Goal: Contribute content: Contribute content

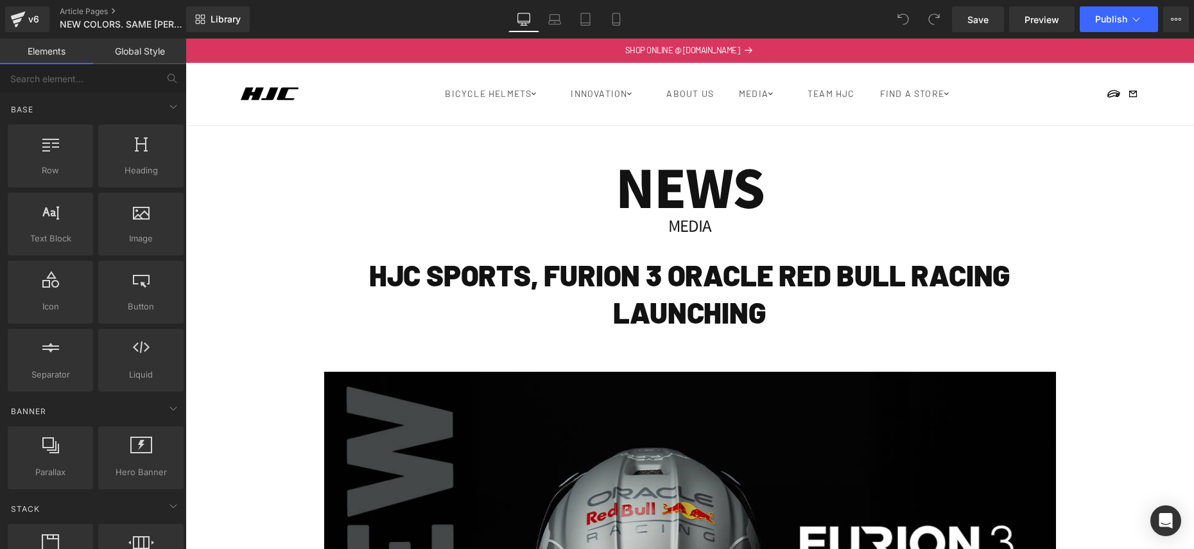
scroll to position [17, 0]
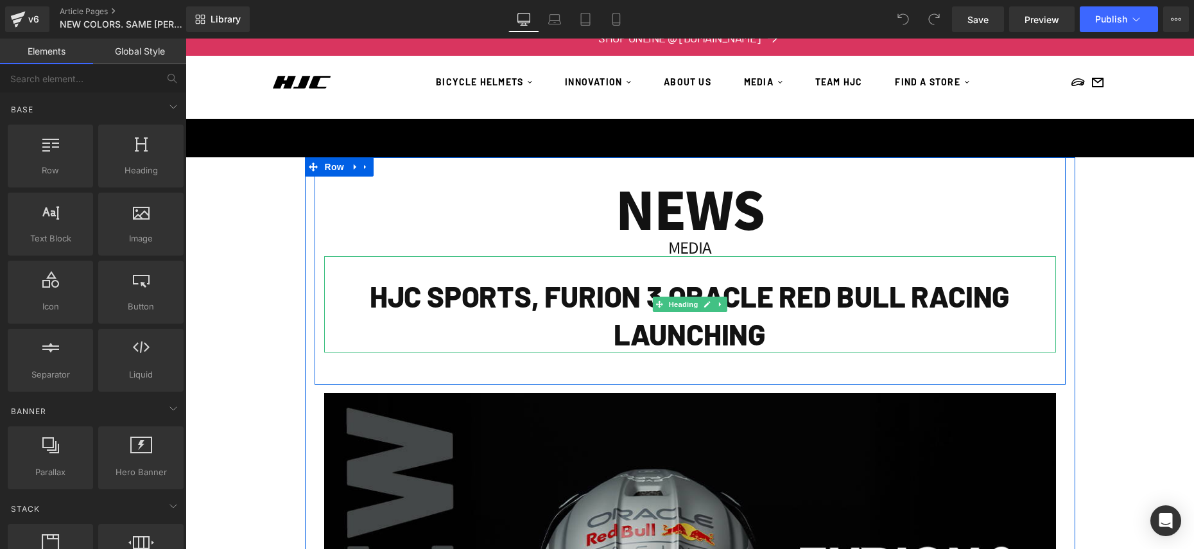
click at [652, 324] on h1 "HJC SPORTS, FURION 3 ORACLE RED BULL RACING LAUNCHING" at bounding box center [690, 314] width 732 height 75
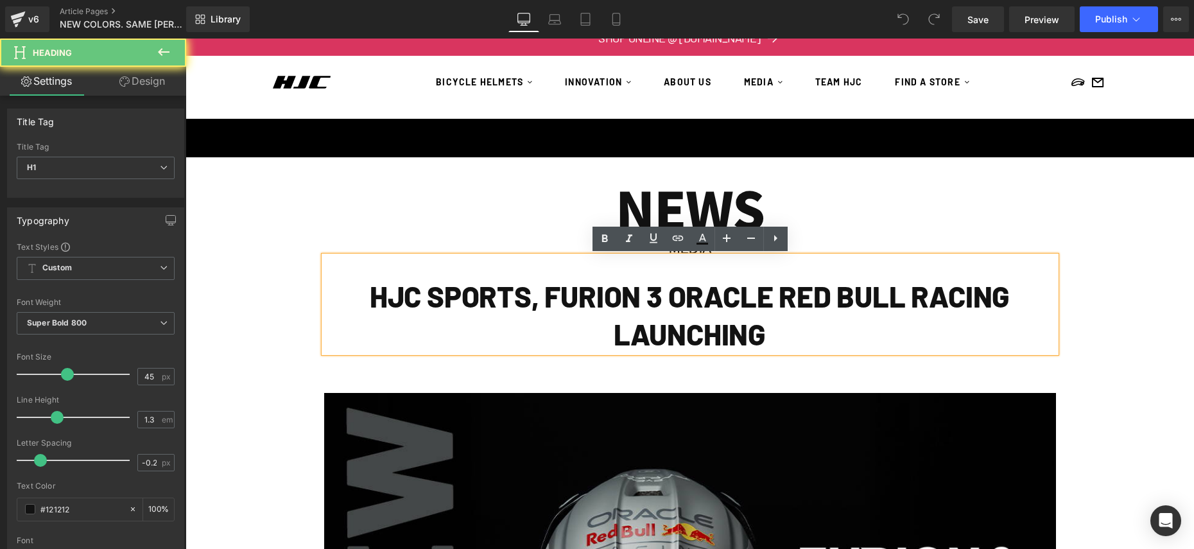
click at [652, 324] on h1 "HJC SPORTS, FURION 3 ORACLE RED BULL RACING LAUNCHING" at bounding box center [690, 314] width 732 height 75
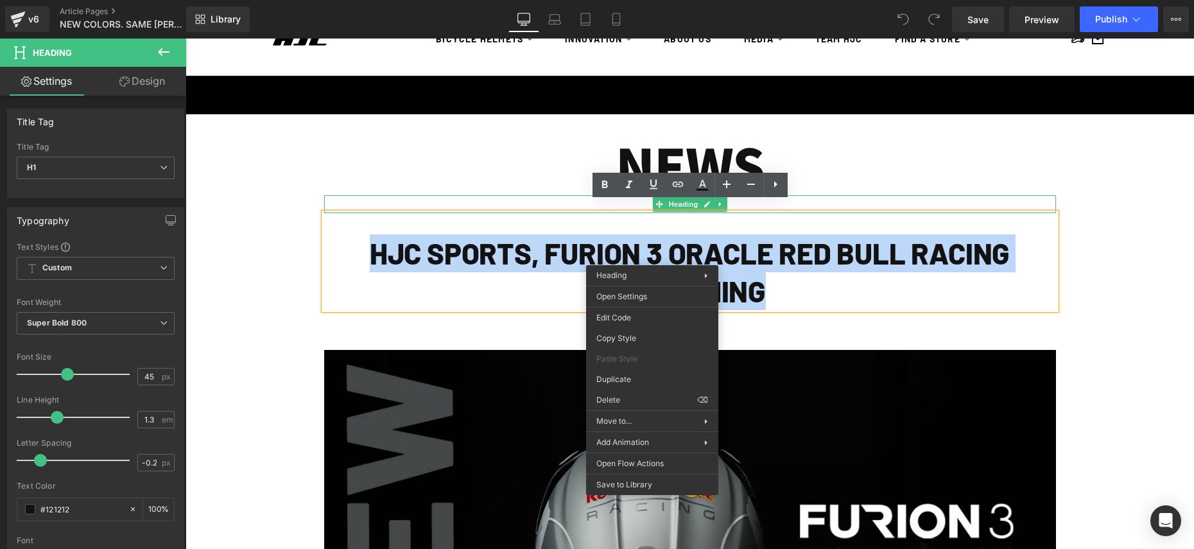
scroll to position [78, 0]
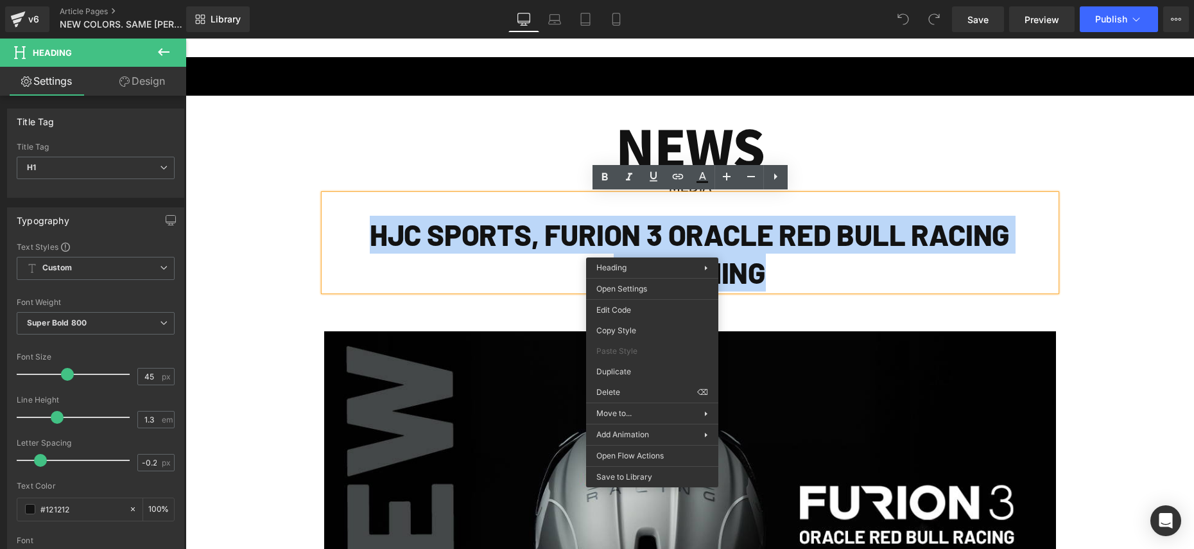
click at [521, 245] on h1 "HJC SPORTS, FURION 3 ORACLE RED BULL RACING LAUNCHING" at bounding box center [690, 253] width 732 height 75
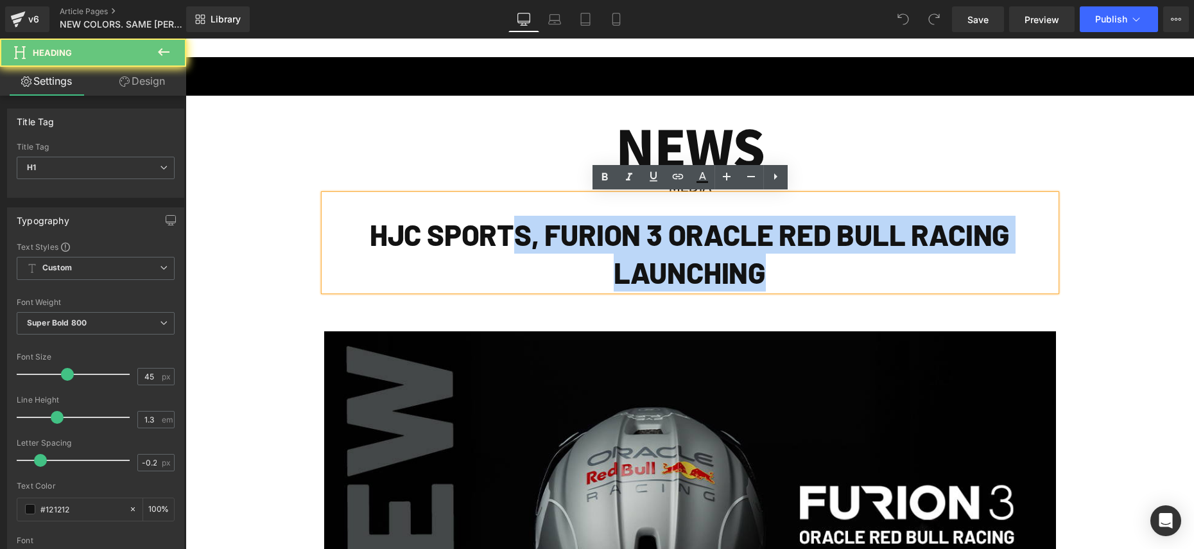
click at [521, 245] on h1 "HJC SPORTS, FURION 3 ORACLE RED BULL RACING LAUNCHING" at bounding box center [690, 253] width 732 height 75
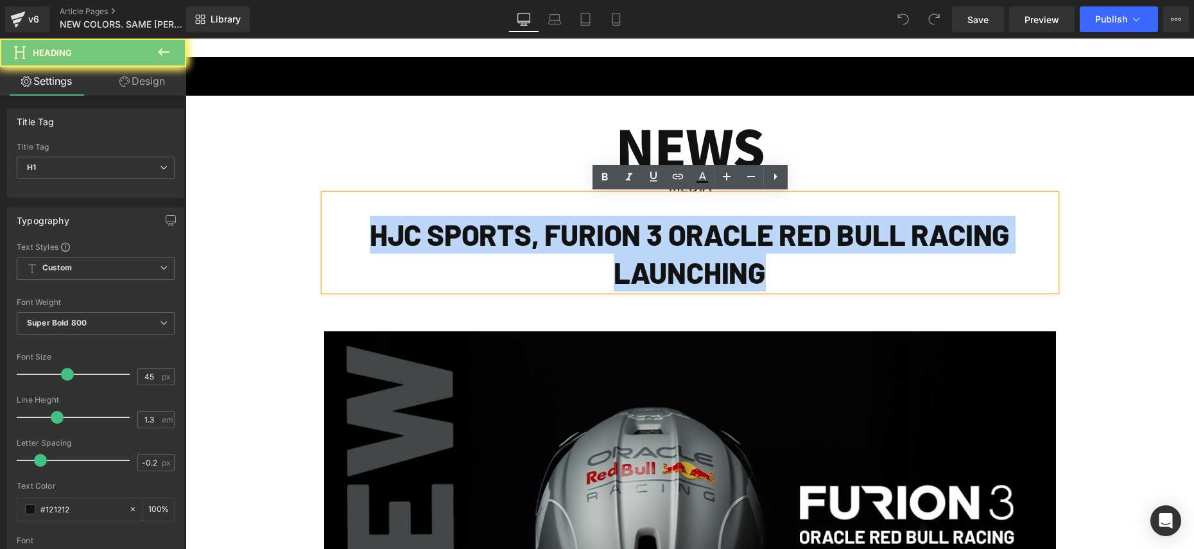
paste div
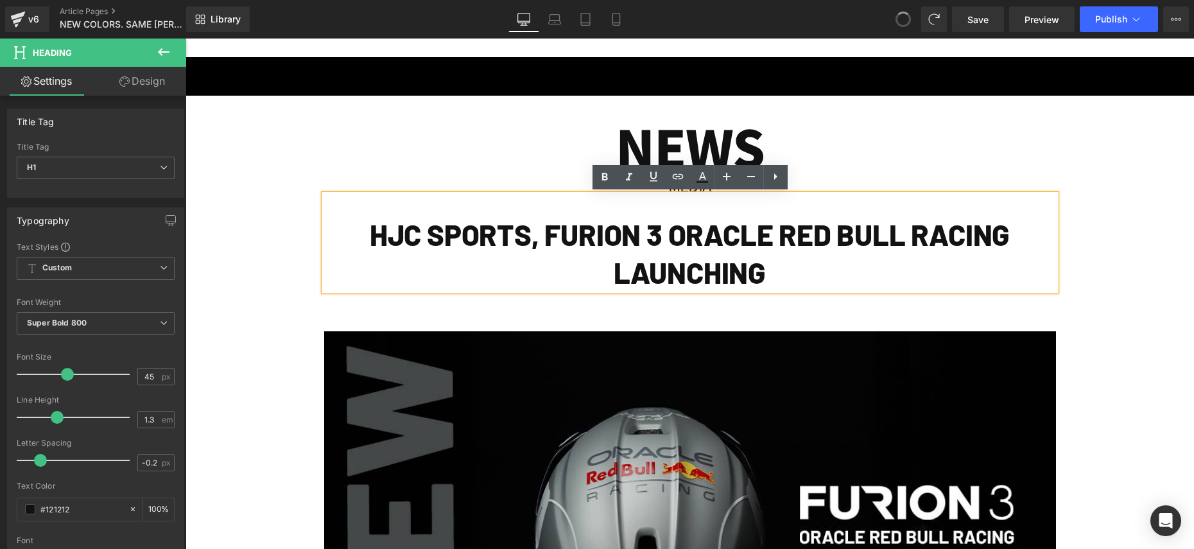
click at [684, 253] on h1 "HJC SPORTS, FURION 3 ORACLE RED BULL RACING LAUNCHING" at bounding box center [690, 253] width 732 height 75
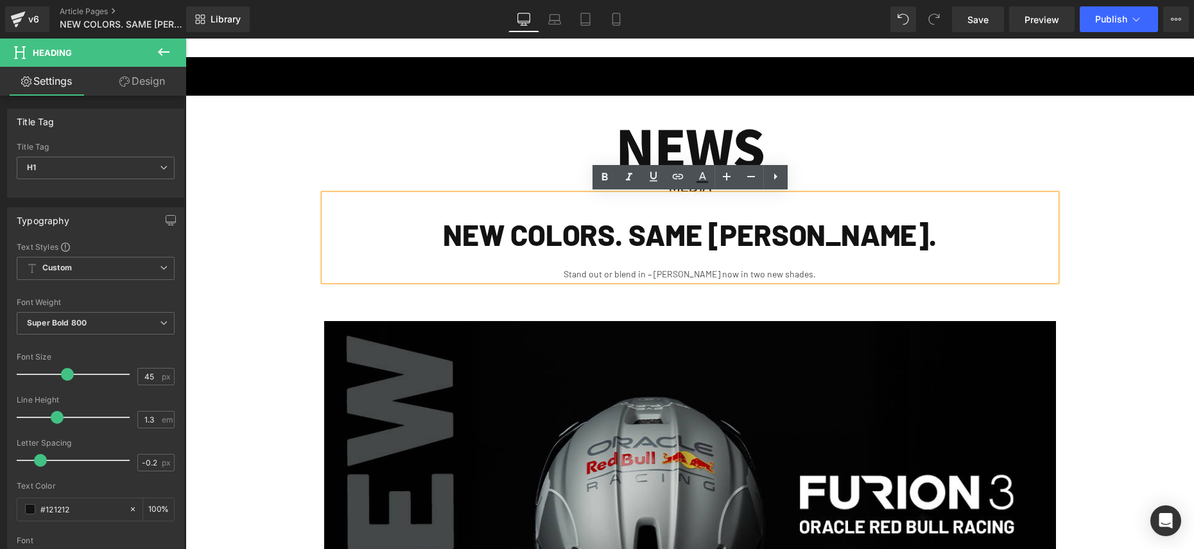
click at [776, 273] on div "Stand out or blend in – [PERSON_NAME] now in two new shades." at bounding box center [690, 273] width 732 height 13
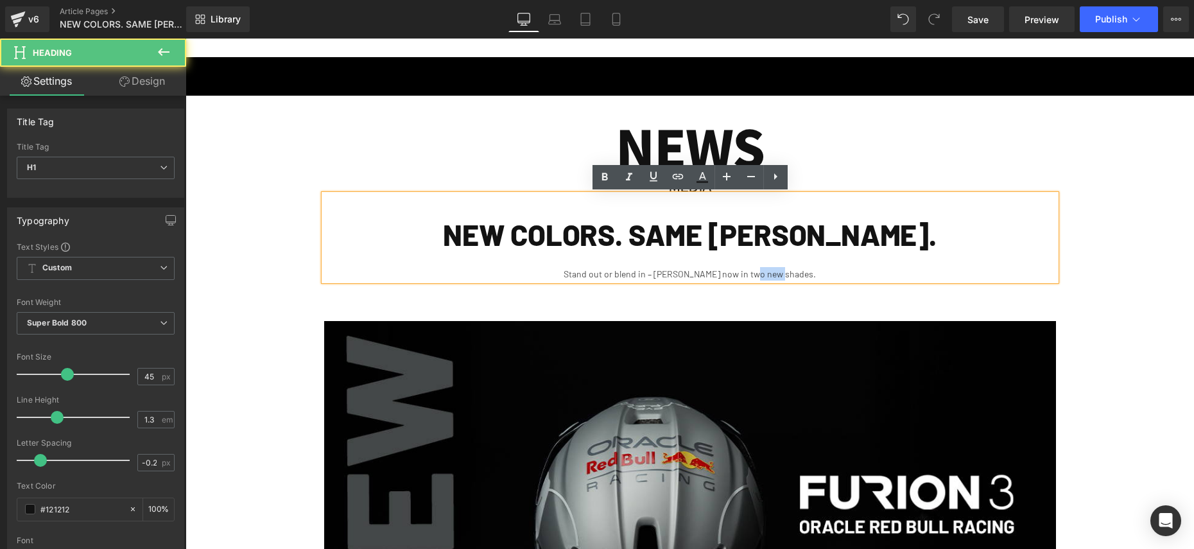
click at [776, 273] on div "Stand out or blend in – [PERSON_NAME] now in two new shades." at bounding box center [690, 273] width 732 height 13
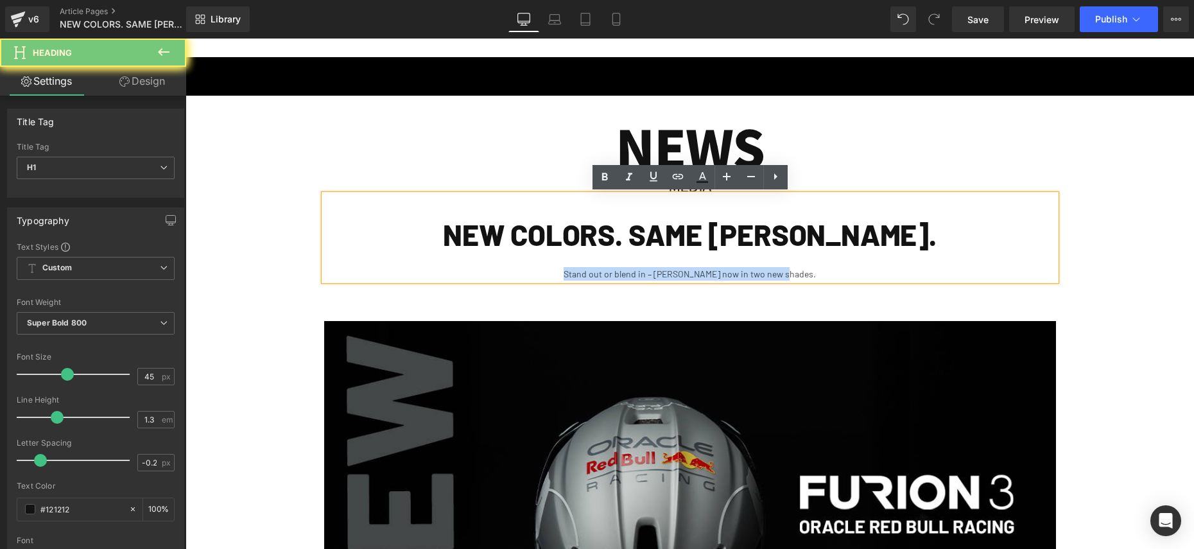
click at [776, 273] on div "Stand out or blend in – [PERSON_NAME] now in two new shades." at bounding box center [690, 273] width 732 height 13
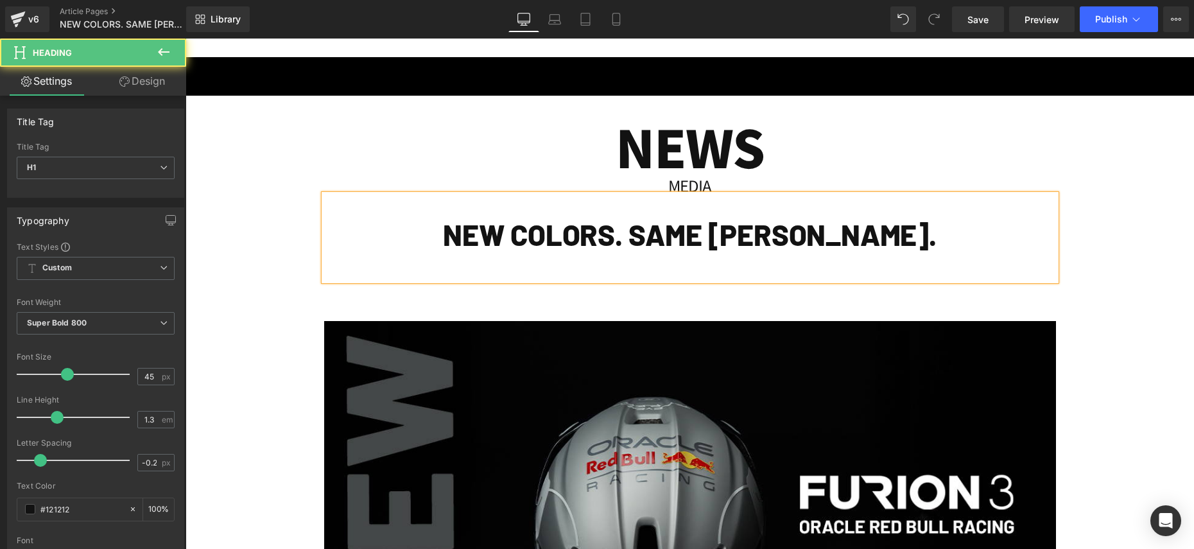
click at [968, 234] on h1 "NEW COLORS. SAME [PERSON_NAME]." at bounding box center [690, 235] width 732 height 38
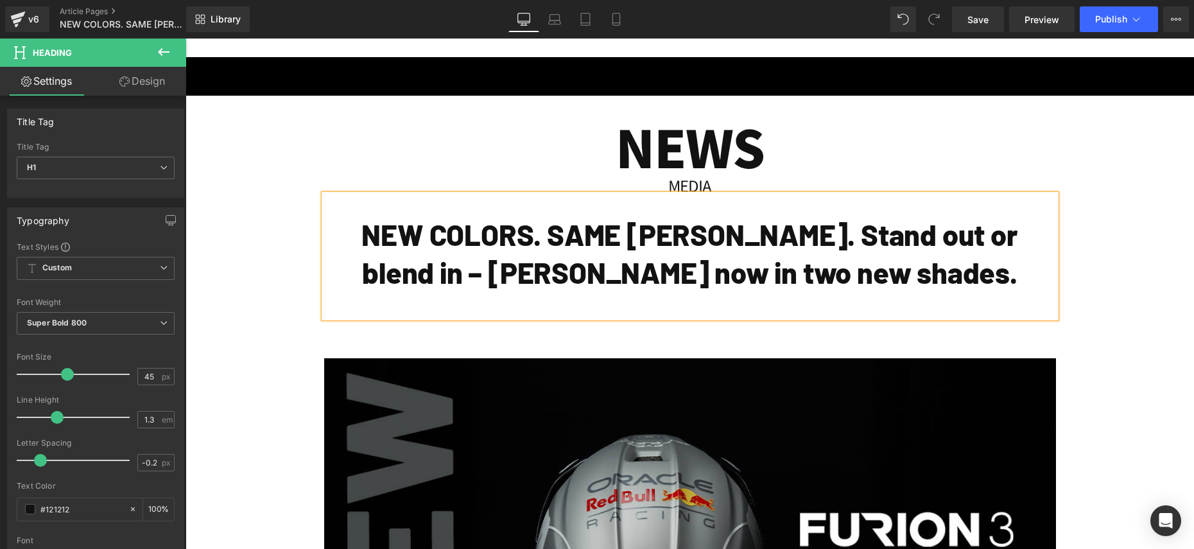
click at [752, 236] on h1 "NEW COLORS. SAME [PERSON_NAME]. Stand out or blend in – [PERSON_NAME] now in tw…" at bounding box center [690, 253] width 732 height 75
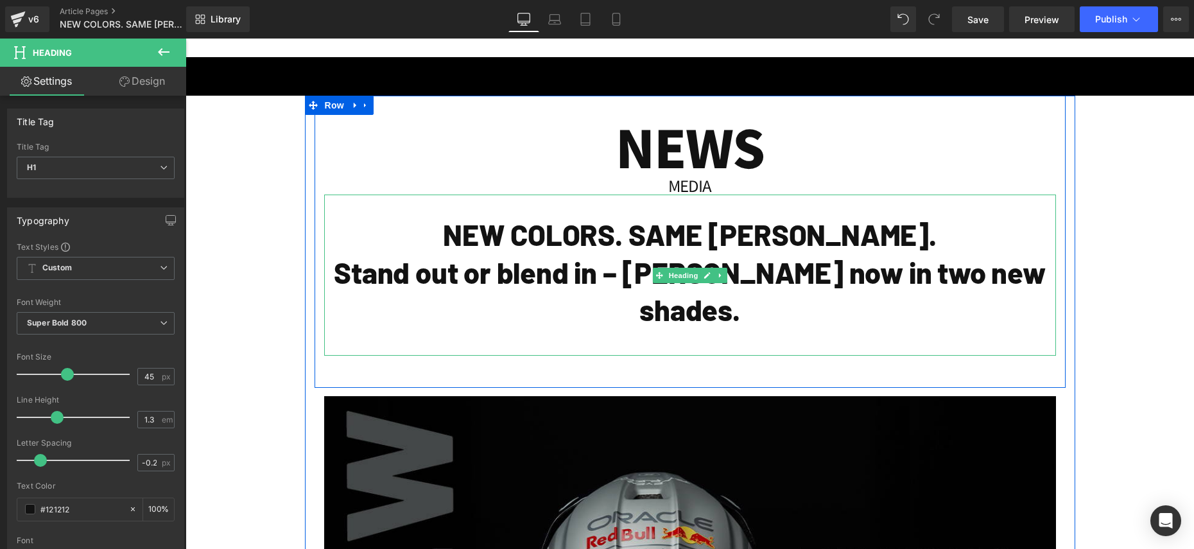
click at [464, 283] on h1 "Stand out or blend in – [PERSON_NAME] now in two new shades." at bounding box center [690, 291] width 732 height 75
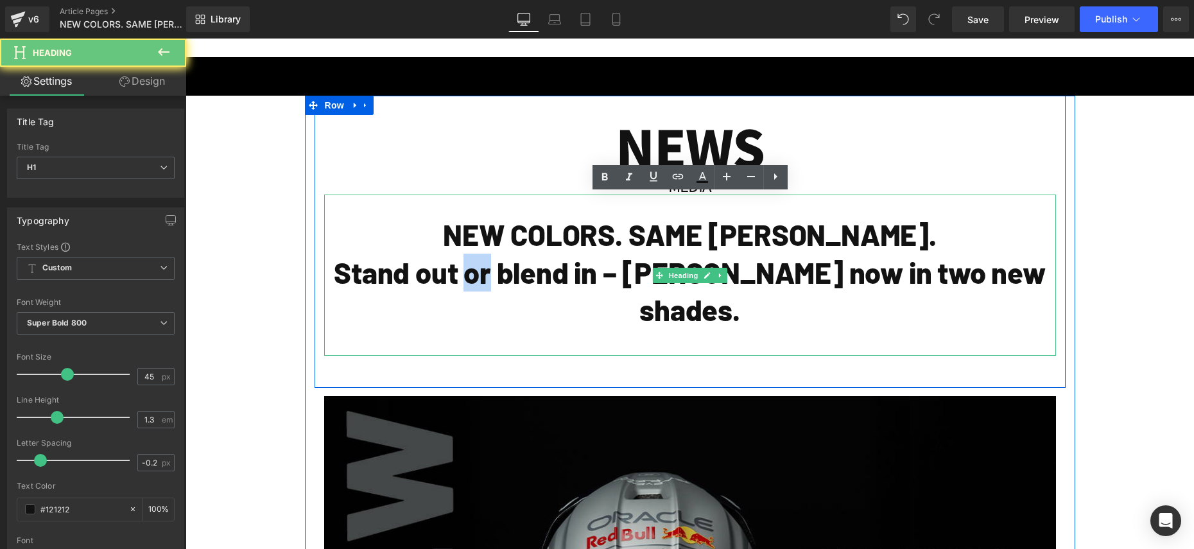
click at [464, 283] on h1 "Stand out or blend in – [PERSON_NAME] now in two new shades." at bounding box center [690, 291] width 732 height 75
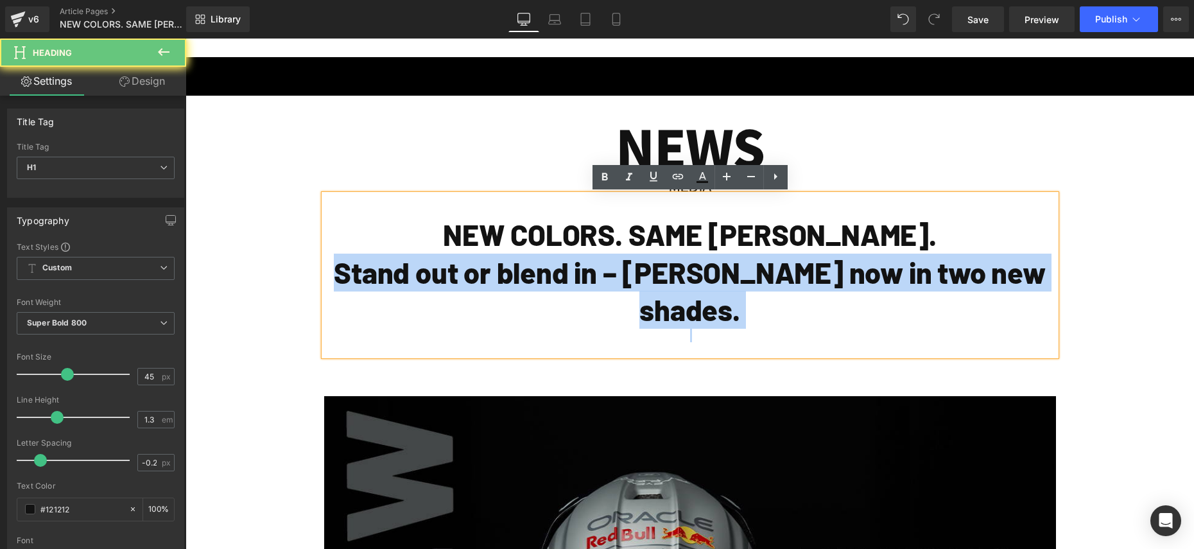
click at [464, 283] on h1 "Stand out or blend in – [PERSON_NAME] now in two new shades." at bounding box center [690, 291] width 732 height 75
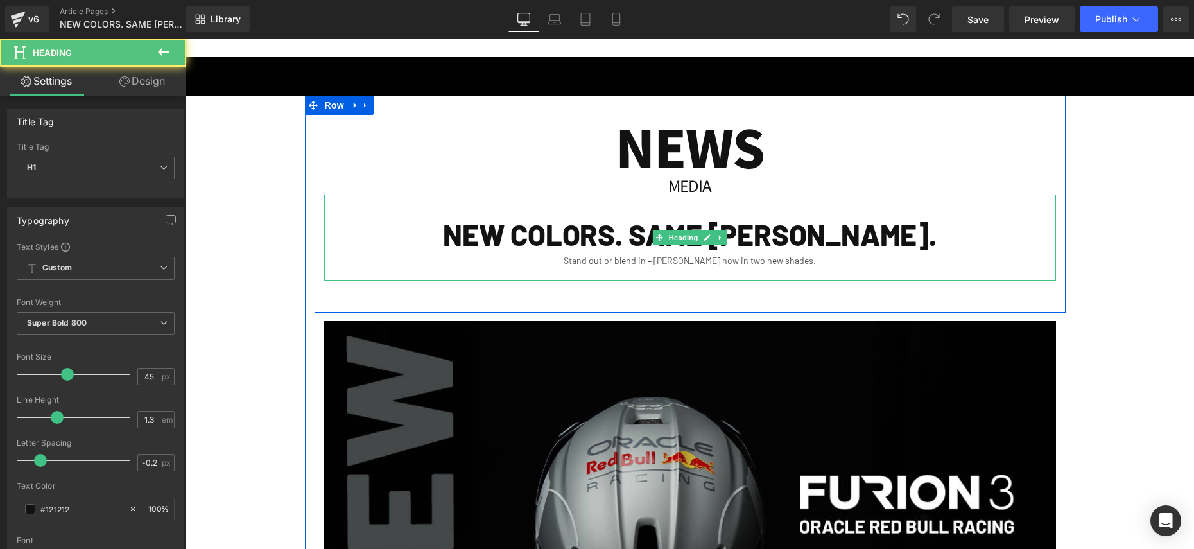
click at [592, 262] on div "Stand out or blend in – [PERSON_NAME] now in two new shades." at bounding box center [690, 260] width 732 height 13
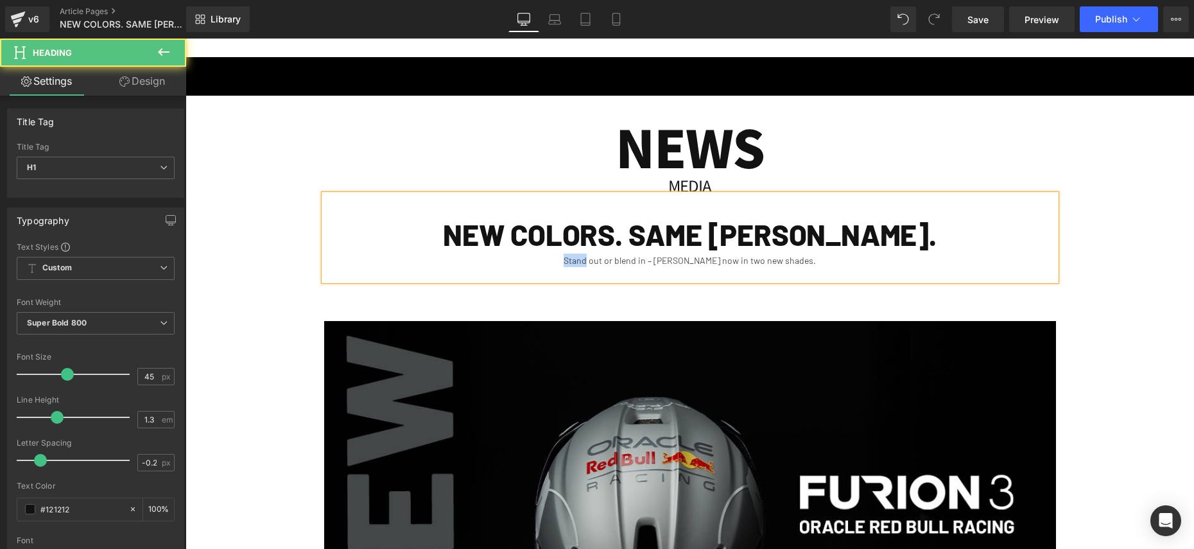
click at [592, 262] on div "Stand out or blend in – [PERSON_NAME] now in two new shades." at bounding box center [690, 260] width 732 height 13
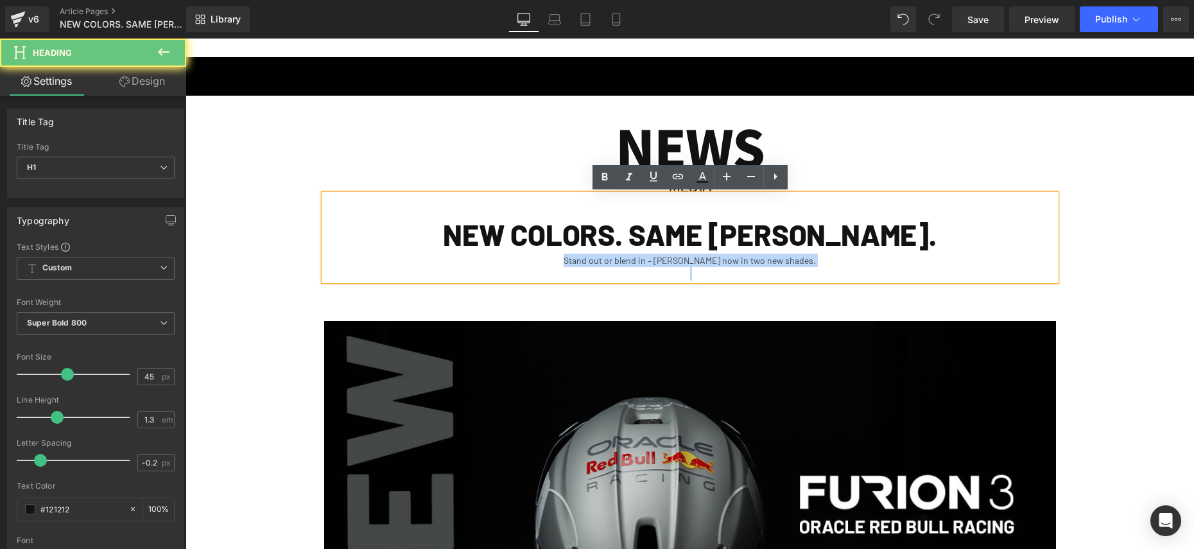
click at [592, 262] on div "Stand out or blend in – [PERSON_NAME] now in two new shades." at bounding box center [690, 260] width 732 height 13
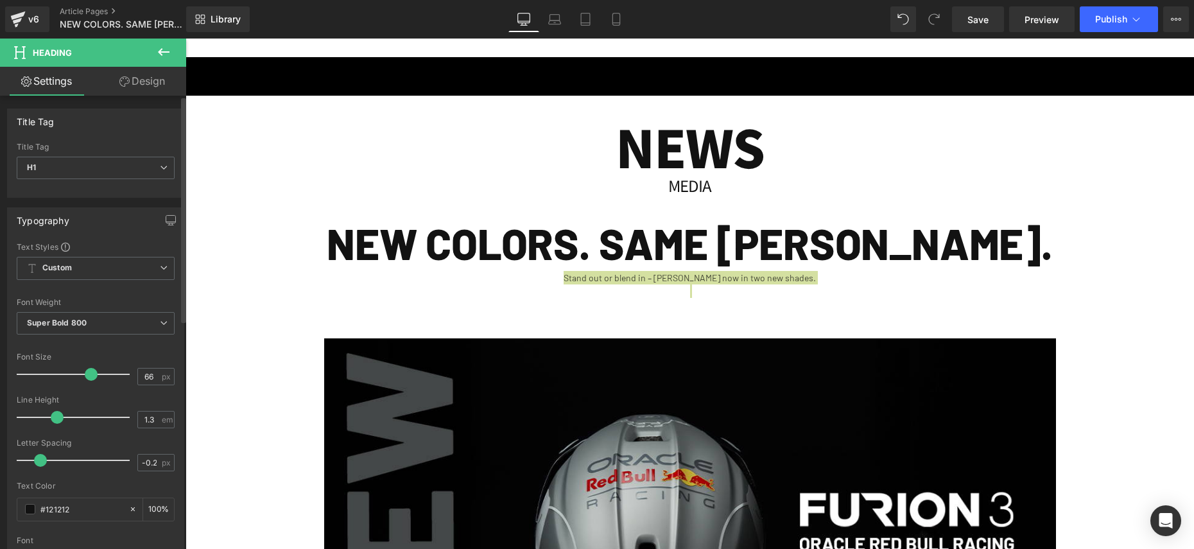
click at [88, 376] on div at bounding box center [76, 374] width 107 height 26
type input "45"
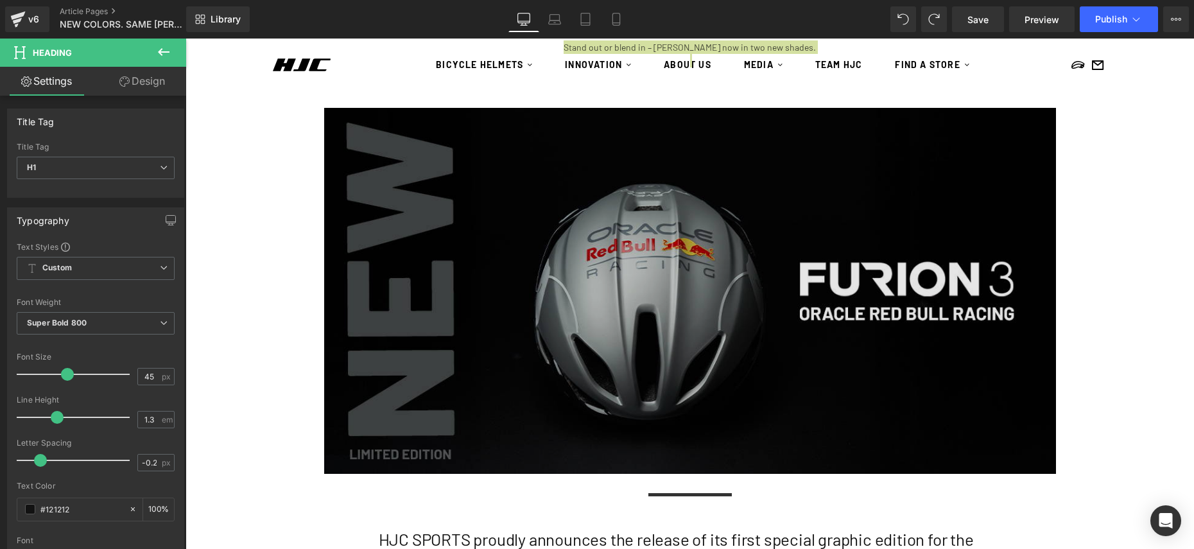
scroll to position [110, 0]
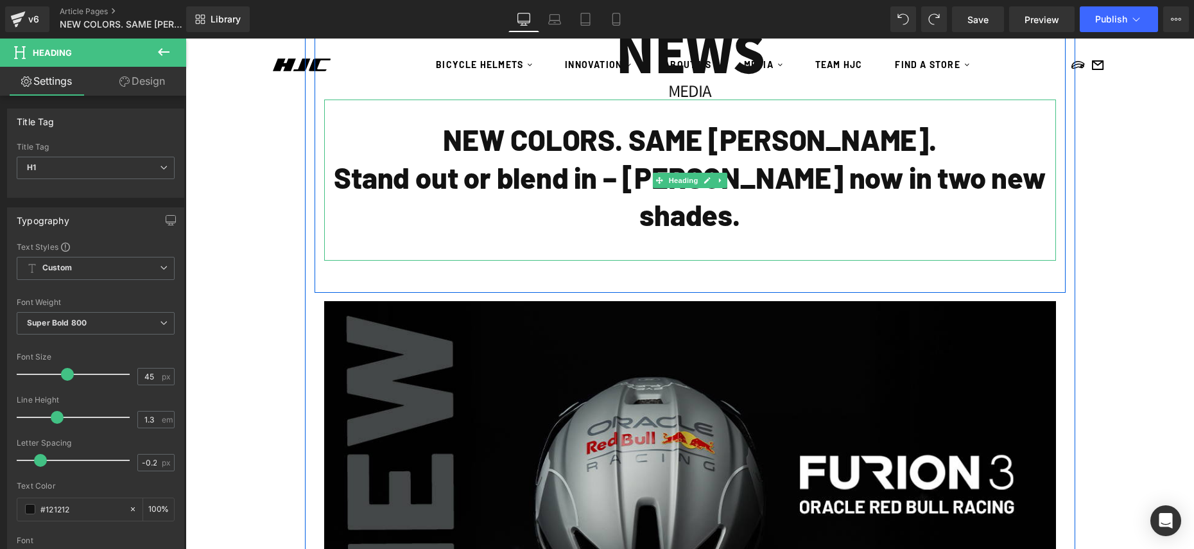
click at [662, 190] on h1 "Stand out or blend in – [PERSON_NAME] now in two new shades." at bounding box center [690, 196] width 732 height 75
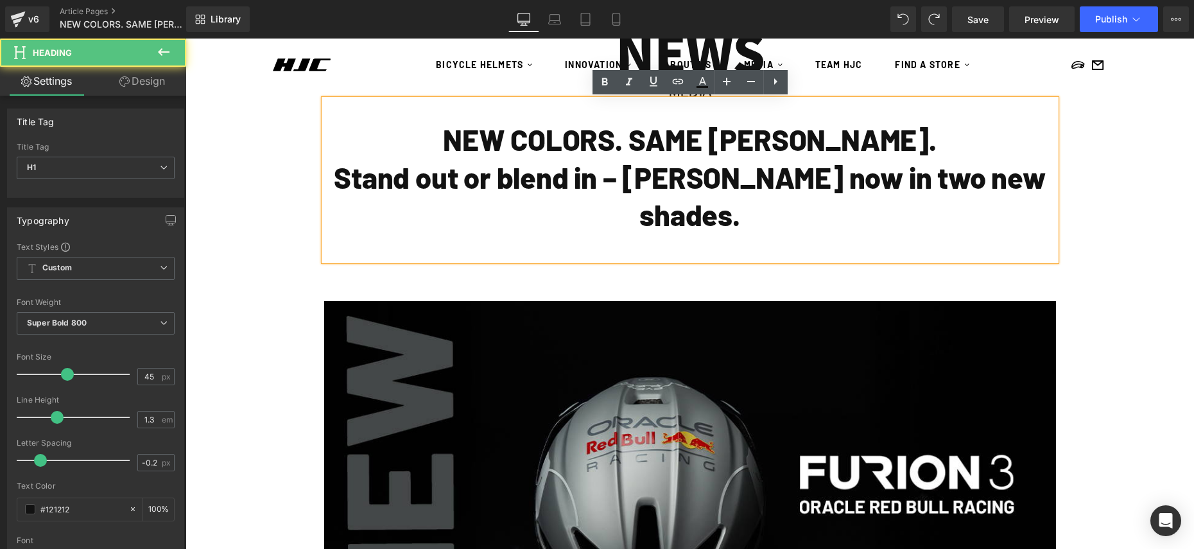
click at [663, 190] on h1 "Stand out or blend in – [PERSON_NAME] now in two new shades." at bounding box center [690, 196] width 732 height 75
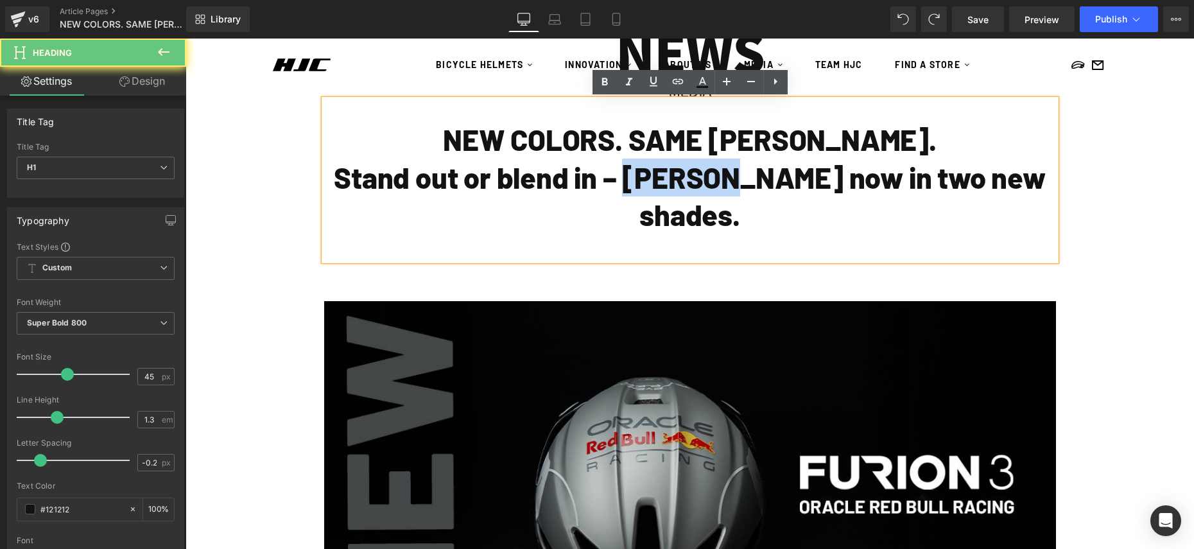
click at [663, 190] on h1 "Stand out or blend in – [PERSON_NAME] now in two new shades." at bounding box center [690, 196] width 732 height 75
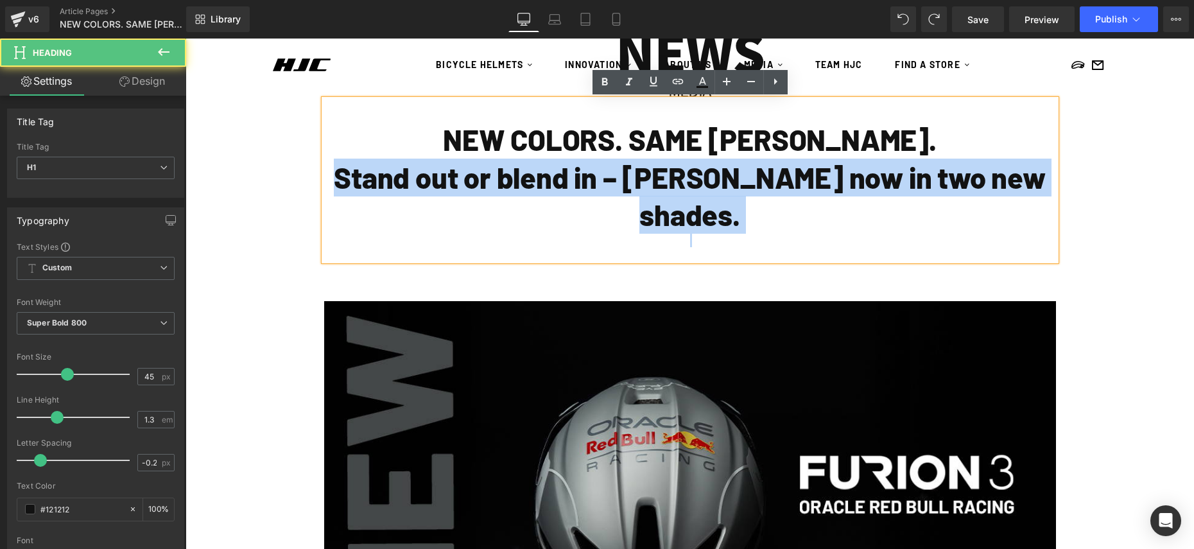
click at [663, 191] on h1 "Stand out or blend in – [PERSON_NAME] now in two new shades." at bounding box center [690, 196] width 732 height 75
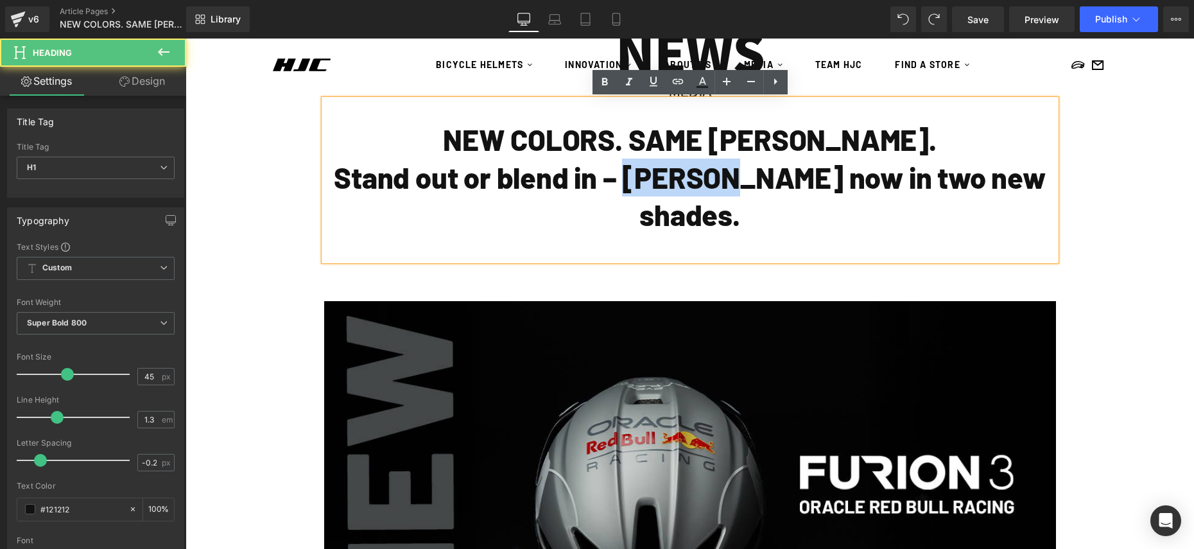
click at [664, 191] on h1 "Stand out or blend in – [PERSON_NAME] now in two new shades." at bounding box center [690, 196] width 732 height 75
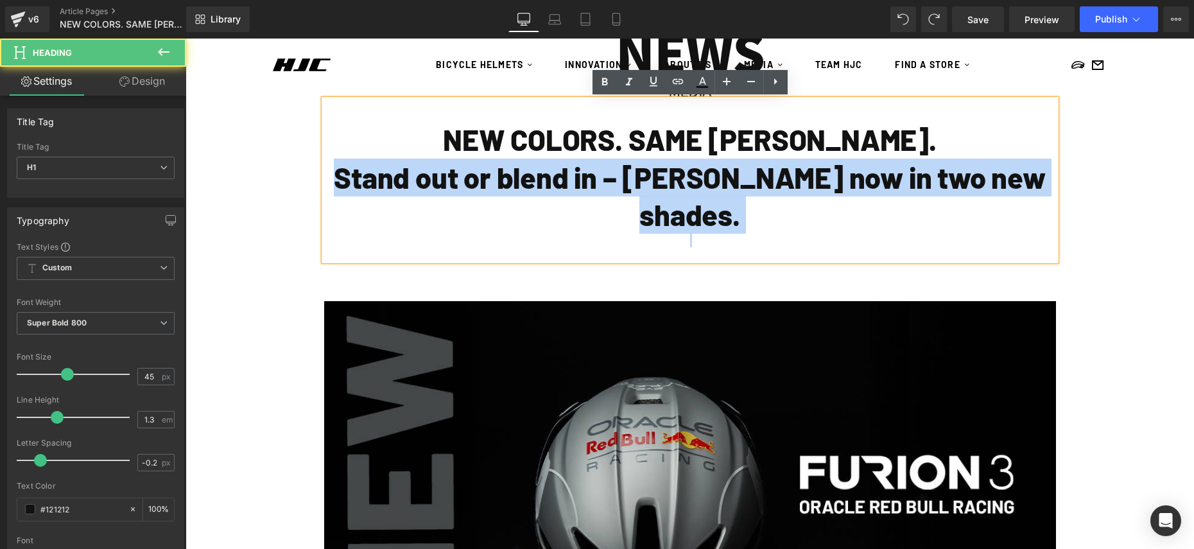
click at [663, 191] on h1 "Stand out or blend in – [PERSON_NAME] now in two new shades." at bounding box center [690, 196] width 732 height 75
copy h1 "Stand out or blend in – [PERSON_NAME] now in two new shades."
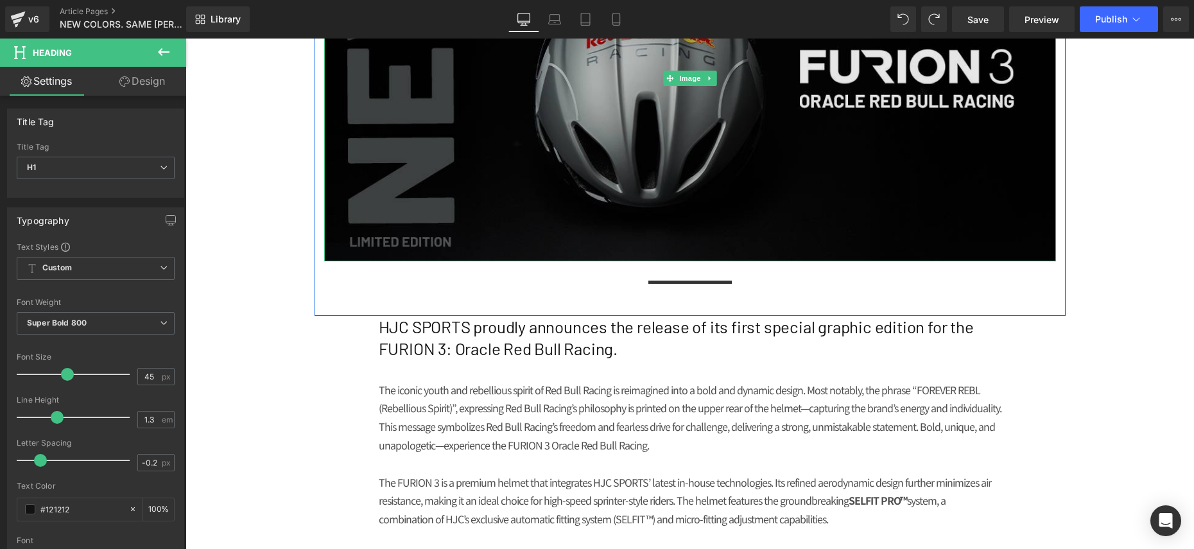
scroll to position [526, 0]
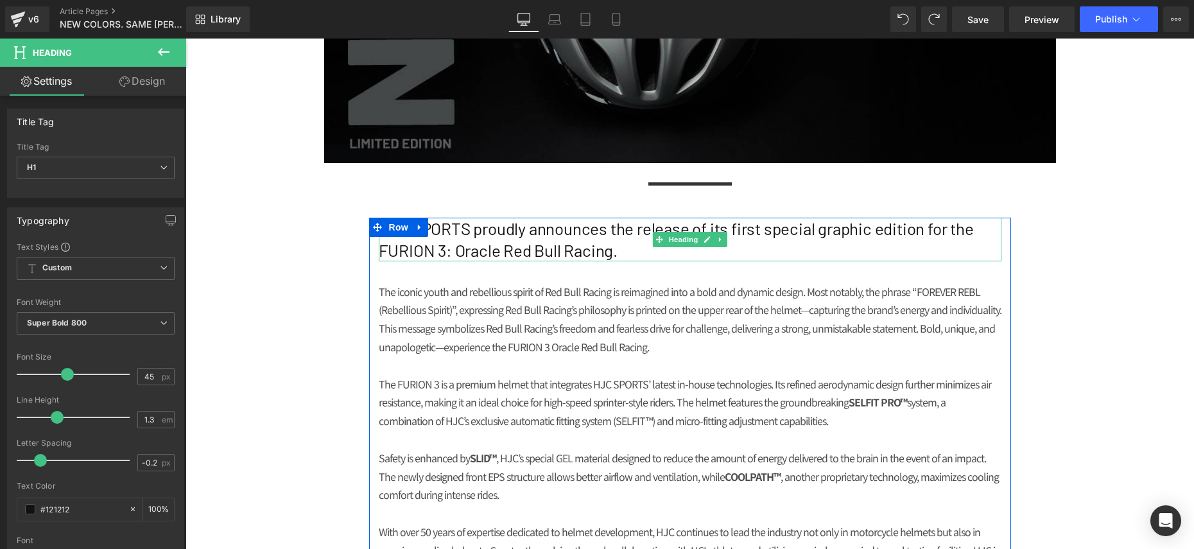
click at [591, 243] on h2 "HJC SPORTS proudly announces the release of its first special graphic edition f…" at bounding box center [690, 240] width 623 height 44
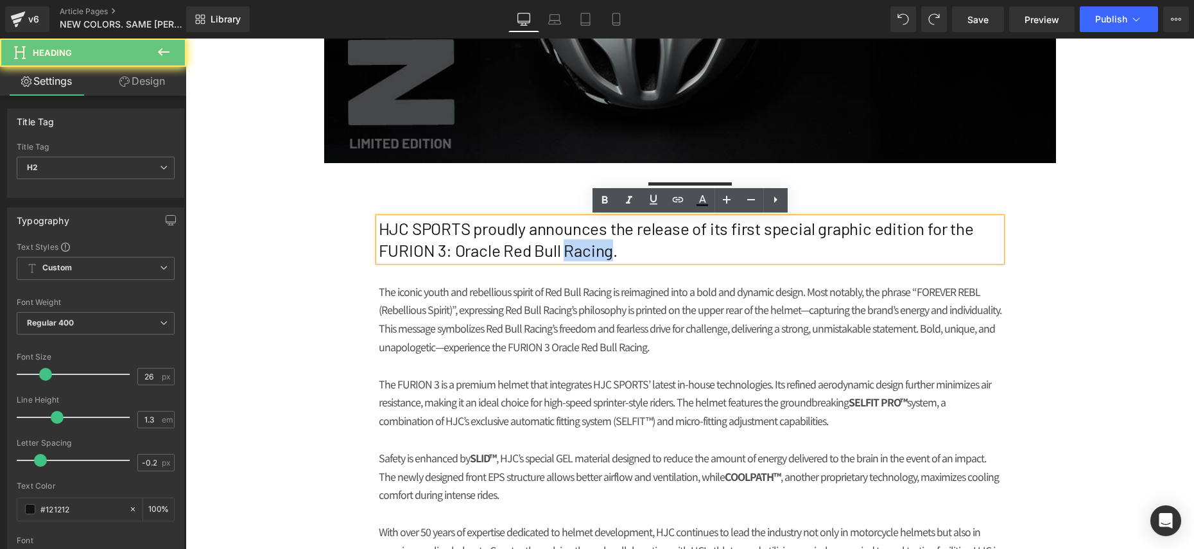
click at [591, 243] on h2 "HJC SPORTS proudly announces the release of its first special graphic edition f…" at bounding box center [690, 240] width 623 height 44
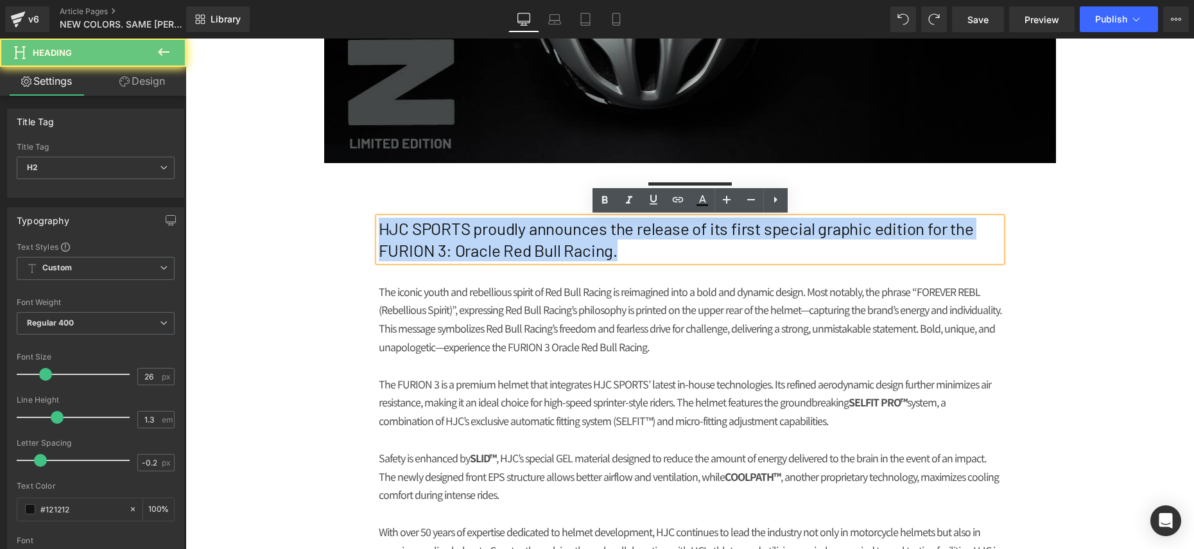
click at [591, 243] on h2 "HJC SPORTS proudly announces the release of its first special graphic edition f…" at bounding box center [690, 240] width 623 height 44
paste div
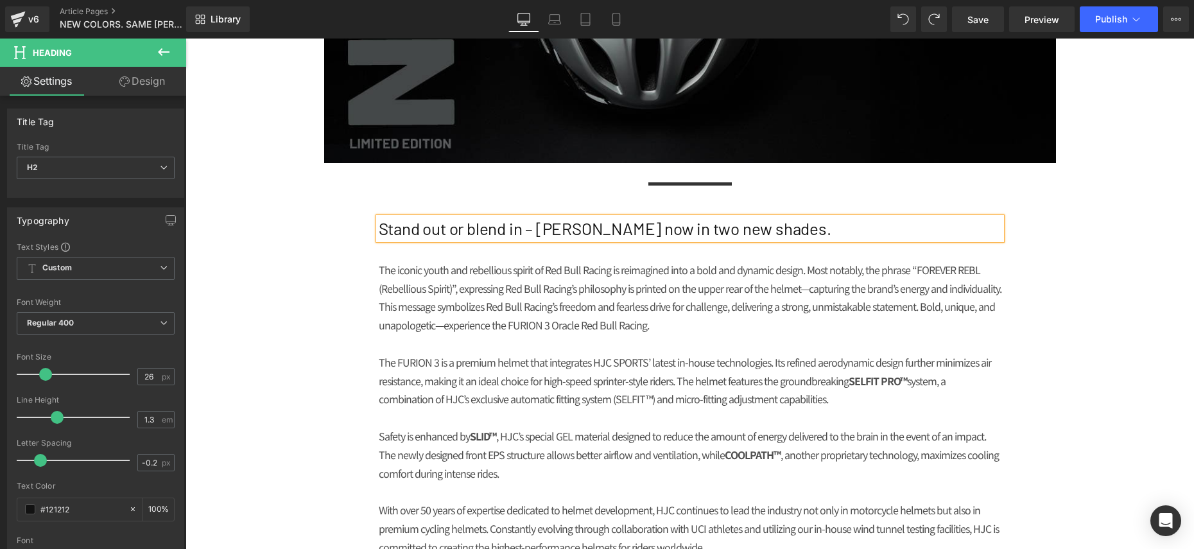
click at [416, 294] on p "The iconic youth and rebellious spirit of Red Bull Racing is reimagined into a …" at bounding box center [690, 298] width 623 height 74
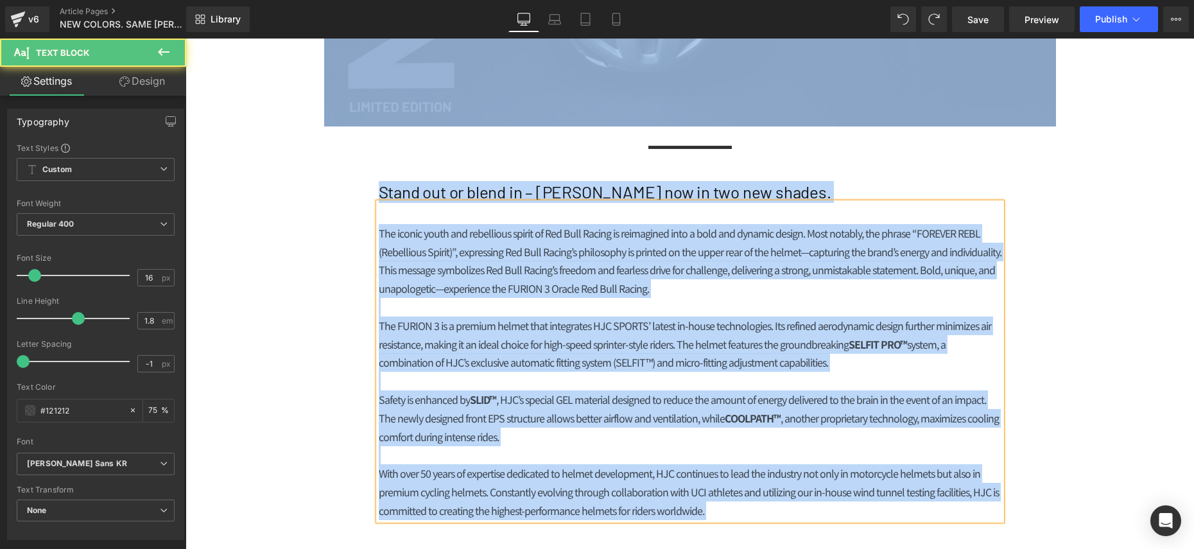
scroll to position [618, 0]
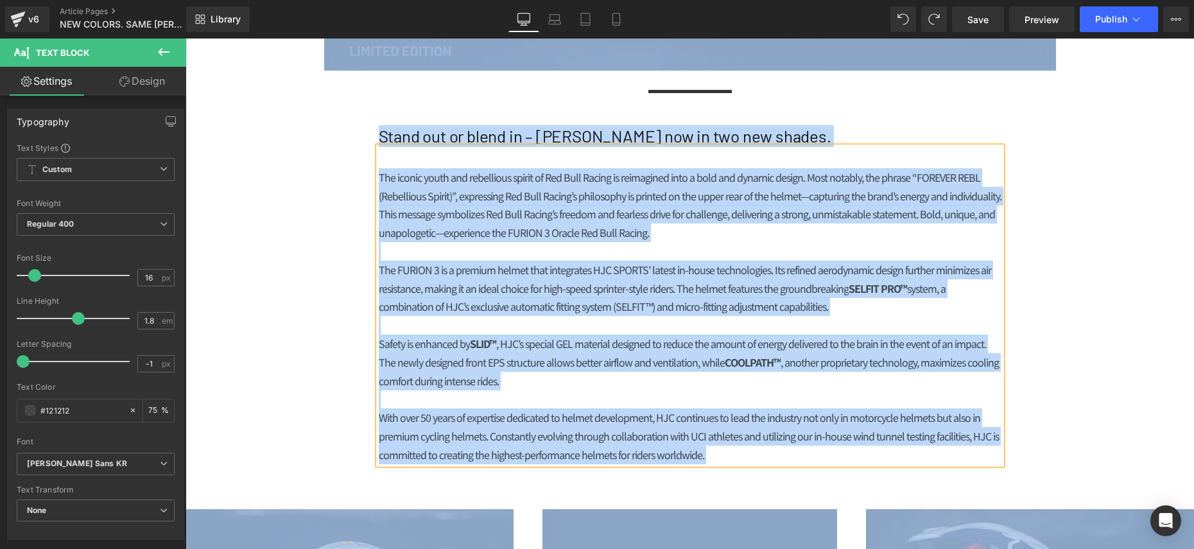
click at [444, 300] on p "The FURION 3 is a premium helmet that integrates HJC SPORTS’ latest in-house te…" at bounding box center [690, 288] width 623 height 55
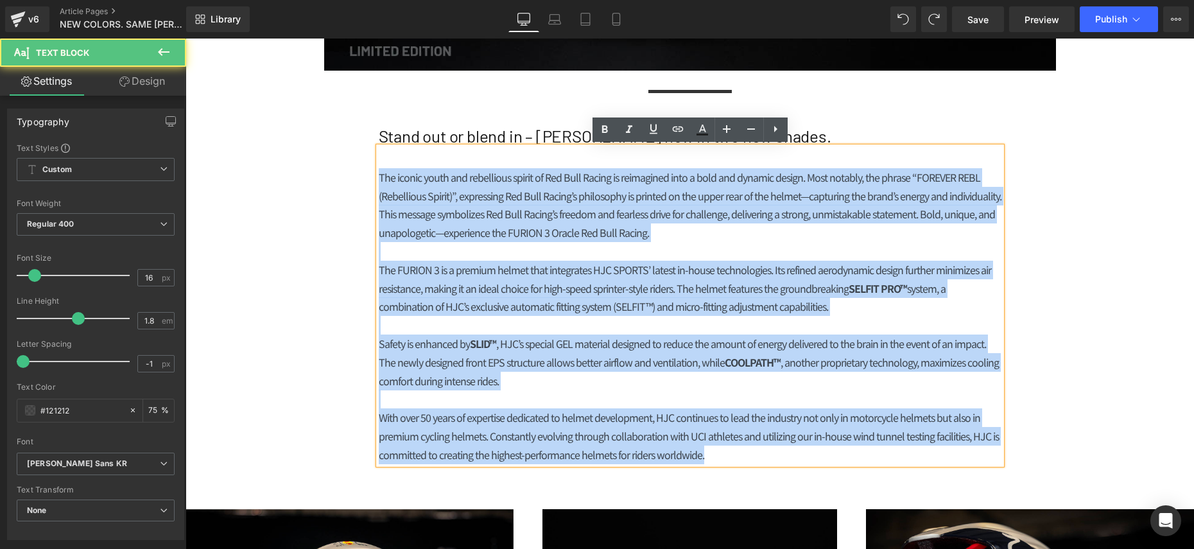
drag, startPoint x: 720, startPoint y: 458, endPoint x: 328, endPoint y: 150, distance: 498.3
click at [329, 150] on div "NEWS Heading MEDIA Heading NEW COLORS. SAME [PERSON_NAME]. Heading Row Image Se…" at bounding box center [690, 195] width 1009 height 1405
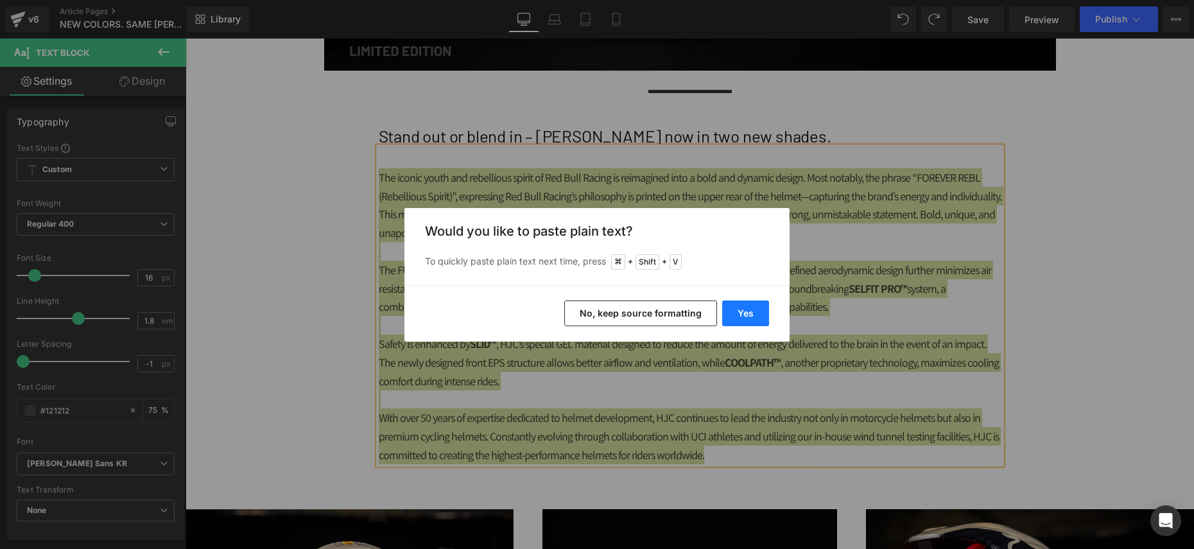
click at [752, 316] on button "Yes" at bounding box center [745, 313] width 47 height 26
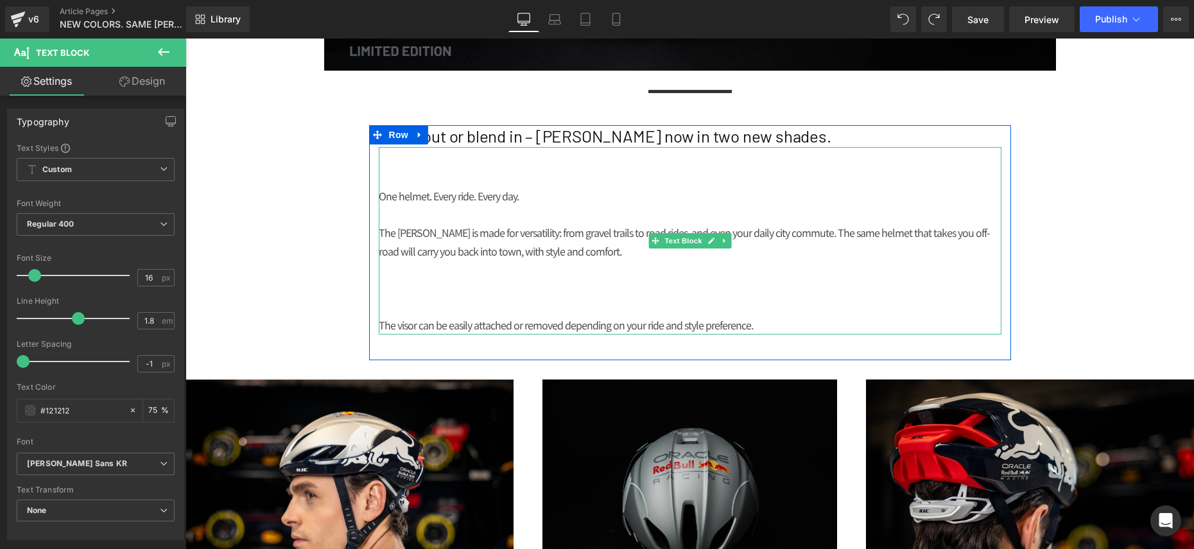
click at [406, 176] on p at bounding box center [690, 177] width 623 height 19
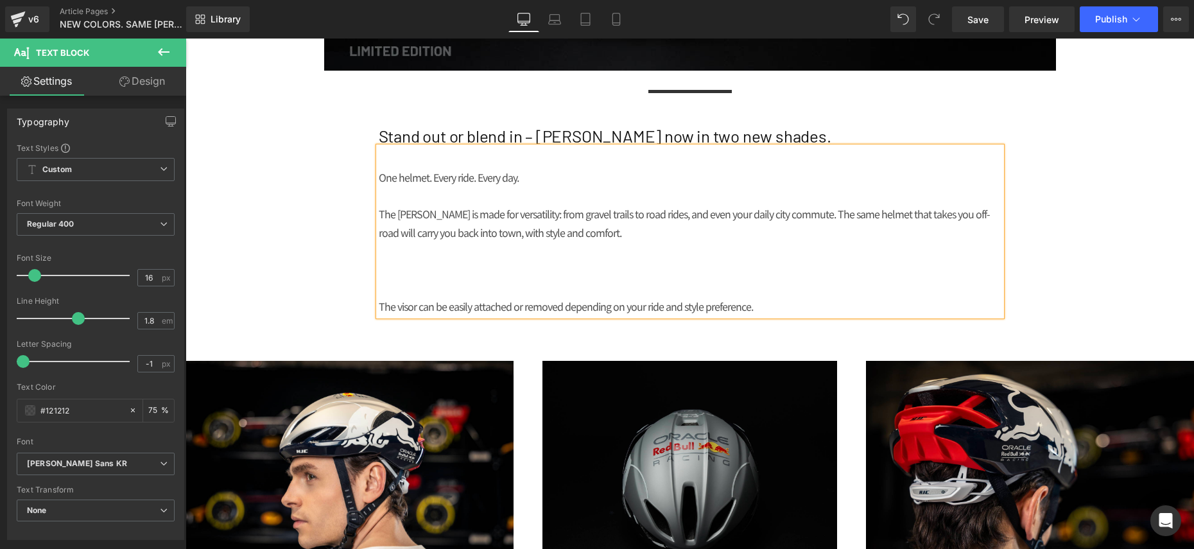
click at [386, 201] on p at bounding box center [690, 196] width 623 height 19
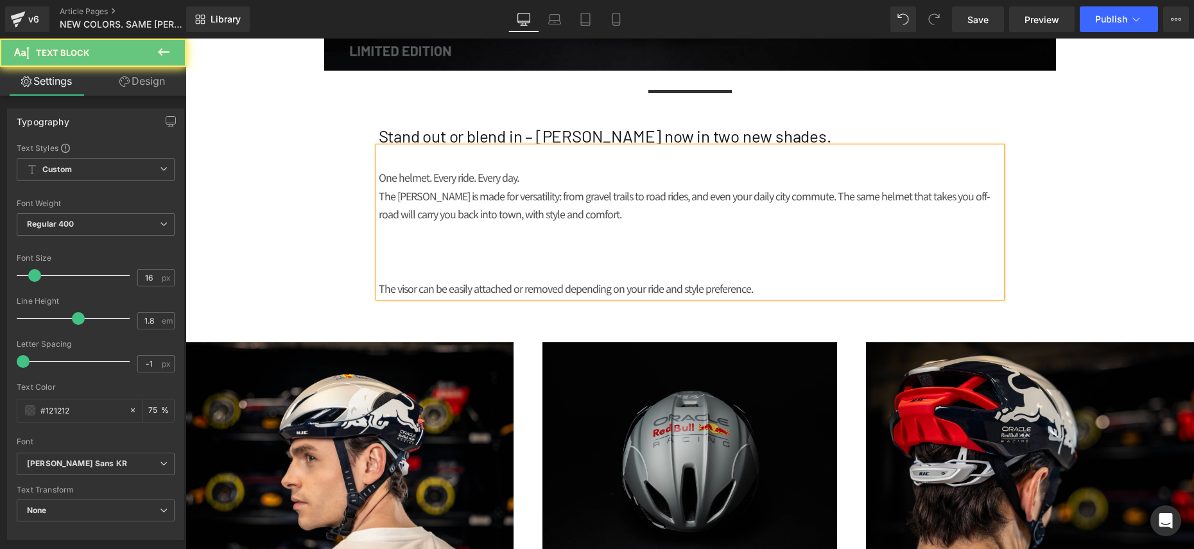
click at [390, 247] on p at bounding box center [690, 251] width 623 height 19
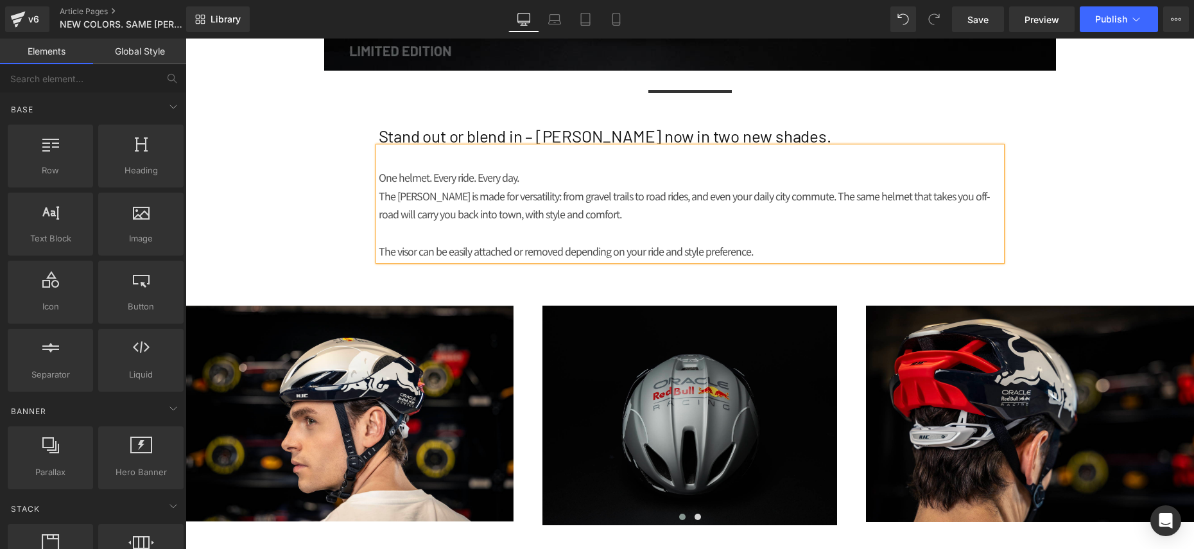
click at [291, 227] on div "NEWS Heading MEDIA Heading NEW COLORS. SAME [PERSON_NAME]. Heading Row Image Se…" at bounding box center [690, 94] width 1009 height 1202
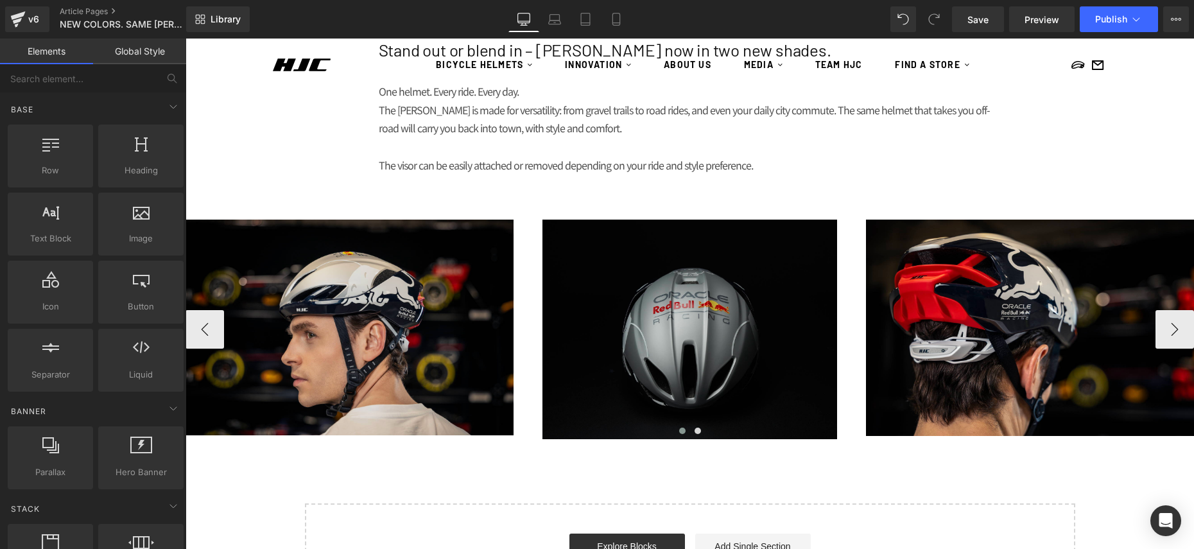
scroll to position [704, 0]
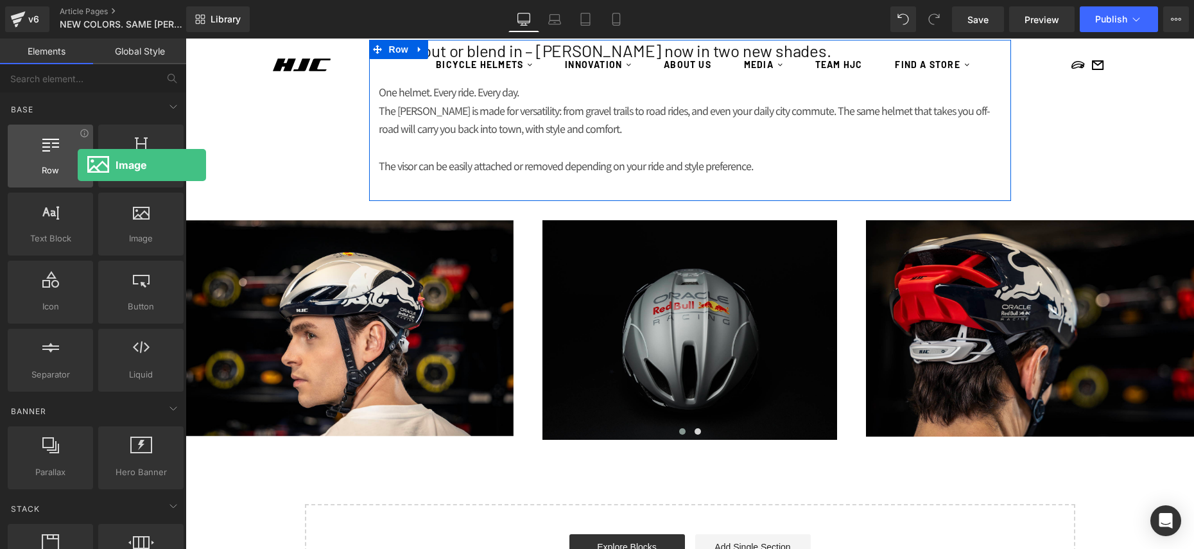
drag, startPoint x: 134, startPoint y: 211, endPoint x: 78, endPoint y: 165, distance: 73.0
click at [78, 165] on div "Row rows, columns, layouts, div Heading headings, titles, h1,h2,h3,h4,h5,h6 Tex…" at bounding box center [95, 258] width 181 height 272
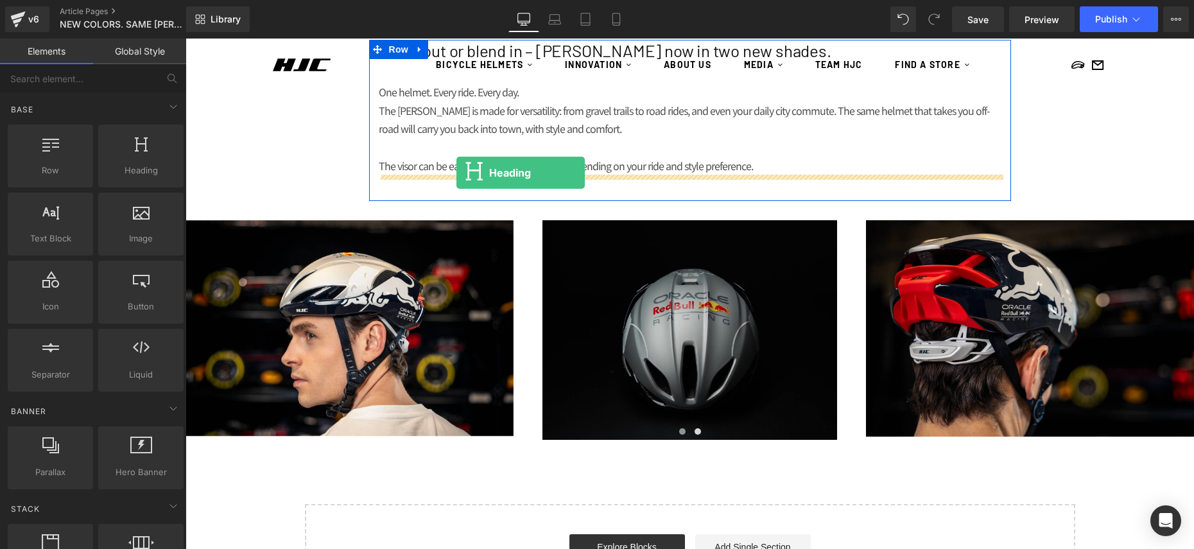
drag, startPoint x: 336, startPoint y: 203, endPoint x: 456, endPoint y: 173, distance: 123.8
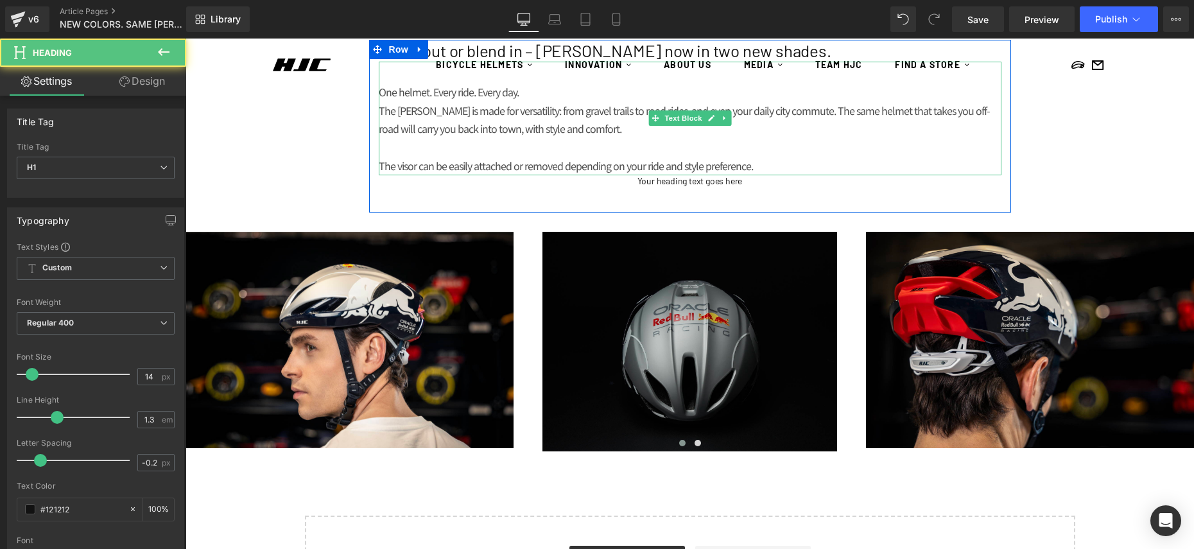
click at [768, 168] on p "The visor can be easily attached or removed depending on your ride and style pr…" at bounding box center [690, 166] width 623 height 19
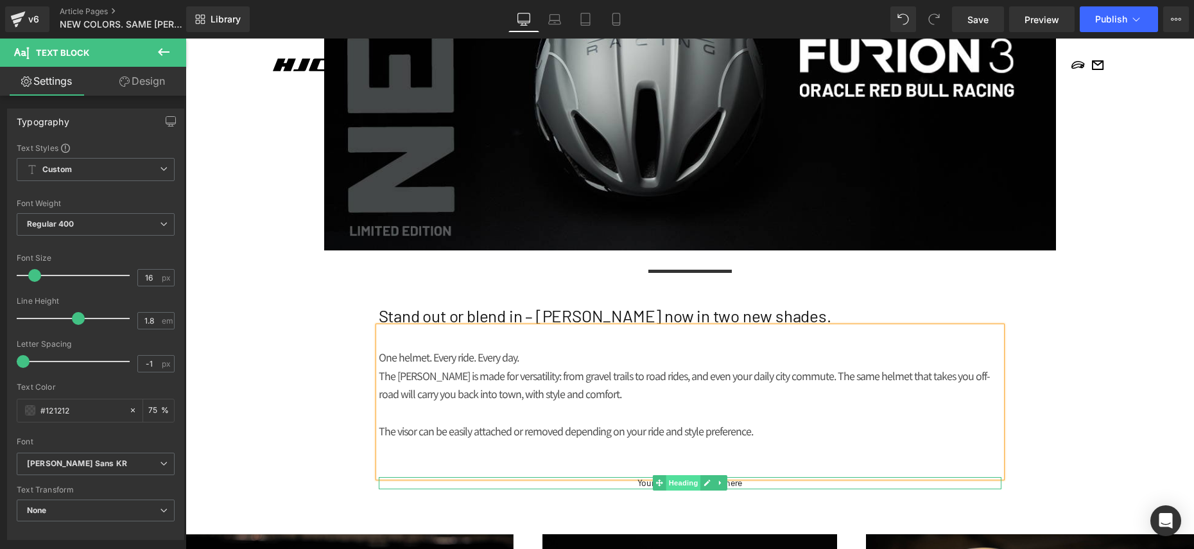
scroll to position [431, 0]
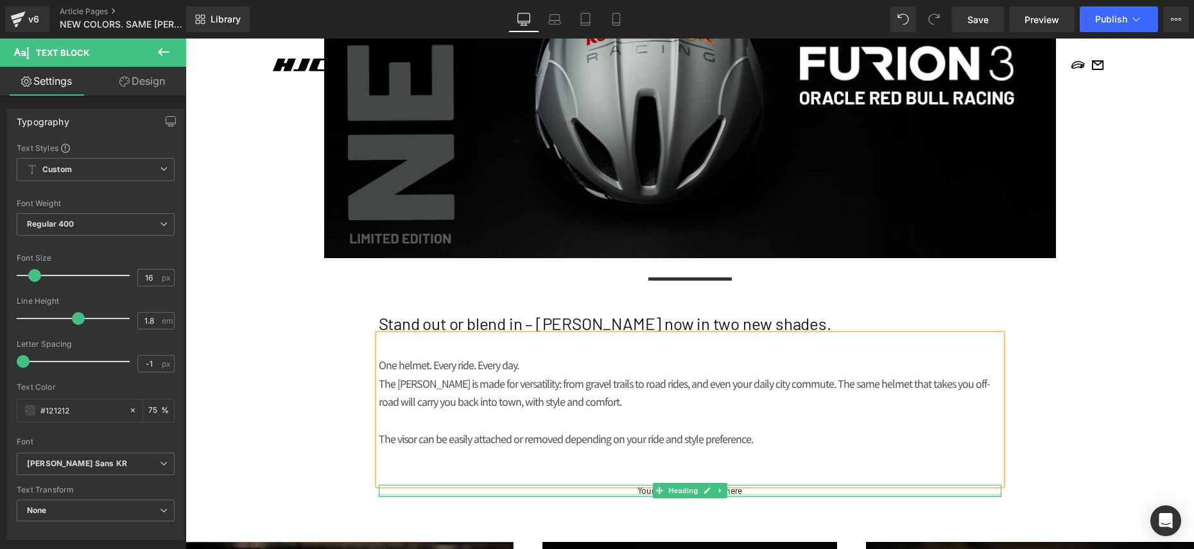
click at [763, 494] on div "Your heading text goes here Heading" at bounding box center [690, 491] width 623 height 12
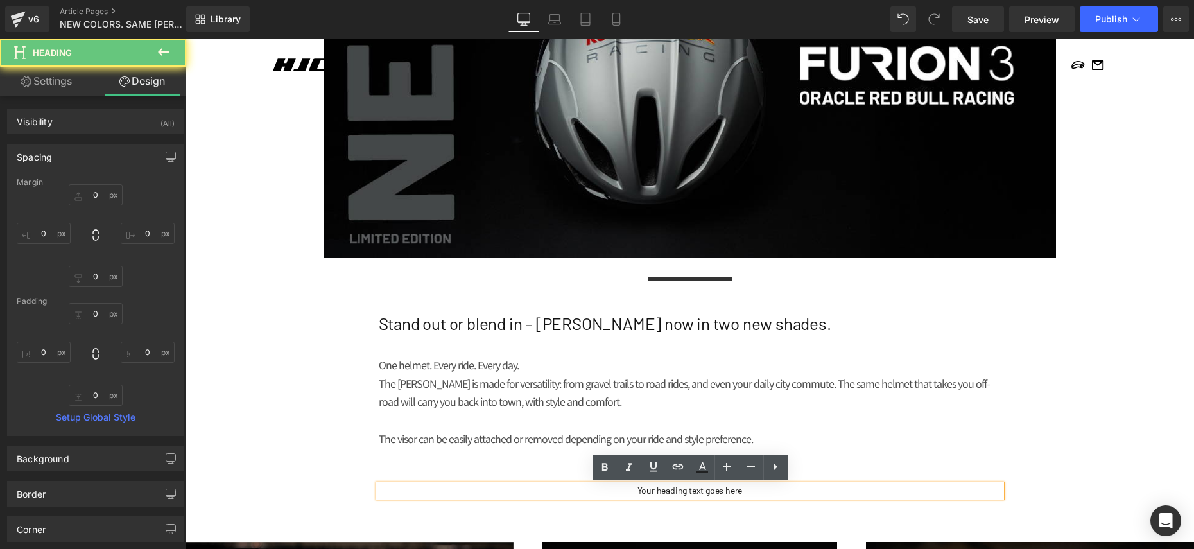
click at [720, 492] on h1 "Your heading text goes here" at bounding box center [690, 491] width 623 height 12
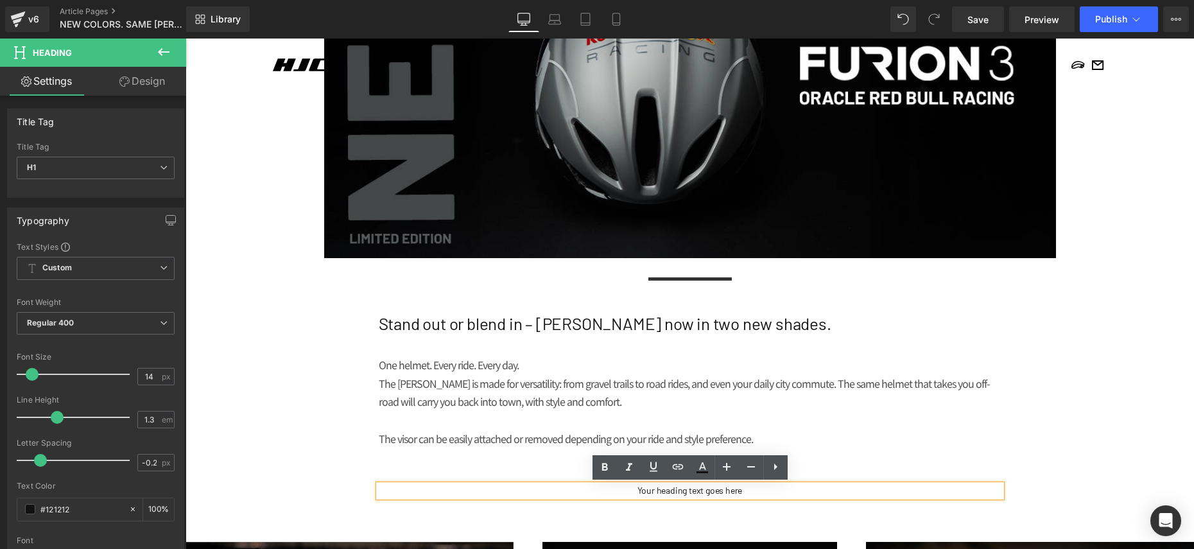
click at [316, 483] on div "NEWS Heading MEDIA Heading NEW COLORS. SAME [PERSON_NAME]. Heading Row Image Se…" at bounding box center [690, 305] width 1009 height 1251
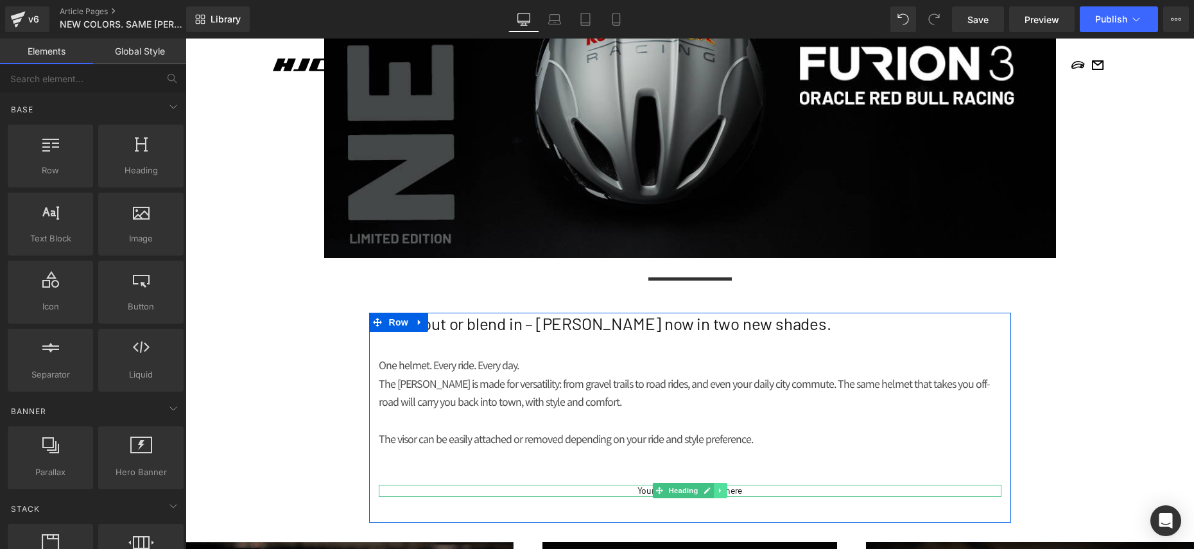
click at [723, 491] on icon at bounding box center [720, 491] width 7 height 8
click at [725, 489] on icon at bounding box center [727, 491] width 7 height 8
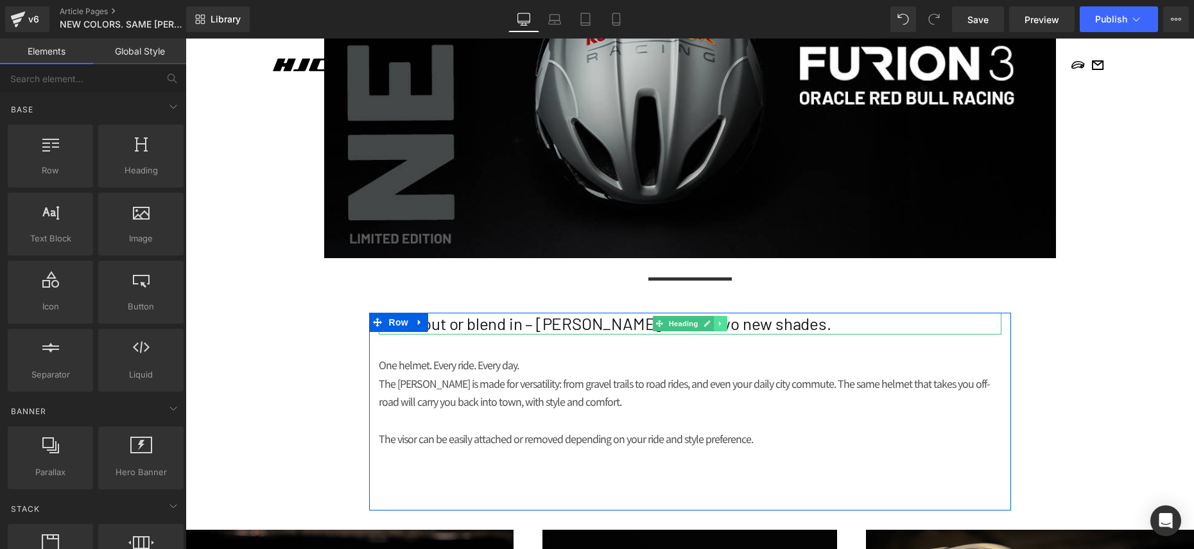
click at [720, 323] on icon at bounding box center [720, 323] width 2 height 4
click at [713, 324] on icon at bounding box center [713, 323] width 7 height 7
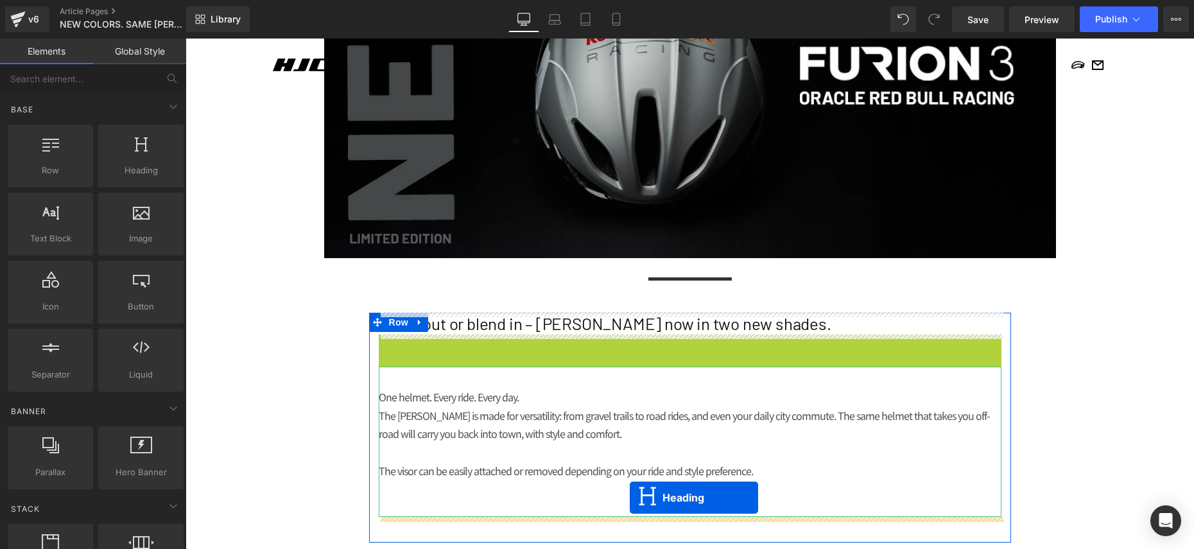
drag, startPoint x: 656, startPoint y: 347, endPoint x: 615, endPoint y: 483, distance: 142.2
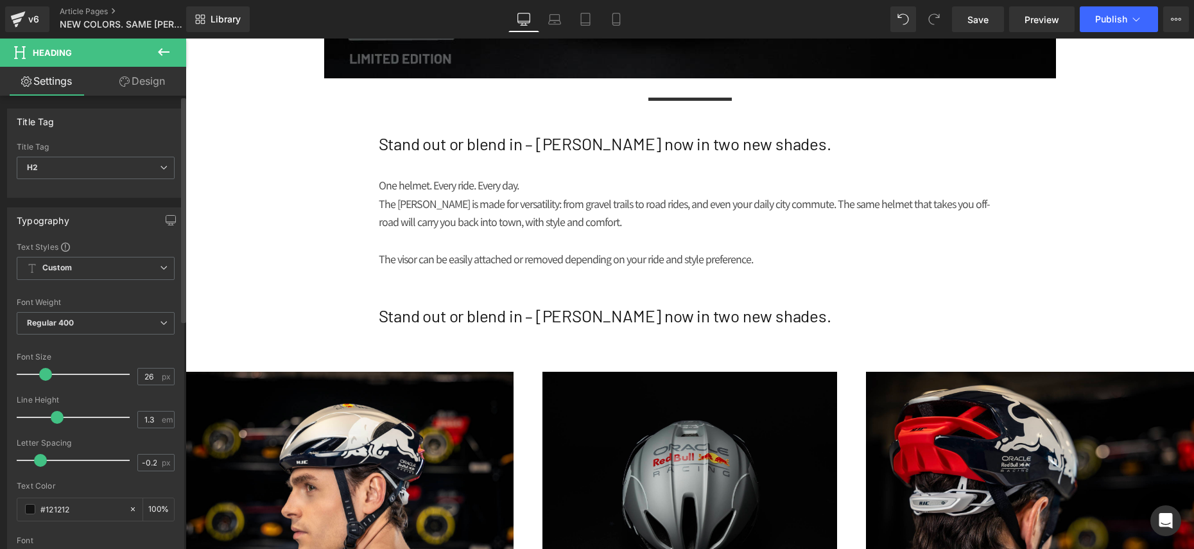
scroll to position [611, 0]
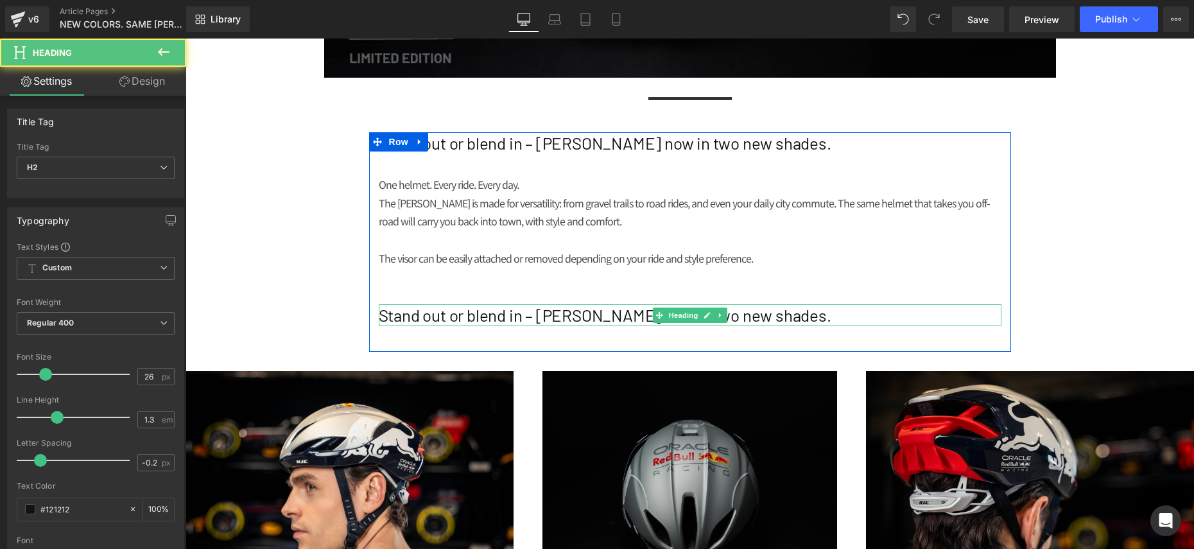
click at [589, 320] on h2 "Stand out or blend in – [PERSON_NAME] now in two new shades." at bounding box center [690, 315] width 623 height 22
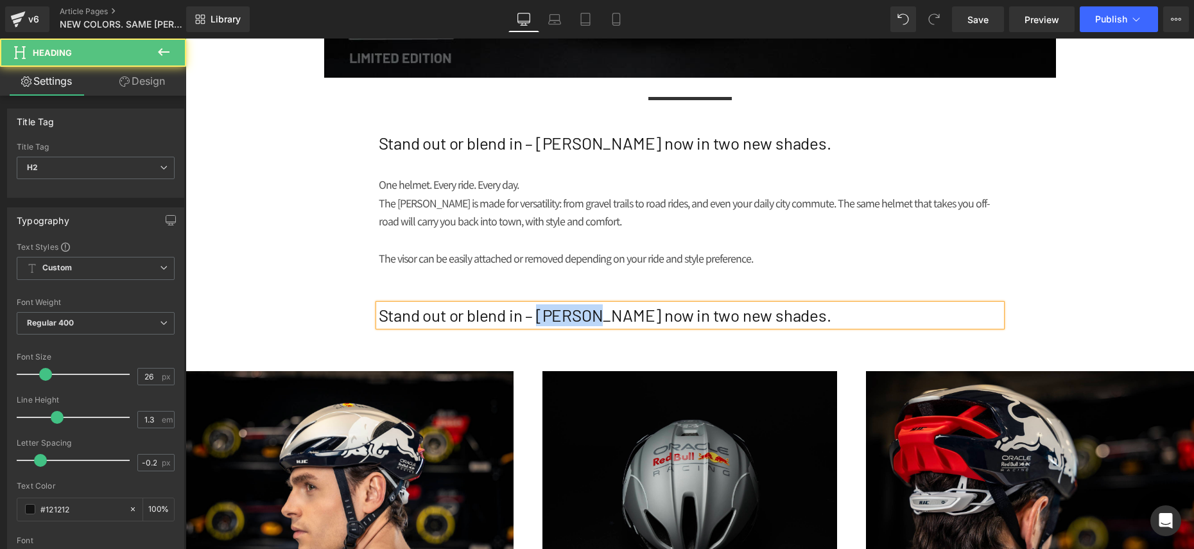
click at [589, 320] on h2 "Stand out or blend in – [PERSON_NAME] now in two new shades." at bounding box center [690, 315] width 623 height 22
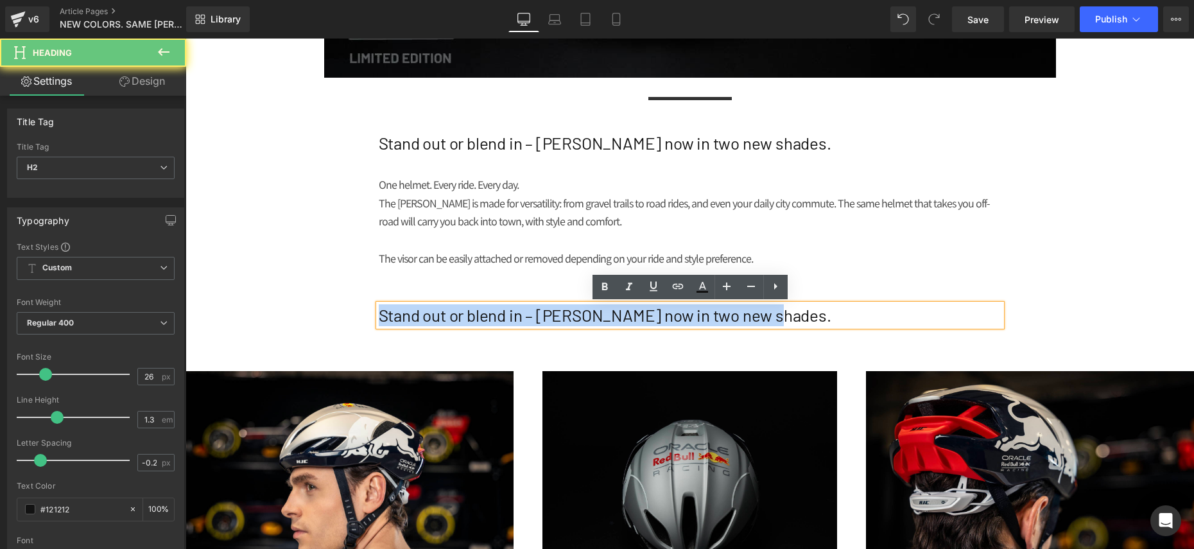
click at [589, 320] on h2 "Stand out or blend in – [PERSON_NAME] now in two new shades." at bounding box center [690, 315] width 623 height 22
click at [612, 318] on h2 "Stand out or blend in – [PERSON_NAME] now in two new shades." at bounding box center [690, 315] width 623 height 22
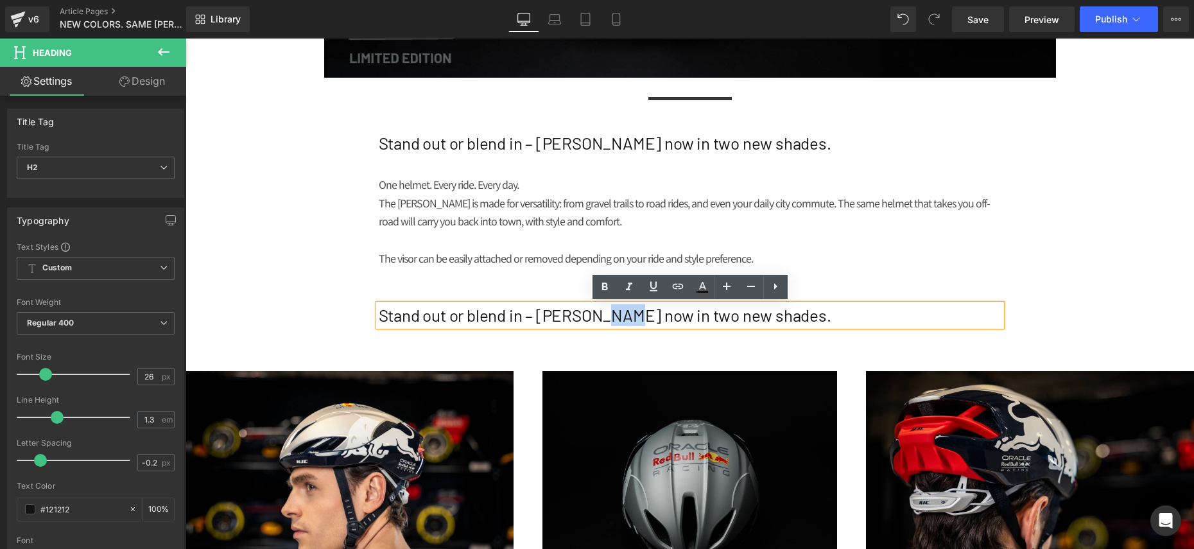
click at [612, 318] on h2 "Stand out or blend in – [PERSON_NAME] now in two new shades." at bounding box center [690, 315] width 623 height 22
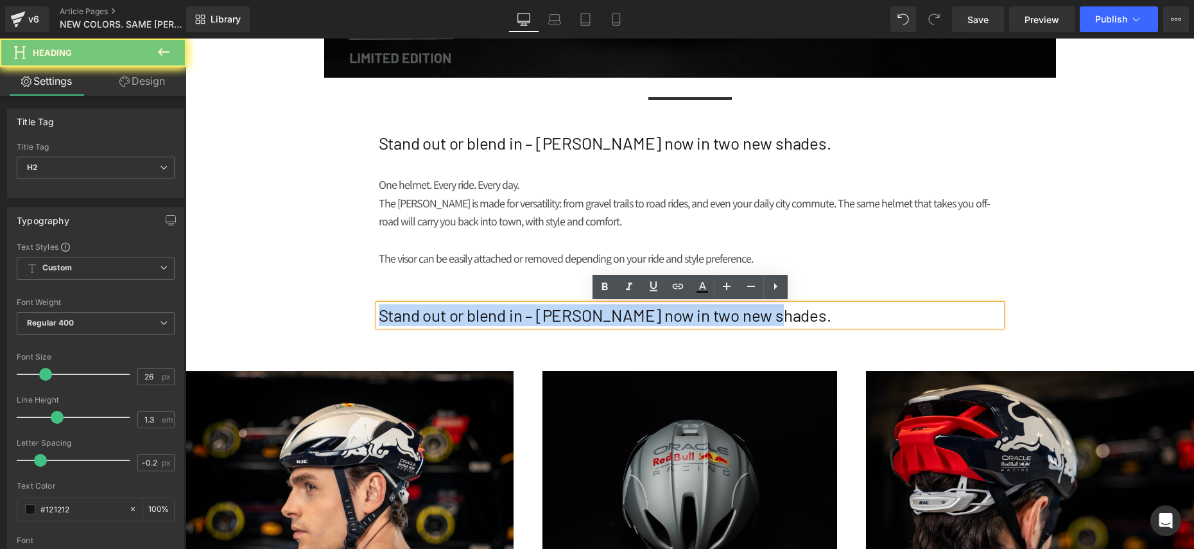
click at [612, 318] on h2 "Stand out or blend in – [PERSON_NAME] now in two new shades." at bounding box center [690, 315] width 623 height 22
paste div
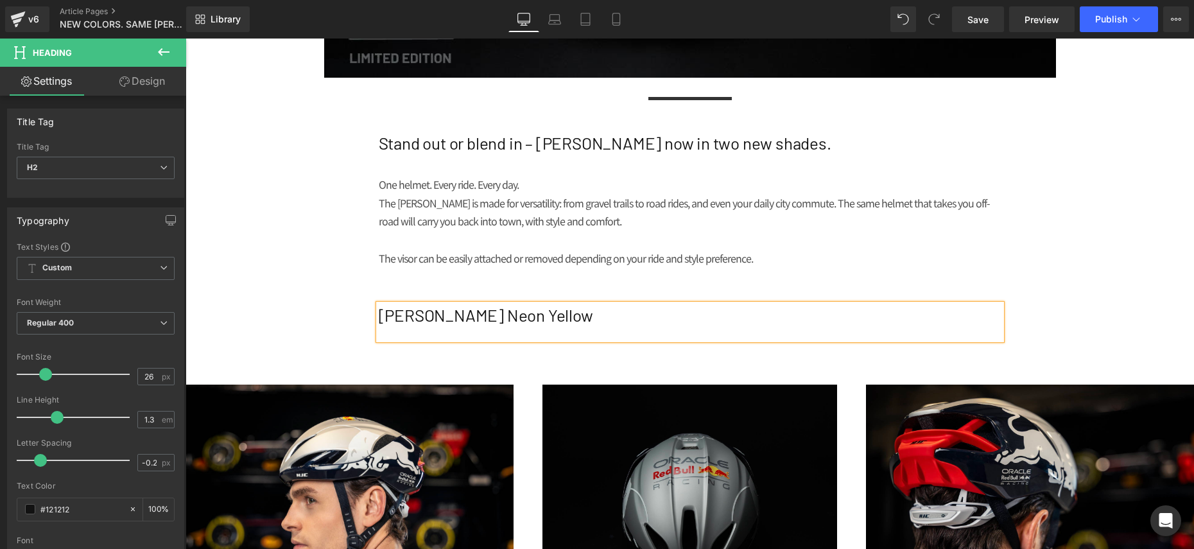
click at [320, 304] on div "NEWS Heading MEDIA Heading NEW COLORS. SAME [PERSON_NAME]. Heading Row Image Se…" at bounding box center [690, 137] width 1009 height 1274
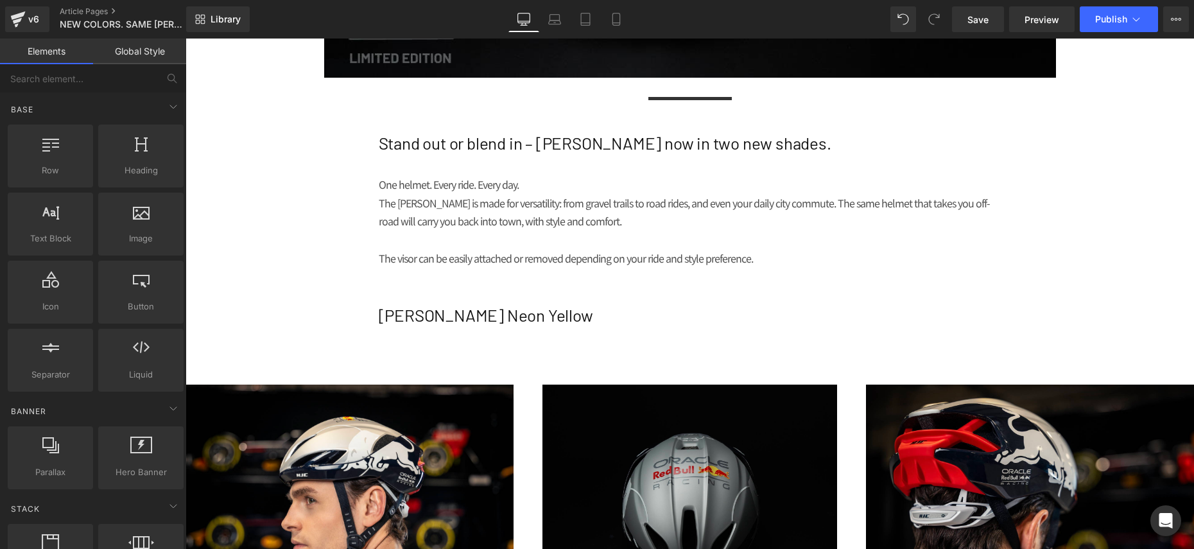
click at [476, 250] on p "The visor can be easily attached or removed depending on your ride and style pr…" at bounding box center [690, 258] width 623 height 19
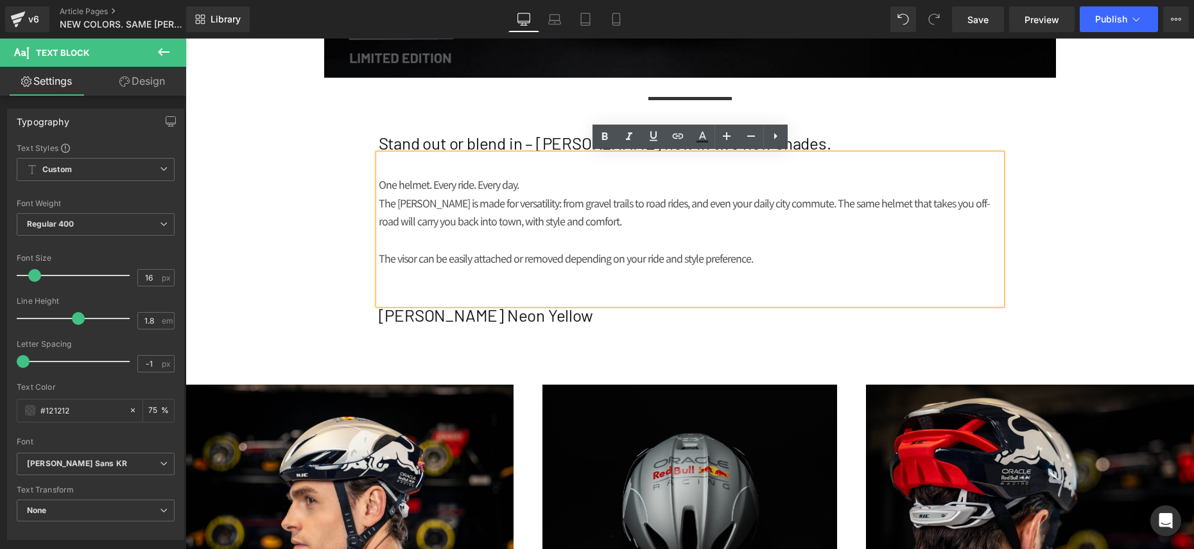
click at [275, 243] on div "NEWS Heading MEDIA Heading NEW COLORS. SAME [PERSON_NAME]. Heading Row Image Se…" at bounding box center [690, 137] width 1009 height 1274
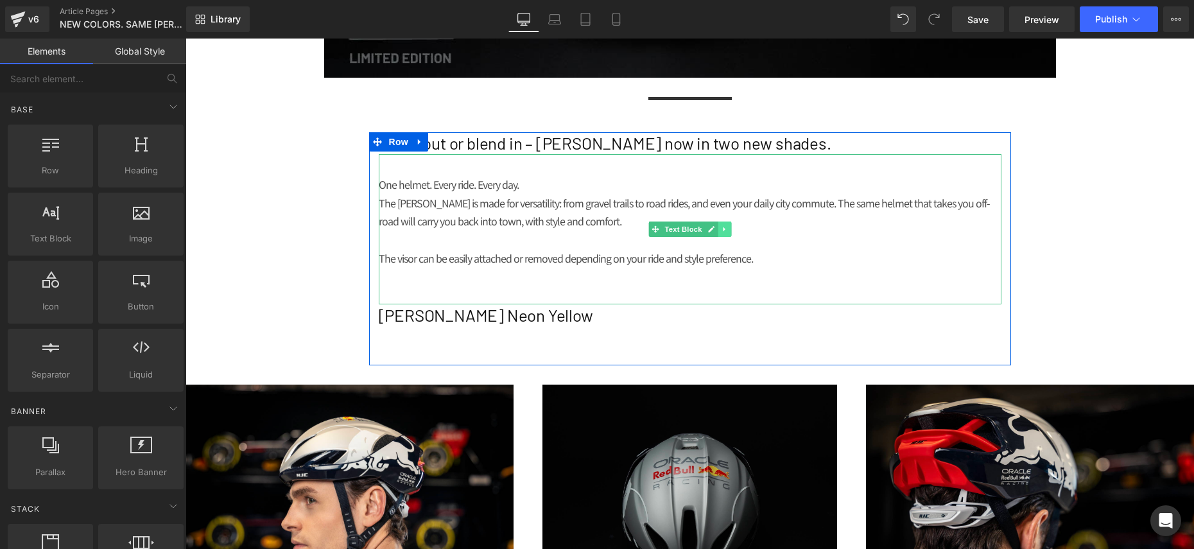
click at [722, 229] on icon at bounding box center [724, 229] width 7 height 8
click at [719, 231] on icon at bounding box center [717, 229] width 7 height 8
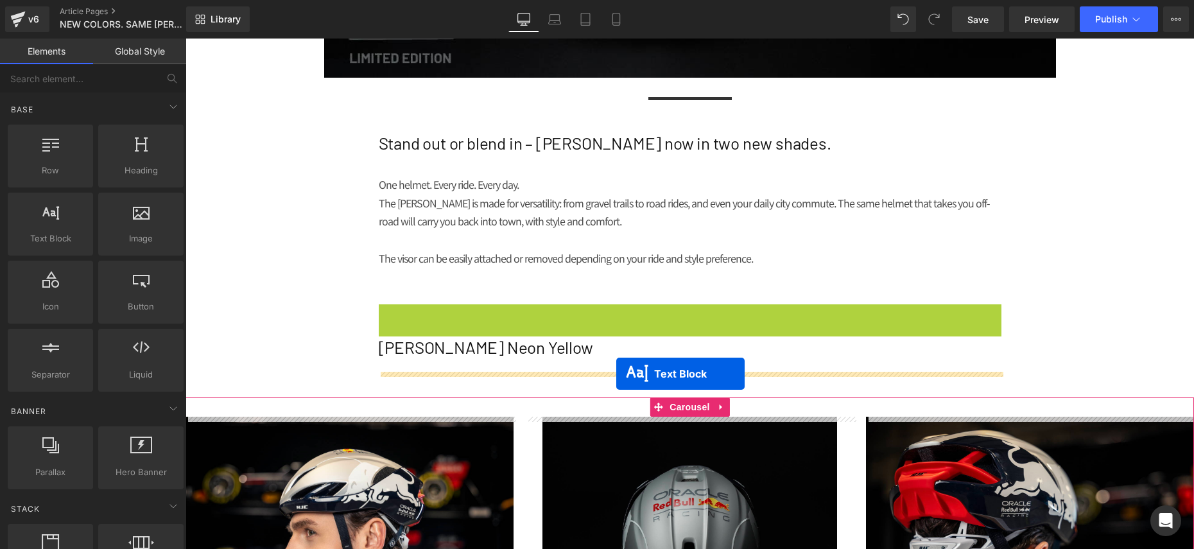
drag, startPoint x: 655, startPoint y: 380, endPoint x: 617, endPoint y: 373, distance: 38.5
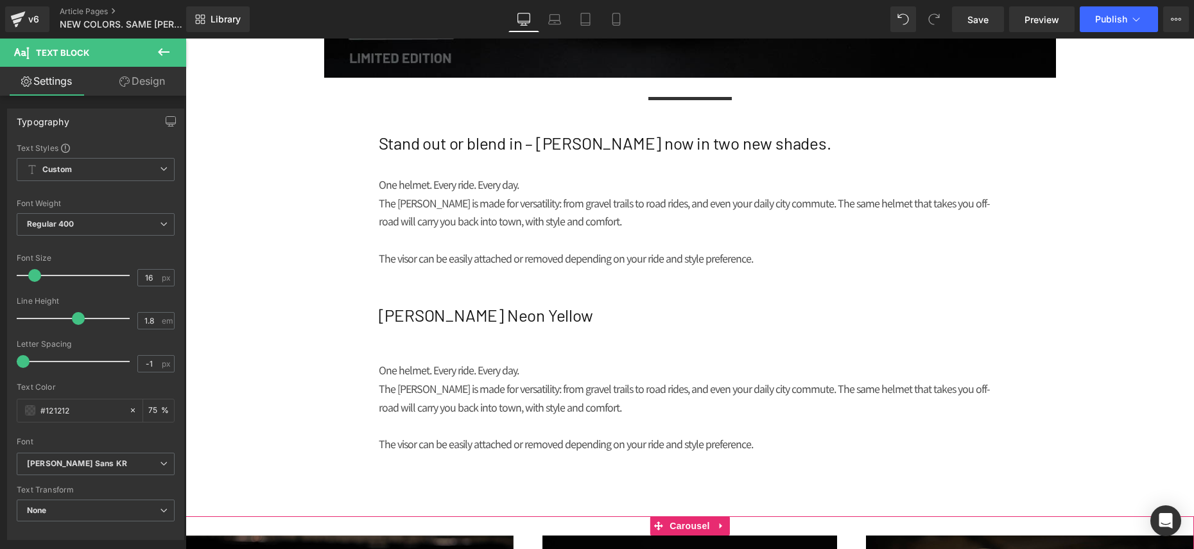
click at [519, 442] on p "The visor can be easily attached or removed depending on your ride and style pr…" at bounding box center [690, 444] width 623 height 19
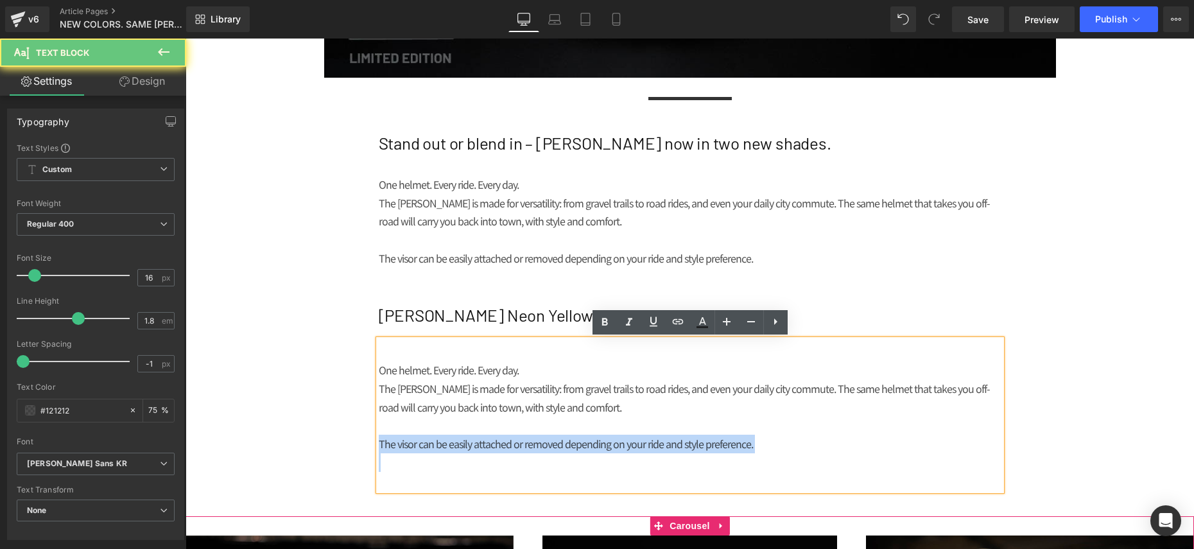
click at [518, 441] on p "The visor can be easily attached or removed depending on your ride and style pr…" at bounding box center [690, 444] width 623 height 19
click at [760, 446] on p "The visor can be easily attached or removed depending on your ride and style pr…" at bounding box center [690, 444] width 623 height 19
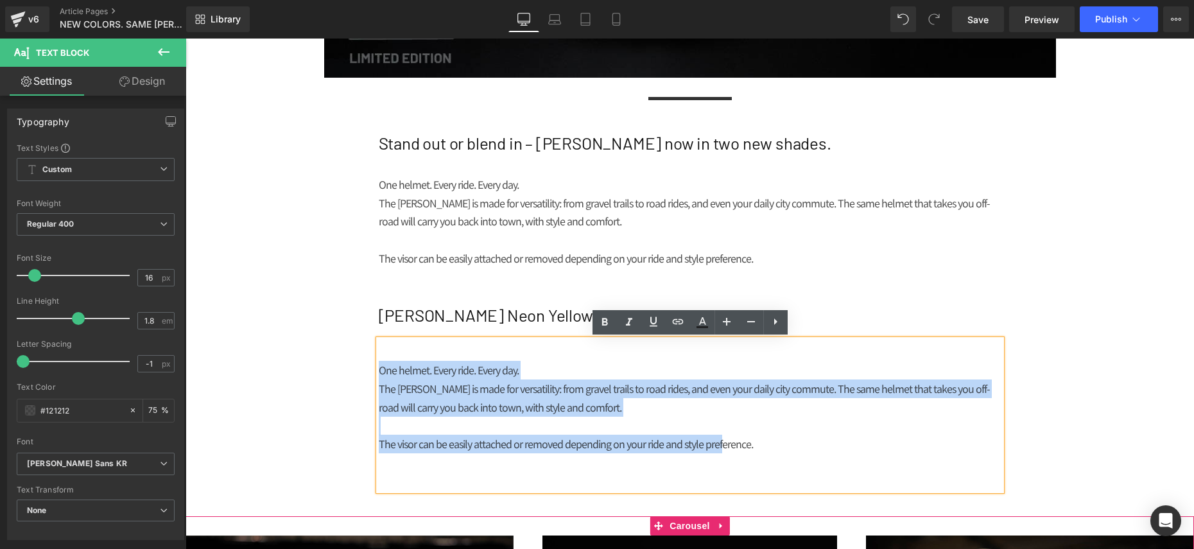
drag, startPoint x: 673, startPoint y: 430, endPoint x: 338, endPoint y: 343, distance: 346.8
click at [338, 343] on div "NEWS Heading MEDIA Heading NEW COLORS. SAME [PERSON_NAME]. Heading Row Image Se…" at bounding box center [690, 212] width 1009 height 1425
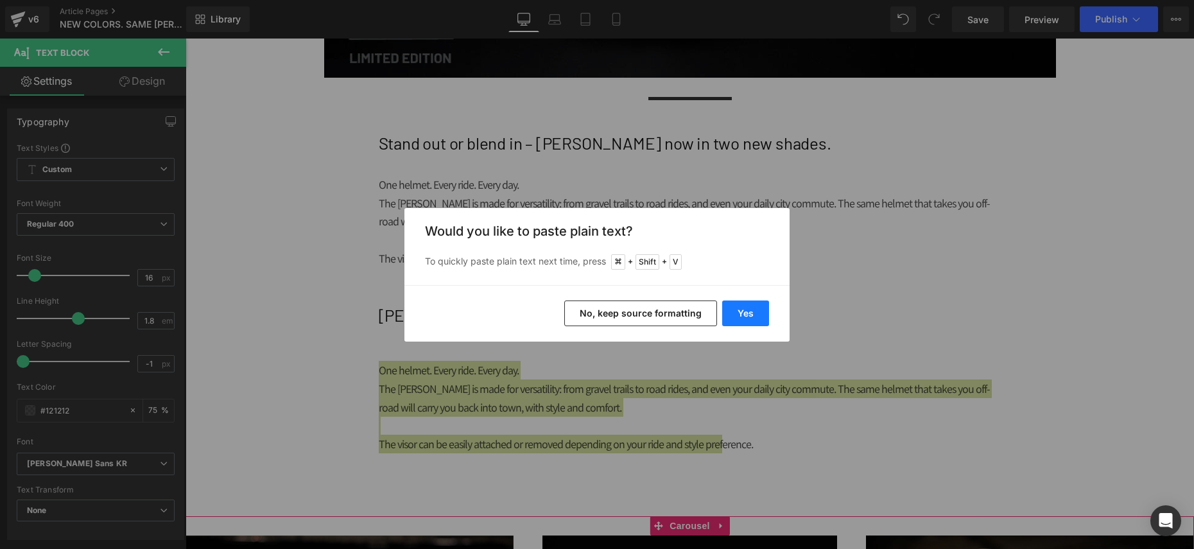
click at [757, 320] on button "Yes" at bounding box center [745, 313] width 47 height 26
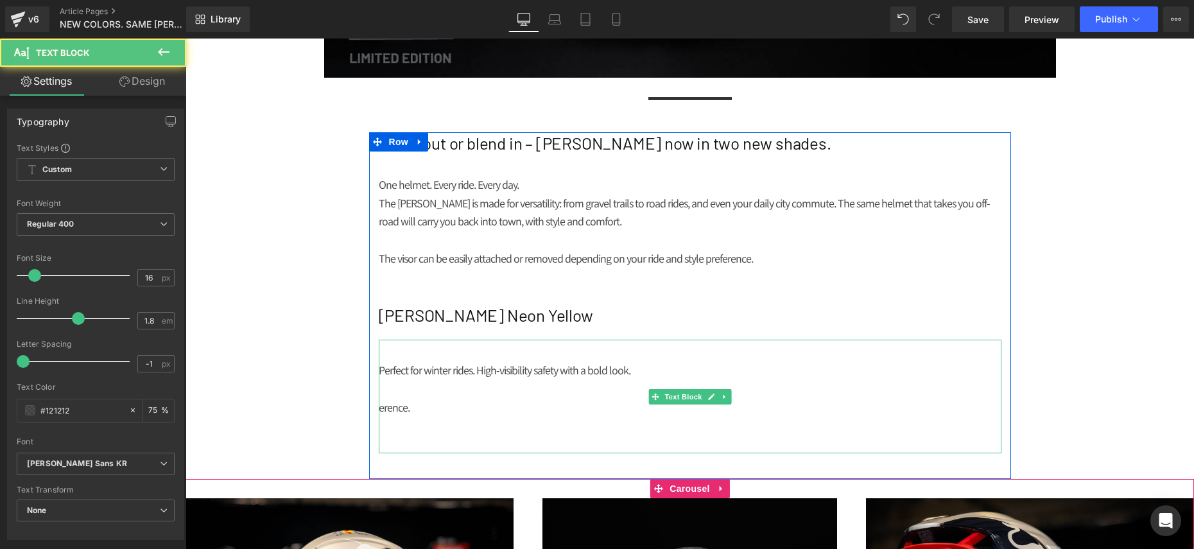
click at [385, 408] on p "erence." at bounding box center [690, 407] width 623 height 19
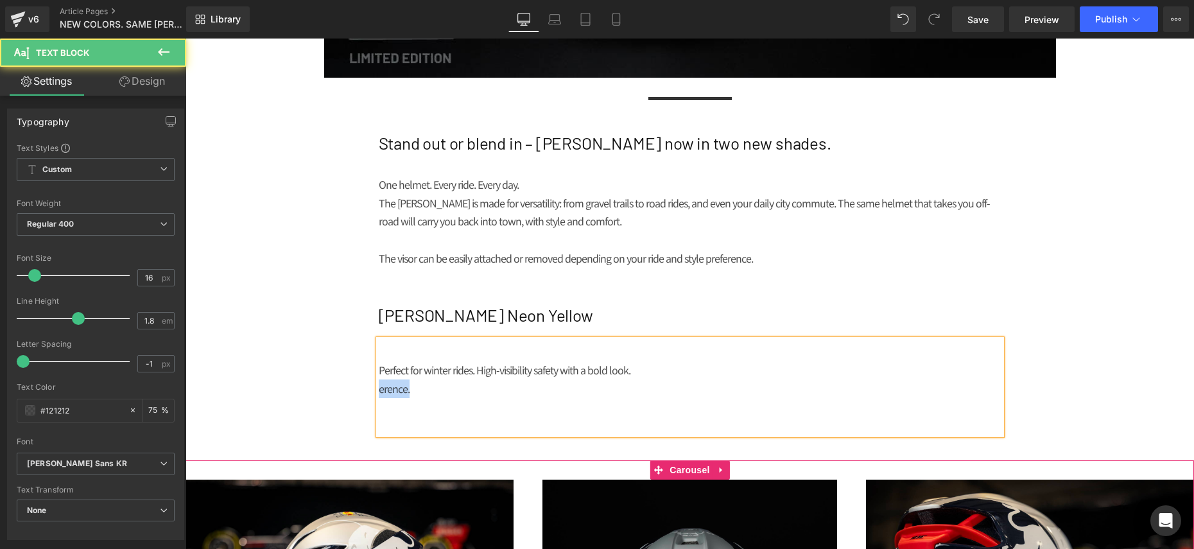
drag, startPoint x: 448, startPoint y: 397, endPoint x: 370, endPoint y: 388, distance: 78.1
click at [370, 388] on div "Stand out or blend in – [PERSON_NAME] now in two new shades. Heading One helmet…" at bounding box center [690, 283] width 642 height 302
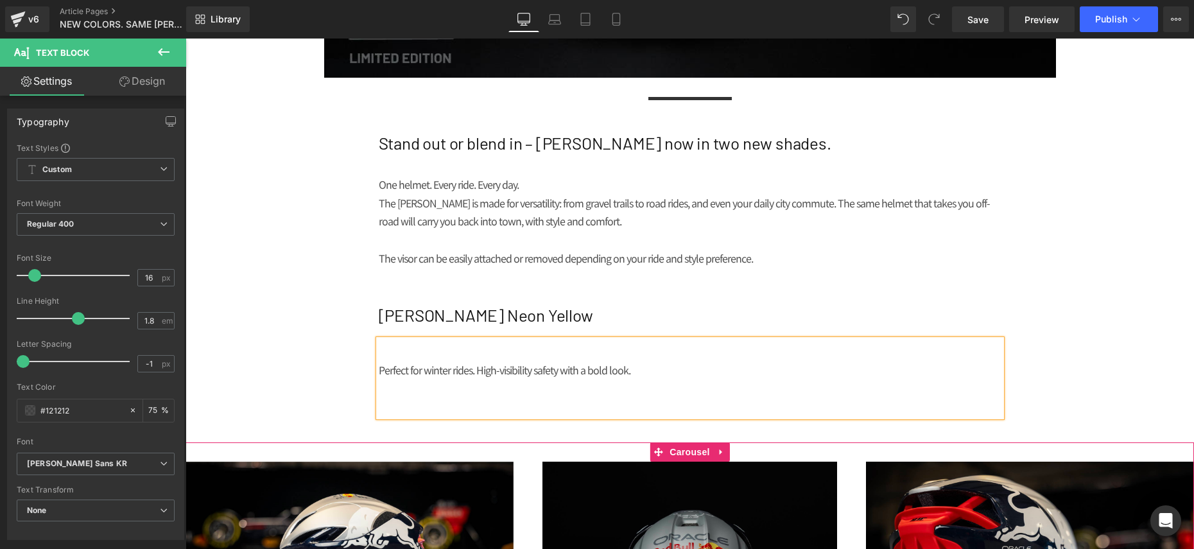
drag, startPoint x: 379, startPoint y: 372, endPoint x: 381, endPoint y: 381, distance: 9.1
click at [379, 372] on p "Perfect for winter rides. High-visibility safety with a bold look." at bounding box center [690, 370] width 623 height 19
click at [396, 354] on div "Perfect for winter rides. High-visibility safety with a bold look." at bounding box center [690, 378] width 623 height 76
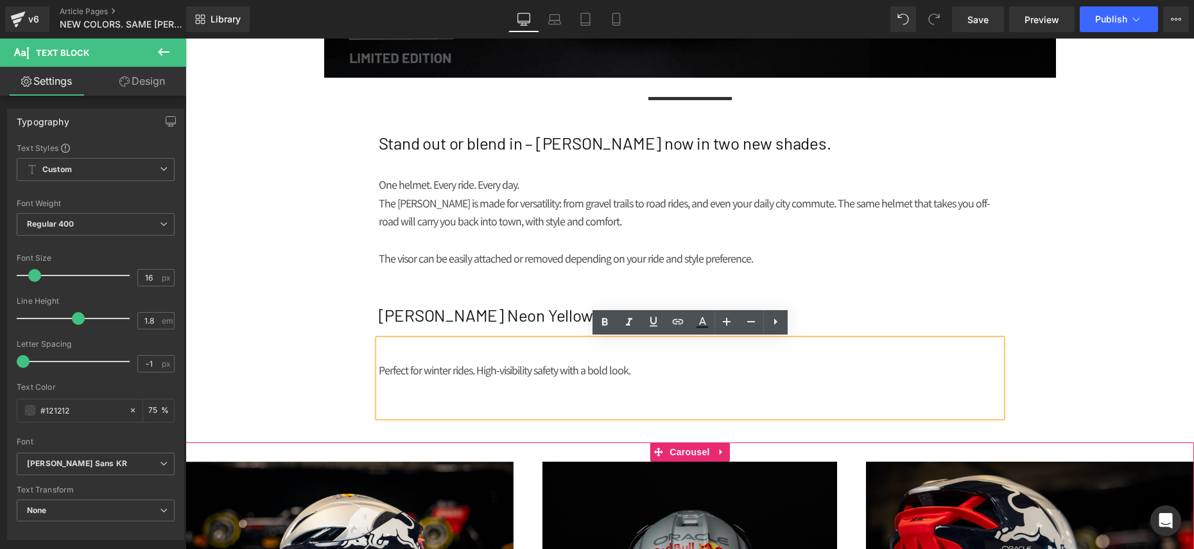
click at [408, 372] on p "Perfect for winter rides. High-visibility safety with a bold look." at bounding box center [690, 370] width 623 height 19
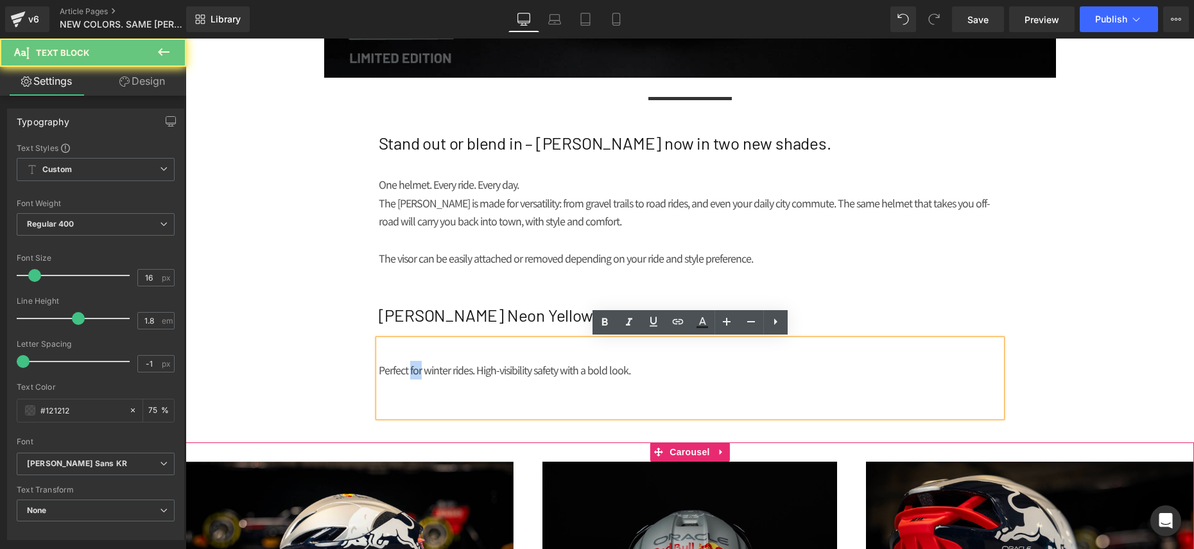
click at [408, 372] on p "Perfect for winter rides. High-visibility safety with a bold look." at bounding box center [690, 370] width 623 height 19
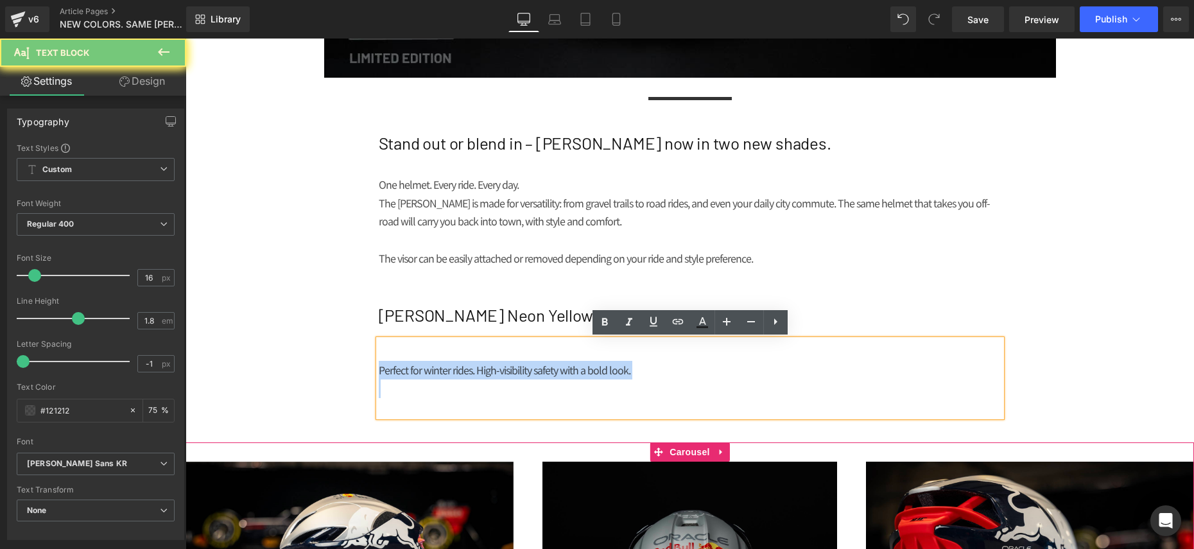
copy p "Perfect for winter rides. High-visibility safety with a bold look."
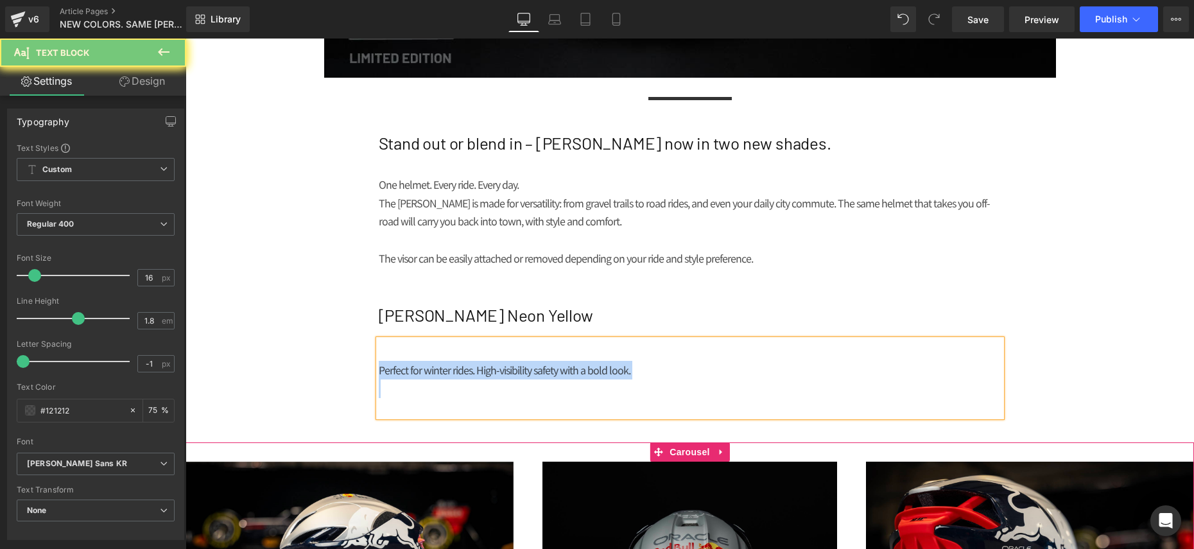
click at [521, 325] on h2 "[PERSON_NAME] Neon Yellow" at bounding box center [690, 315] width 623 height 22
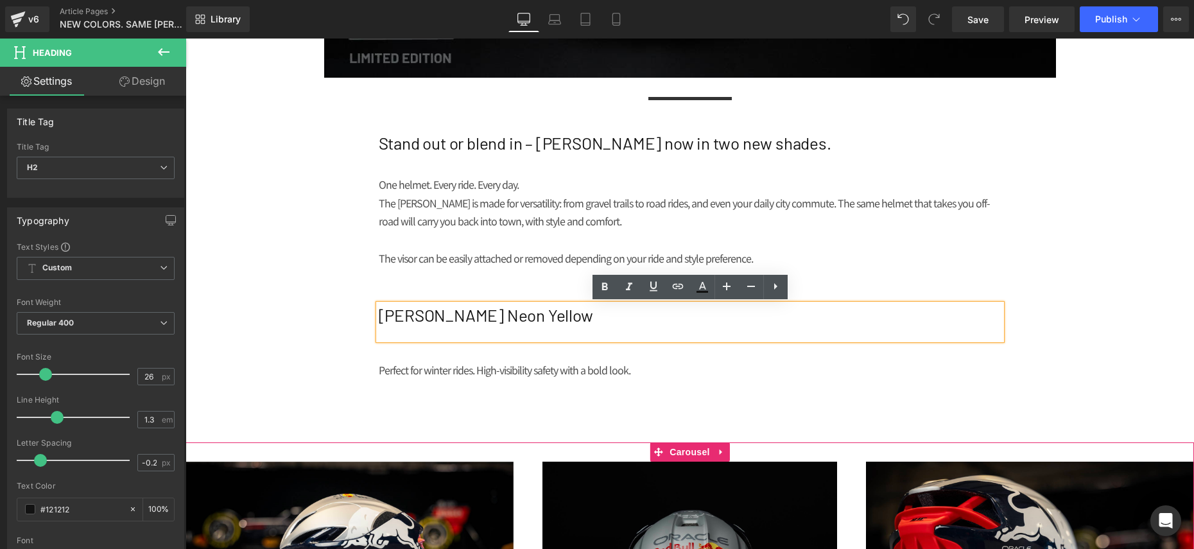
click at [547, 317] on h2 "[PERSON_NAME] Neon Yellow" at bounding box center [690, 315] width 623 height 22
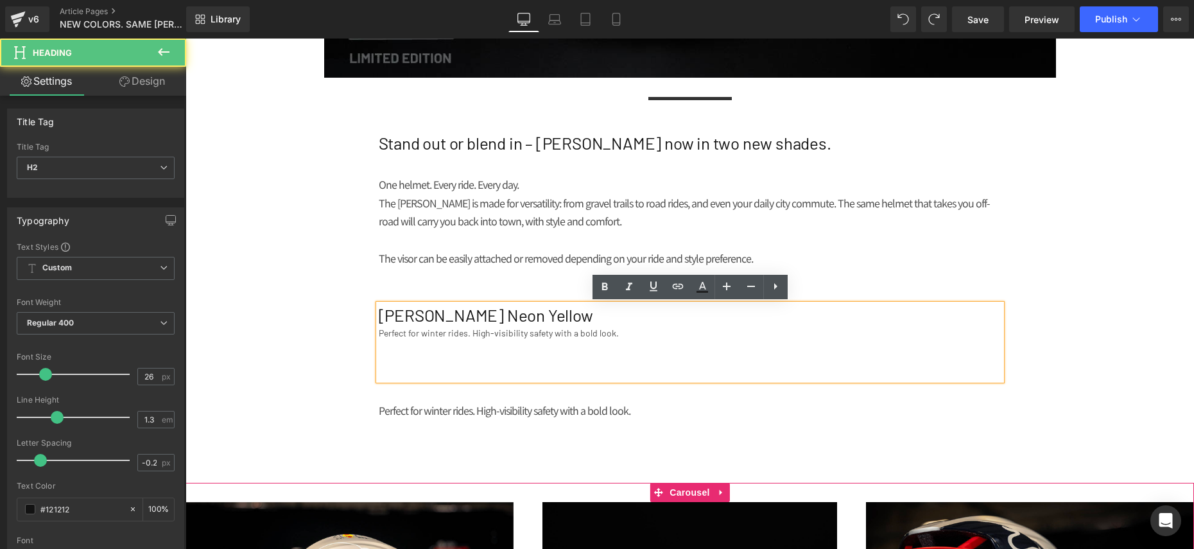
click at [450, 338] on div "Perfect for winter rides. High-visibility safety with a bold look." at bounding box center [690, 332] width 623 height 13
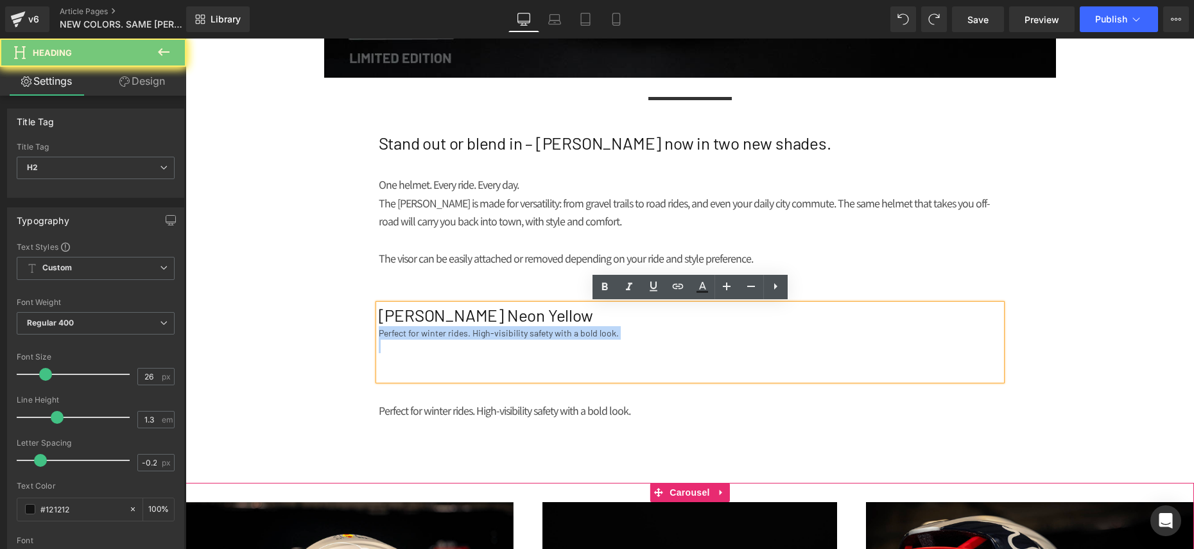
click at [450, 338] on div "Perfect for winter rides. High-visibility safety with a bold look." at bounding box center [690, 332] width 623 height 13
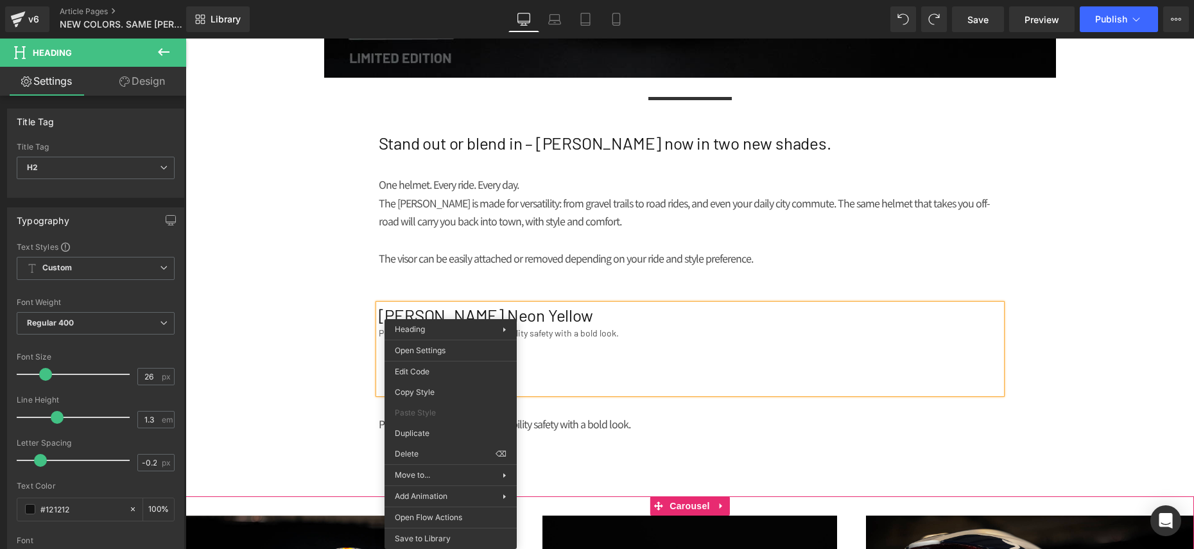
click at [573, 246] on p at bounding box center [690, 239] width 623 height 19
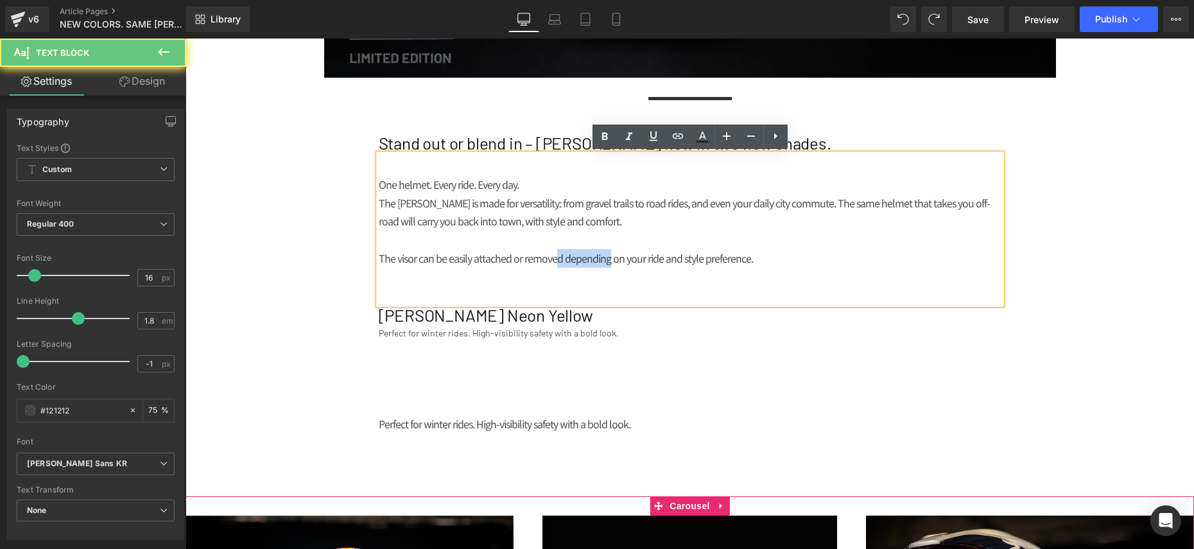
drag, startPoint x: 551, startPoint y: 262, endPoint x: 605, endPoint y: 258, distance: 53.4
click at [605, 258] on p "The visor can be easily attached or removed depending on your ride and style pr…" at bounding box center [690, 258] width 623 height 19
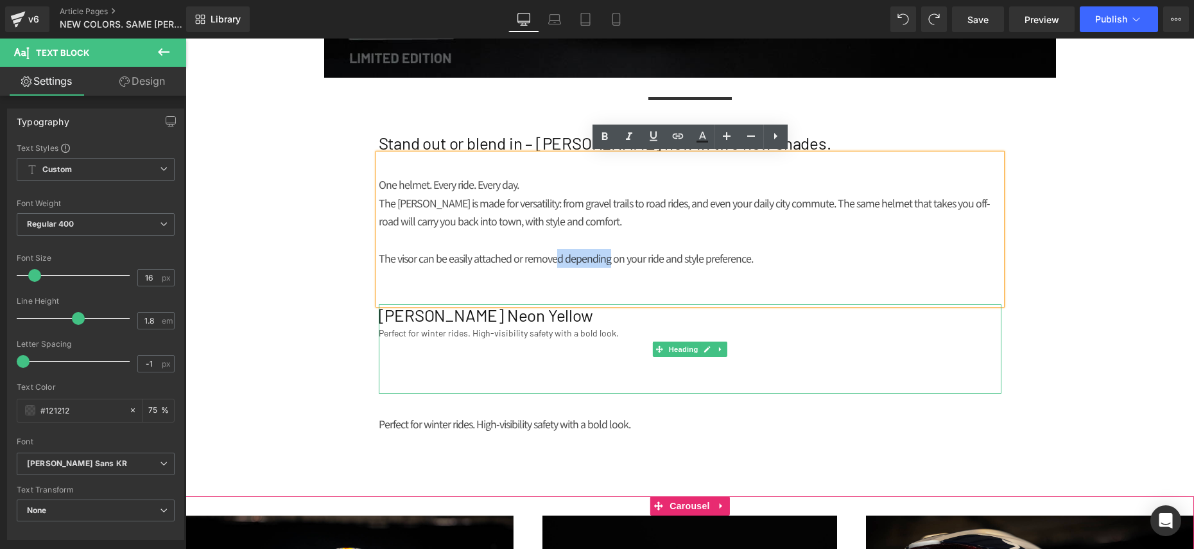
click at [397, 327] on div "Perfect for winter rides. High-visibility safety with a bold look." at bounding box center [690, 332] width 623 height 13
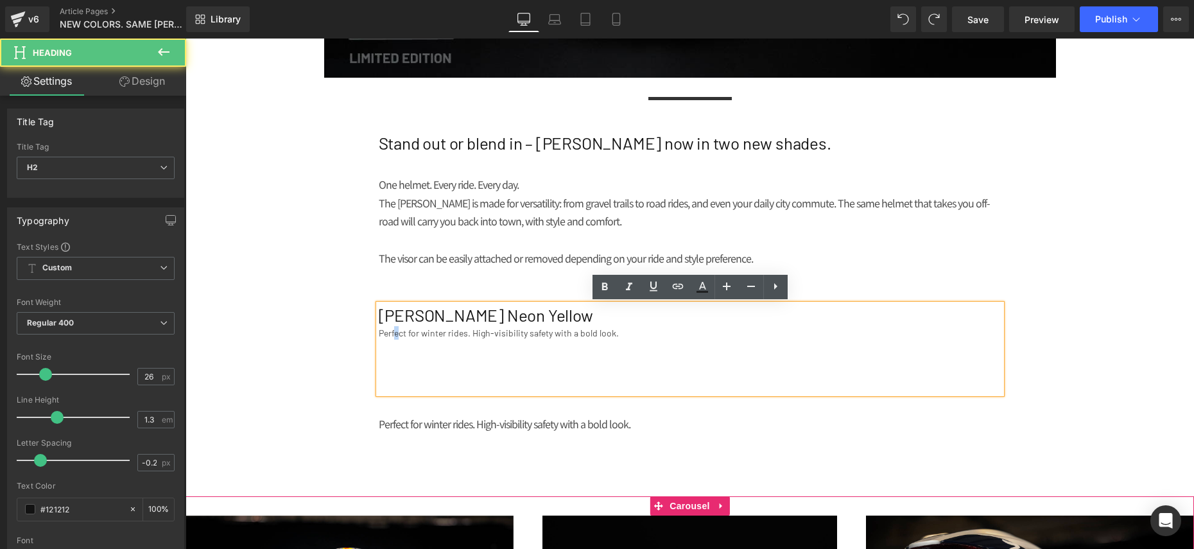
click at [397, 331] on div "Perfect for winter rides. High-visibility safety with a bold look." at bounding box center [690, 332] width 623 height 13
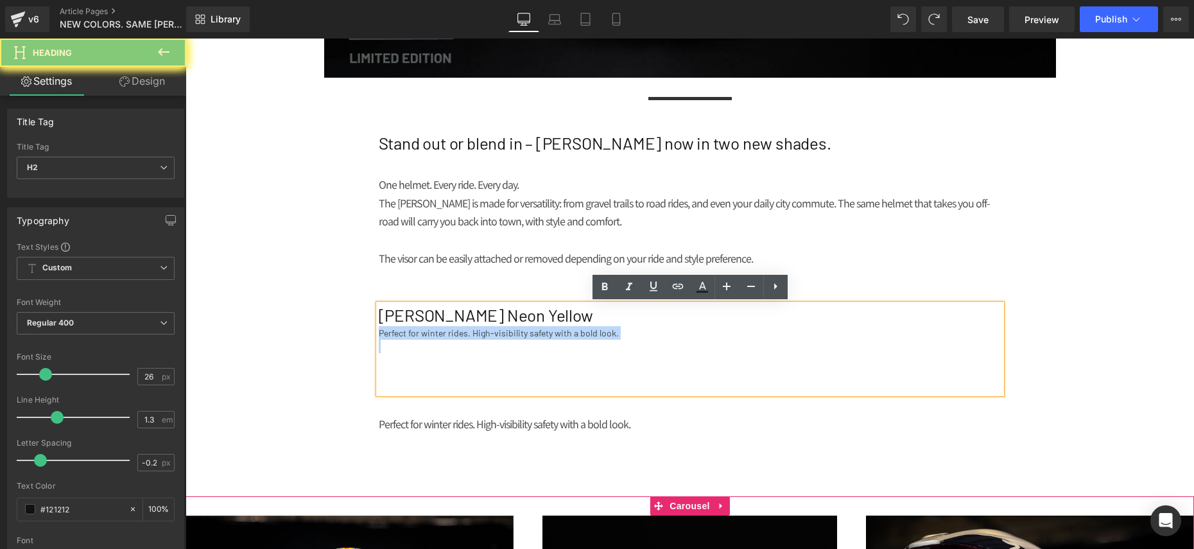
click at [397, 331] on div "Perfect for winter rides. High-visibility safety with a bold look." at bounding box center [690, 332] width 623 height 13
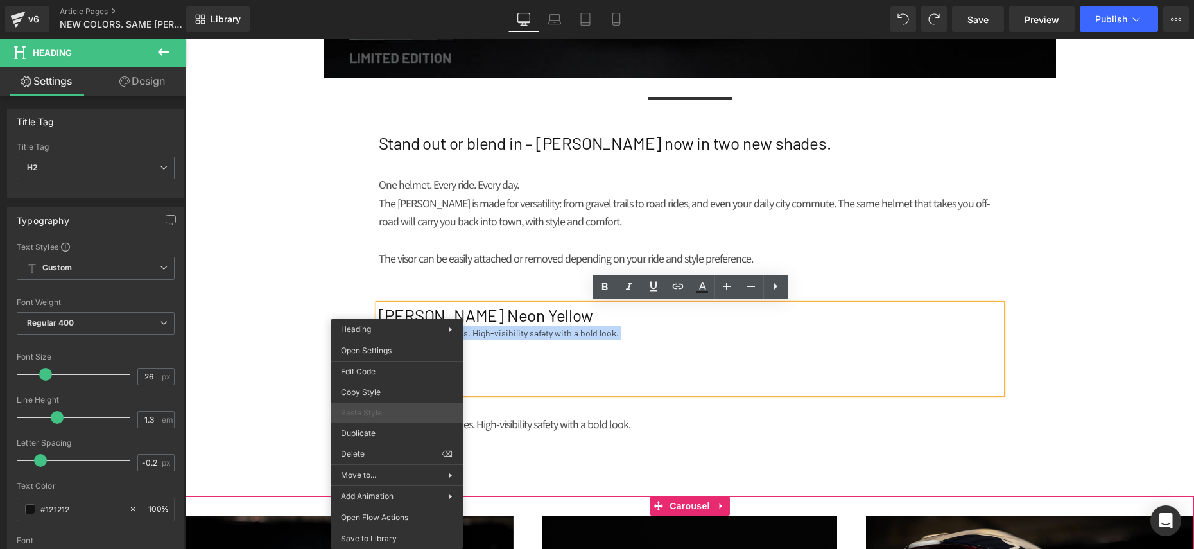
click at [374, 411] on span "Paste Style" at bounding box center [397, 413] width 112 height 12
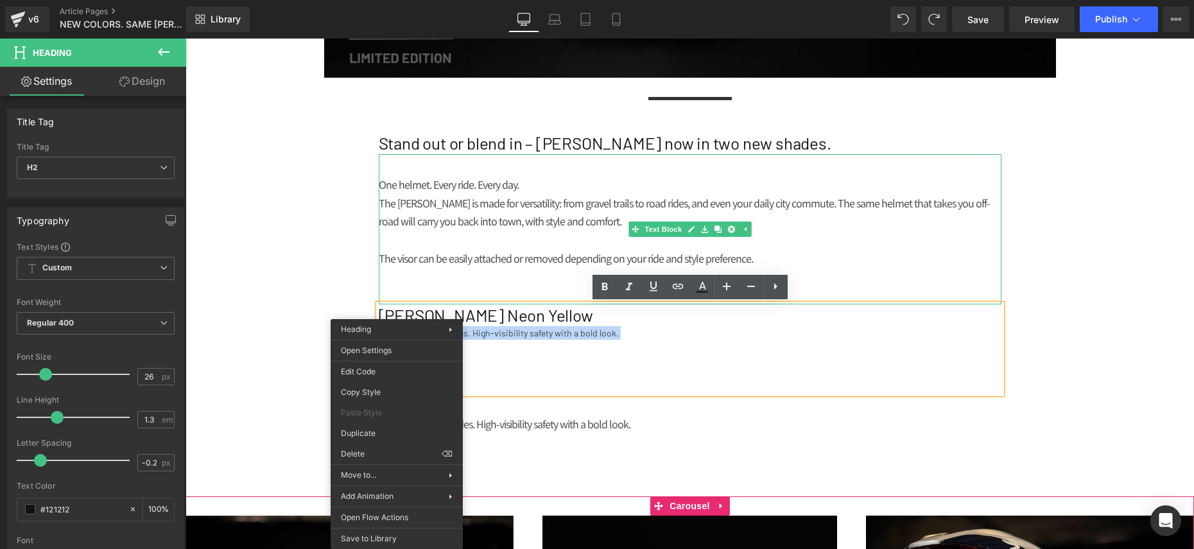
click at [414, 265] on p "The visor can be easily attached or removed depending on your ride and style pr…" at bounding box center [690, 258] width 623 height 19
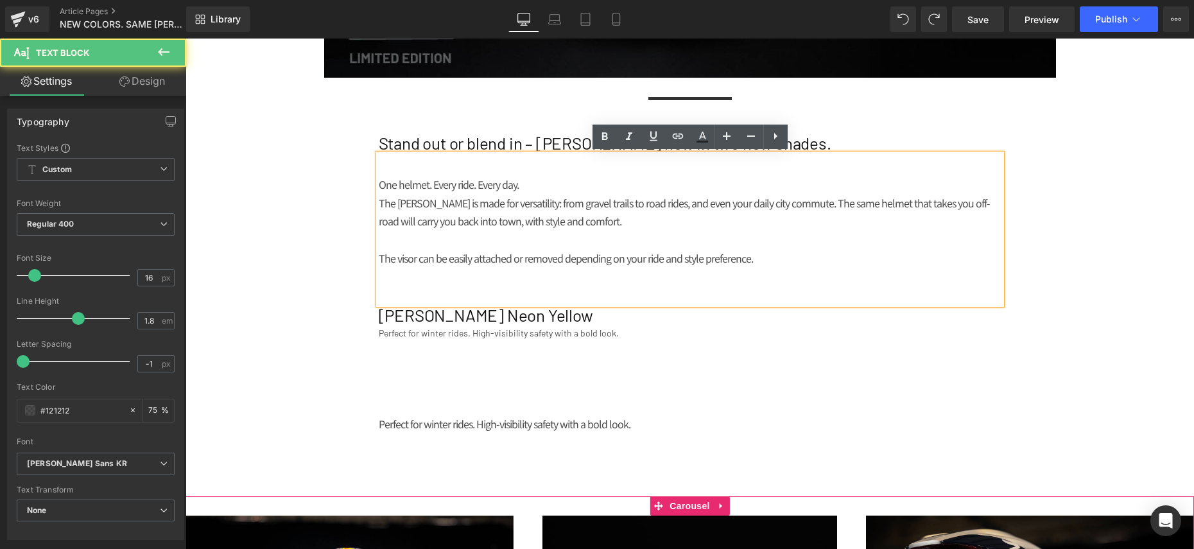
click at [502, 328] on div "Perfect for winter rides. High-visibility safety with a bold look." at bounding box center [690, 332] width 623 height 13
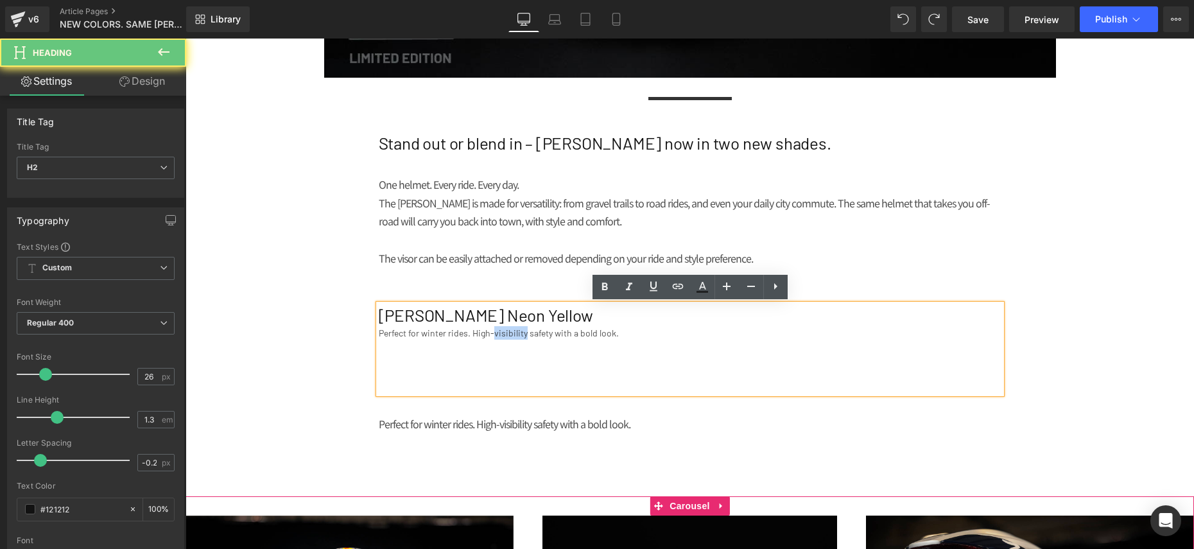
click at [502, 328] on div "Perfect for winter rides. High-visibility safety with a bold look." at bounding box center [690, 332] width 623 height 13
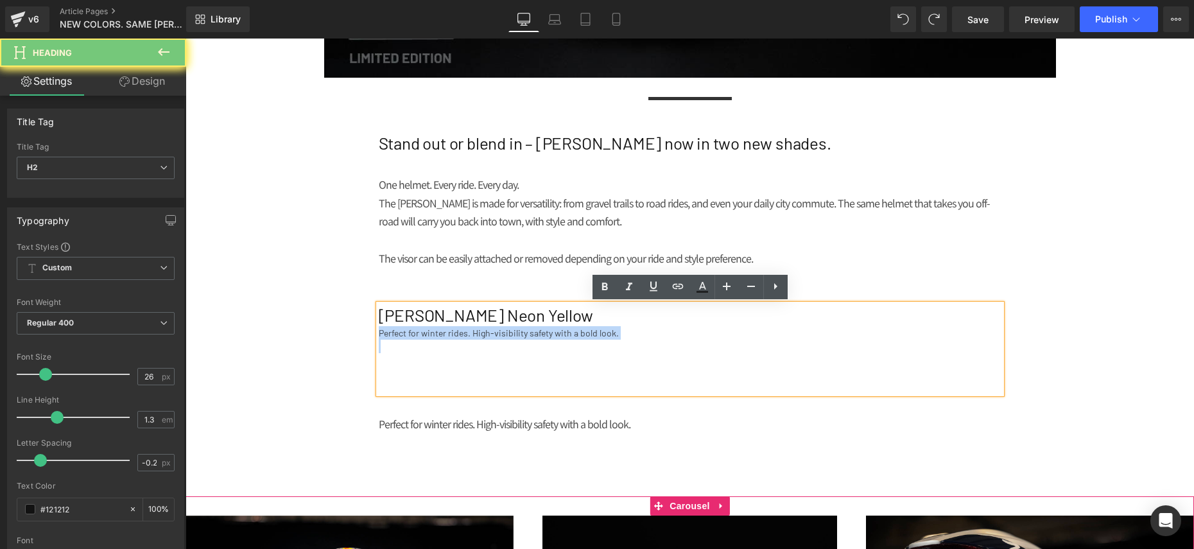
click at [502, 328] on div "Perfect for winter rides. High-visibility safety with a bold look." at bounding box center [690, 332] width 623 height 13
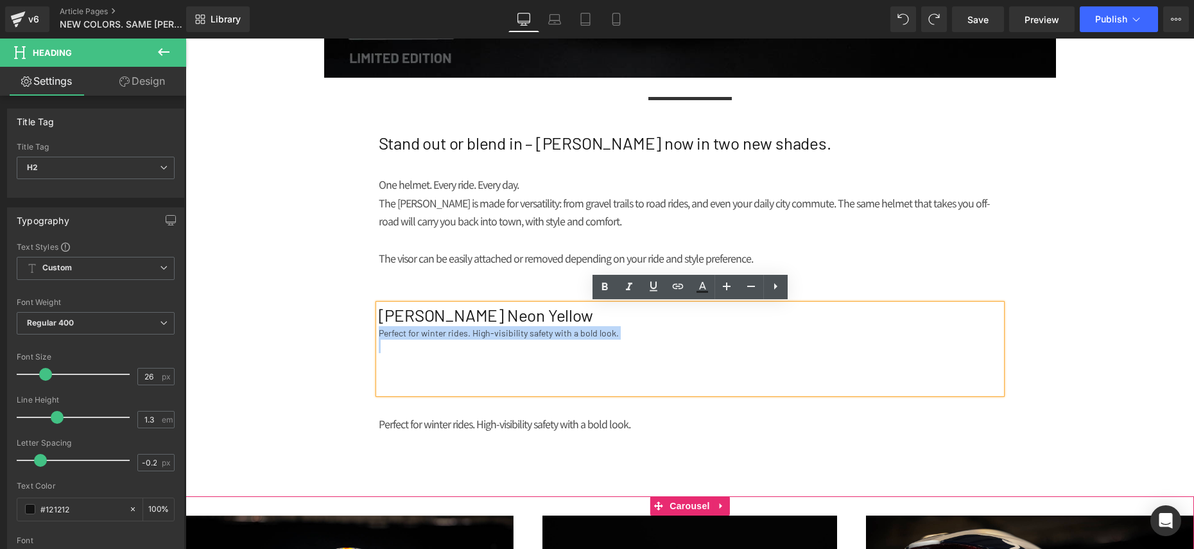
click at [464, 266] on p "The visor can be easily attached or removed depending on your ride and style pr…" at bounding box center [690, 258] width 623 height 19
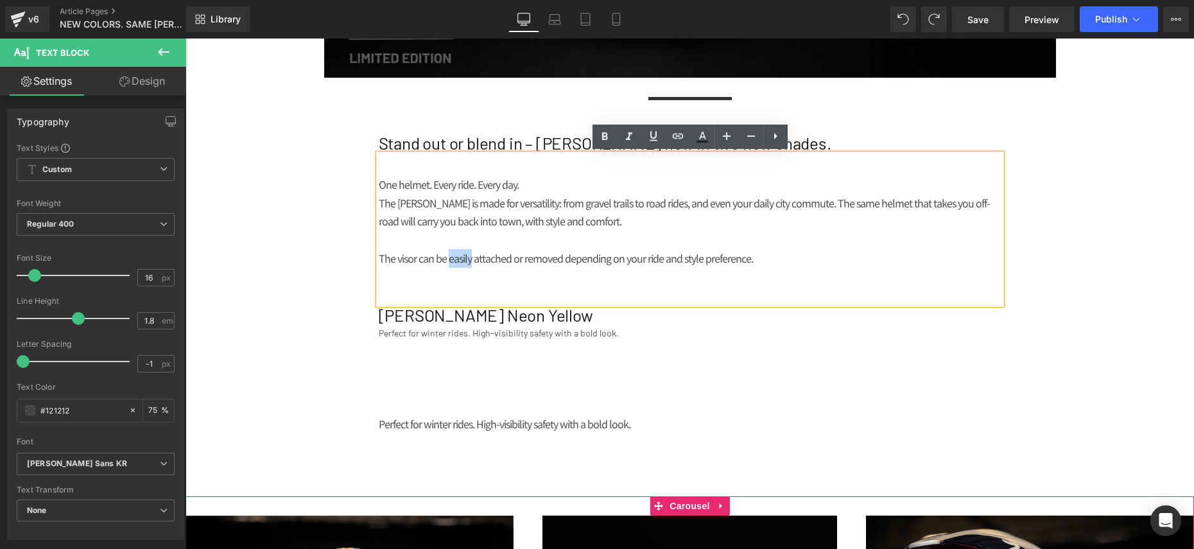
click at [464, 266] on p "The visor can be easily attached or removed depending on your ride and style pr…" at bounding box center [690, 258] width 623 height 19
click at [455, 330] on div "Perfect for winter rides. High-visibility safety with a bold look." at bounding box center [690, 332] width 623 height 13
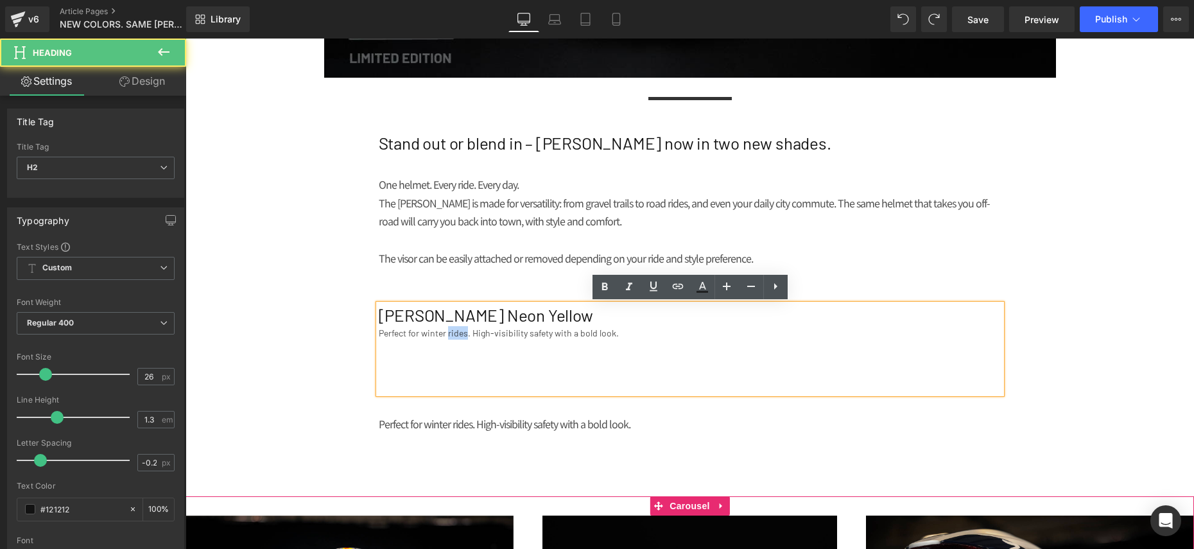
click at [455, 330] on div "Perfect for winter rides. High-visibility safety with a bold look." at bounding box center [690, 332] width 623 height 13
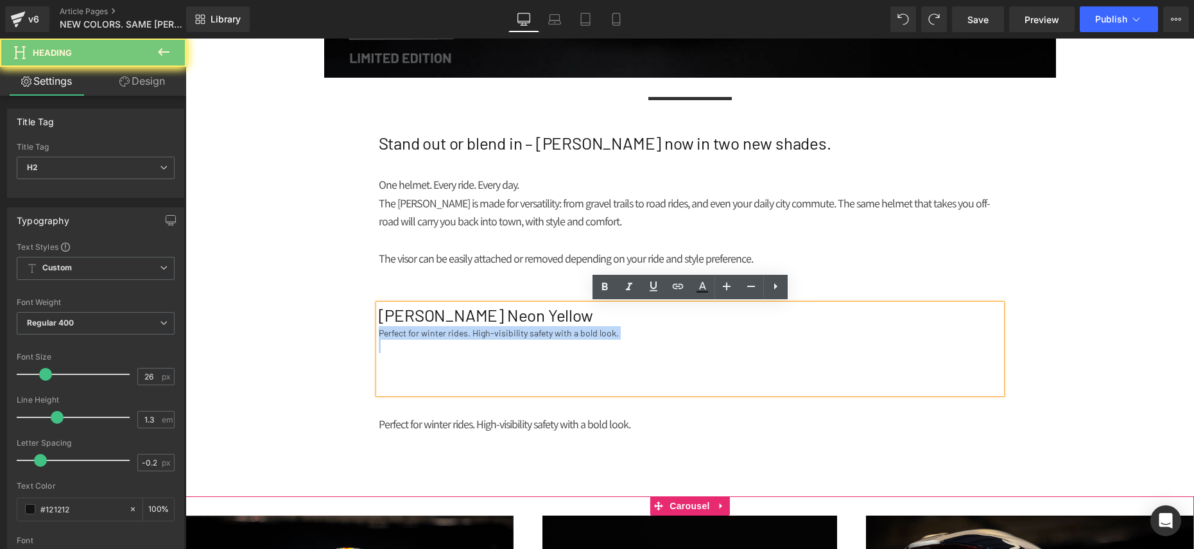
click at [455, 330] on div "Perfect for winter rides. High-visibility safety with a bold look." at bounding box center [690, 332] width 623 height 13
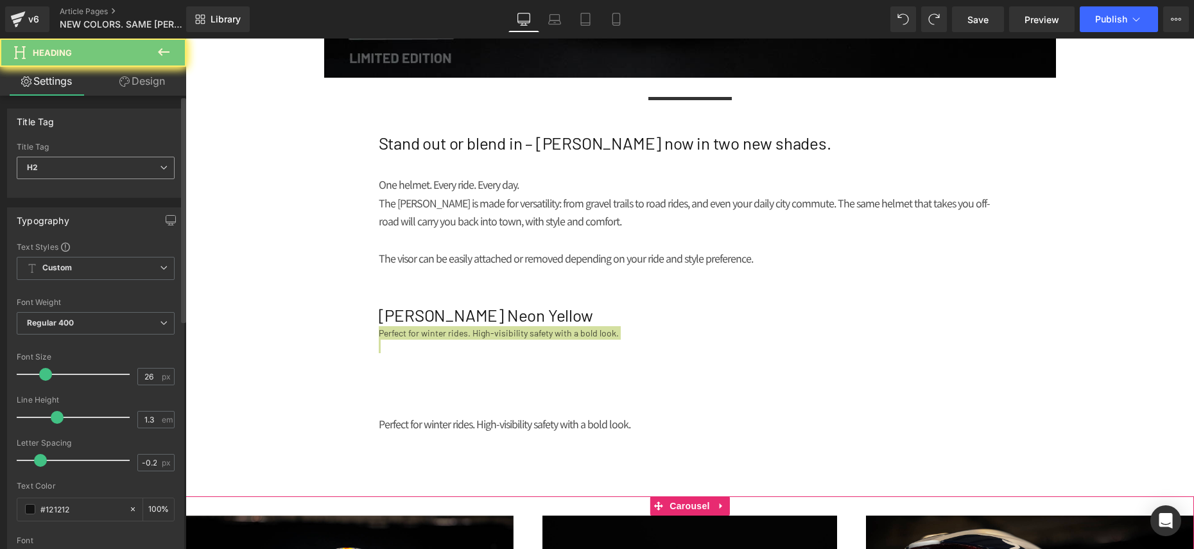
click at [115, 180] on div "H2 H1 H2 H3 H4 H5 H6" at bounding box center [96, 171] width 158 height 29
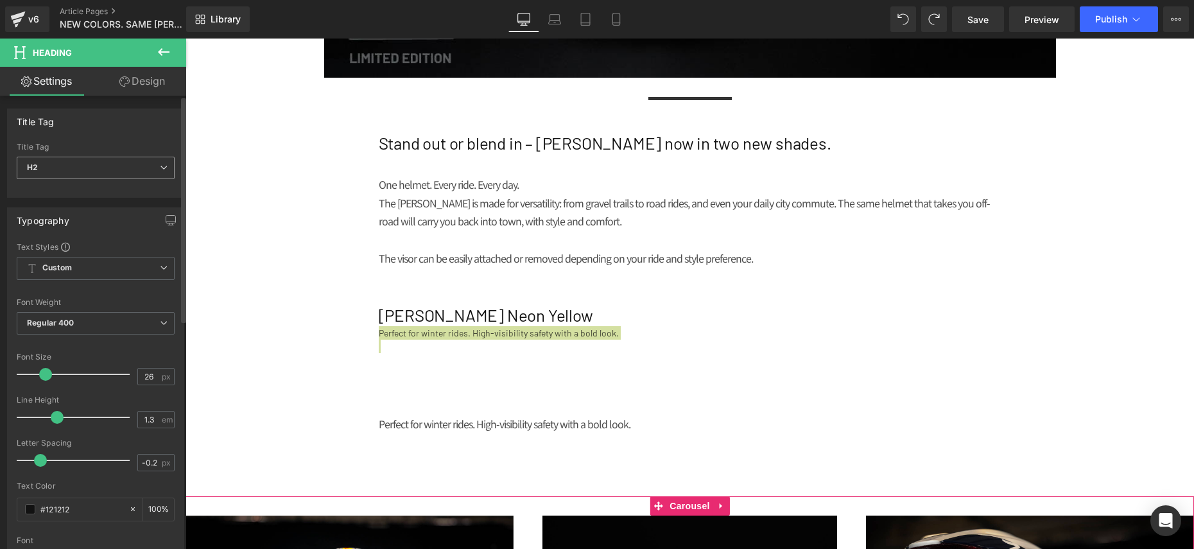
click at [117, 168] on span "H2" at bounding box center [96, 168] width 158 height 22
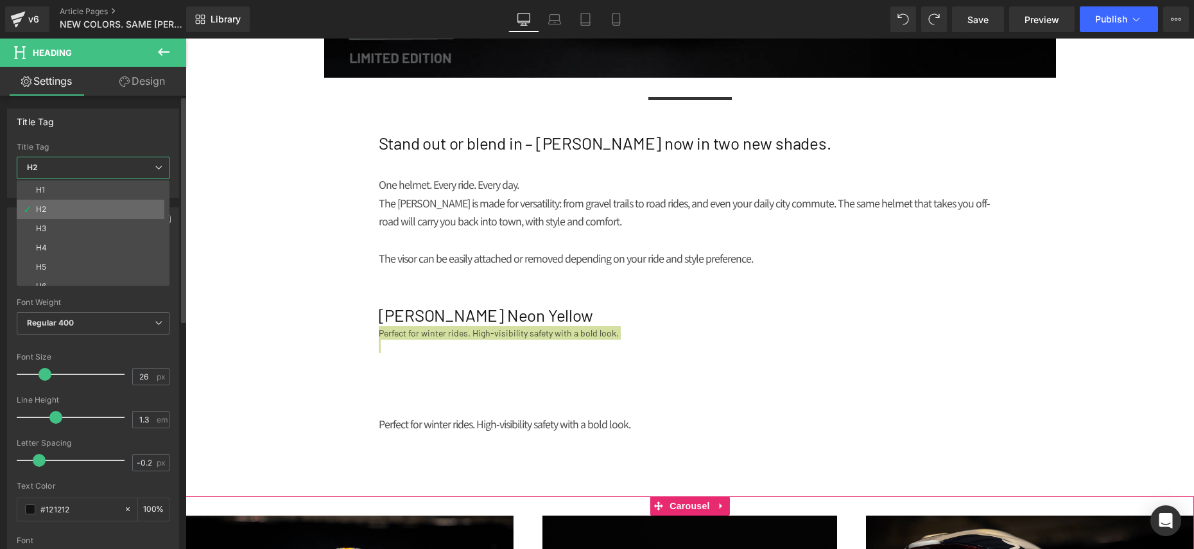
scroll to position [10, 0]
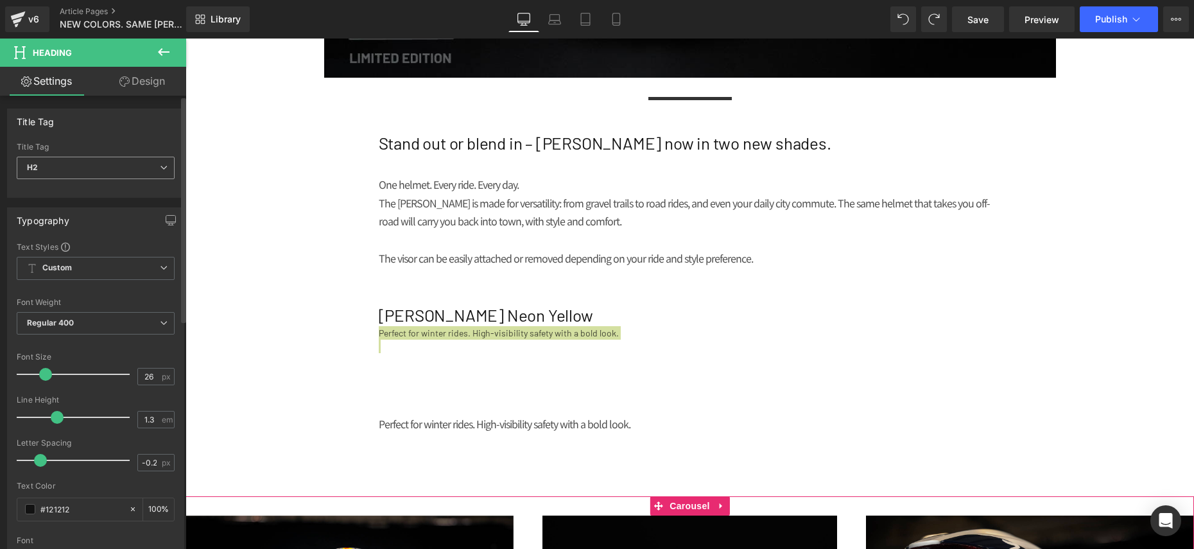
drag, startPoint x: 112, startPoint y: 141, endPoint x: 114, endPoint y: 159, distance: 18.2
click at [112, 143] on div "Title Tag H1 H2 H3 H4 H5 H6 Title Tag H2 H1 H2 H3 H4 H5 H6" at bounding box center [95, 152] width 177 height 89
click at [86, 284] on div "Custom Setup Global Style Custom Setup Global Style" at bounding box center [96, 272] width 158 height 30
click at [91, 271] on span "Custom Setup Global Style" at bounding box center [96, 268] width 158 height 23
click at [501, 252] on body "Skip to content SHOP ONLINE @ [DOMAIN_NAME] BICYCLE HELMETS BICYCLE HELMETS N N…" at bounding box center [690, 297] width 1009 height 1740
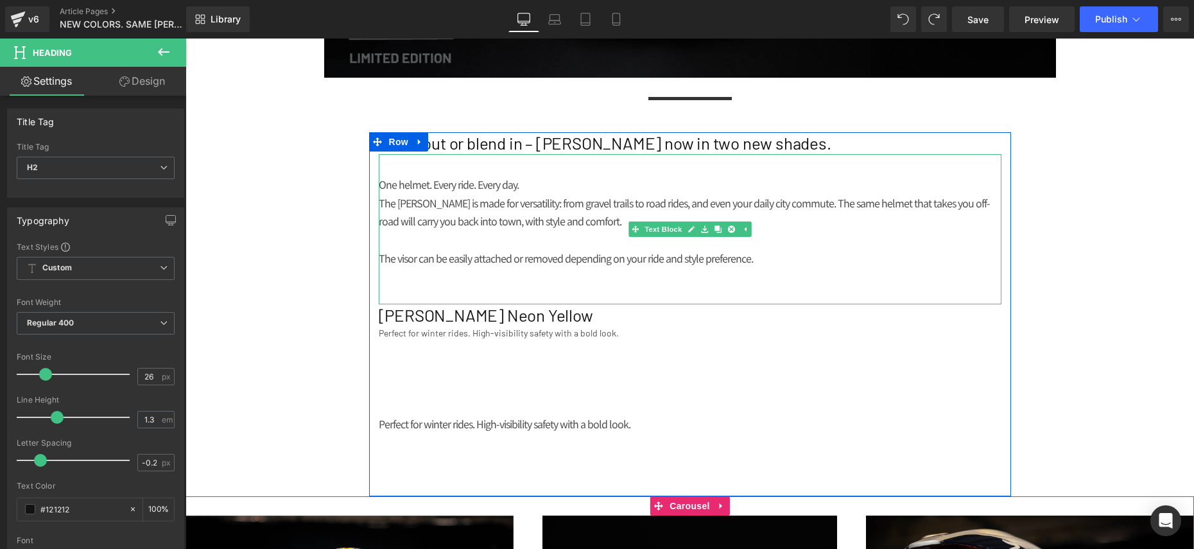
click at [426, 232] on p at bounding box center [690, 239] width 623 height 19
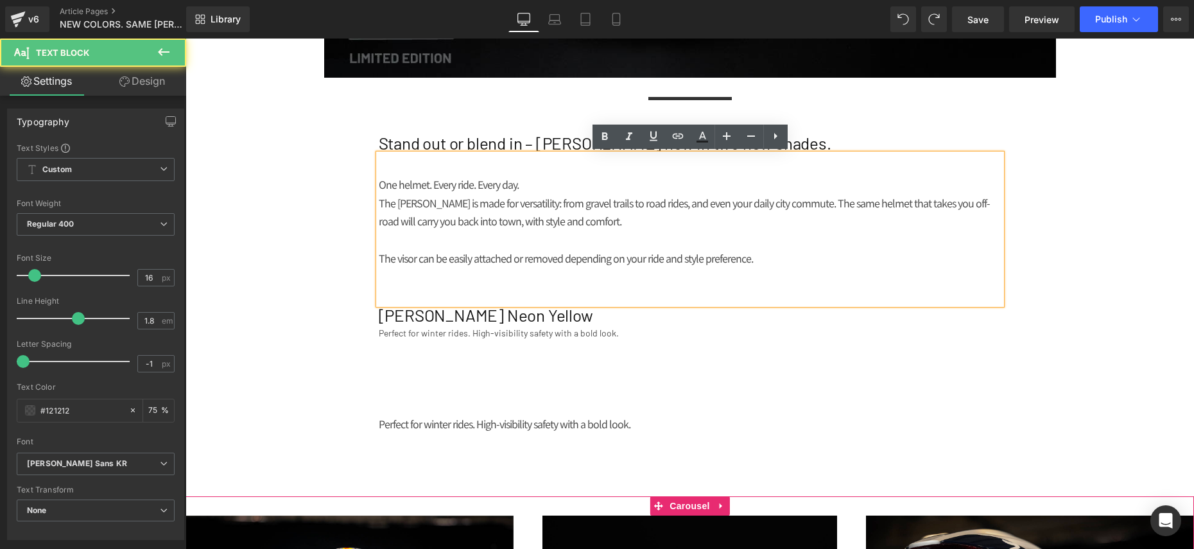
click at [424, 222] on p "The [PERSON_NAME] is made for versatility: from gravel trails to road rides, an…" at bounding box center [690, 212] width 623 height 37
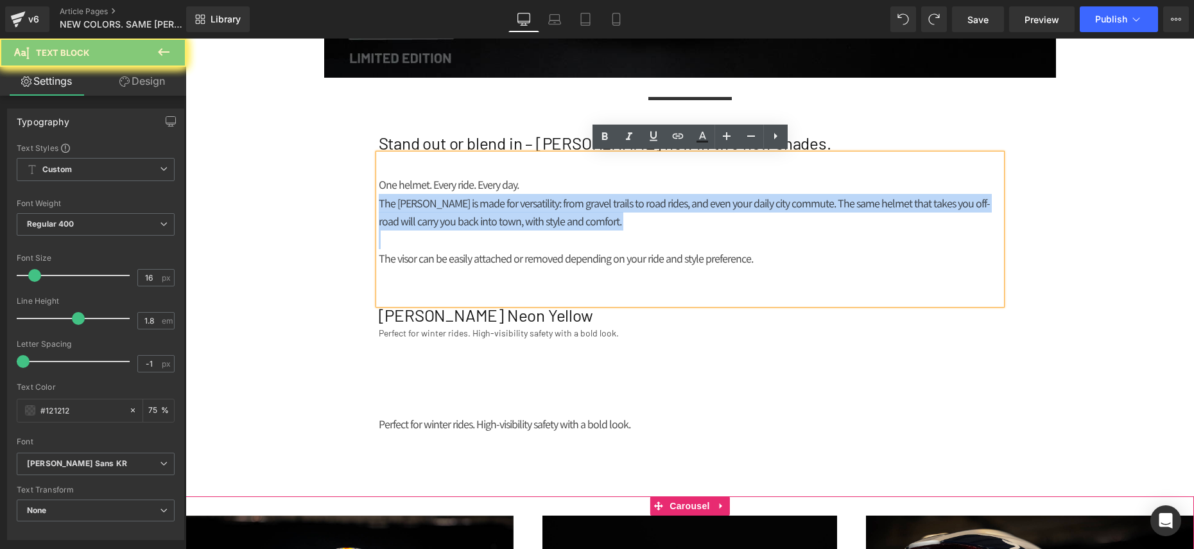
click at [424, 222] on p "The [PERSON_NAME] is made for versatility: from gravel trails to road rides, an…" at bounding box center [690, 212] width 623 height 37
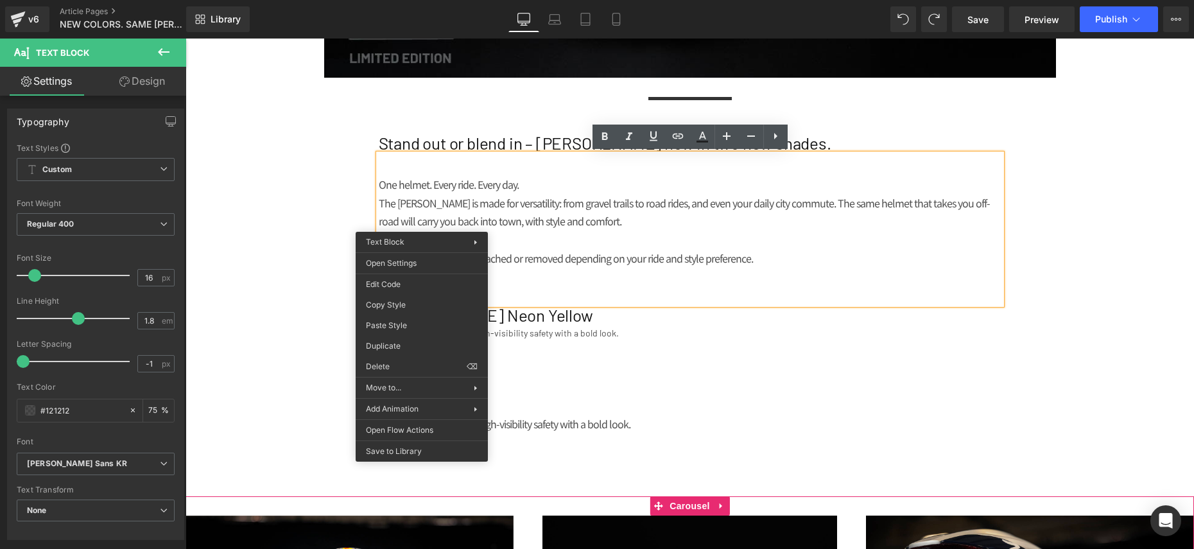
click at [540, 269] on p at bounding box center [690, 277] width 623 height 19
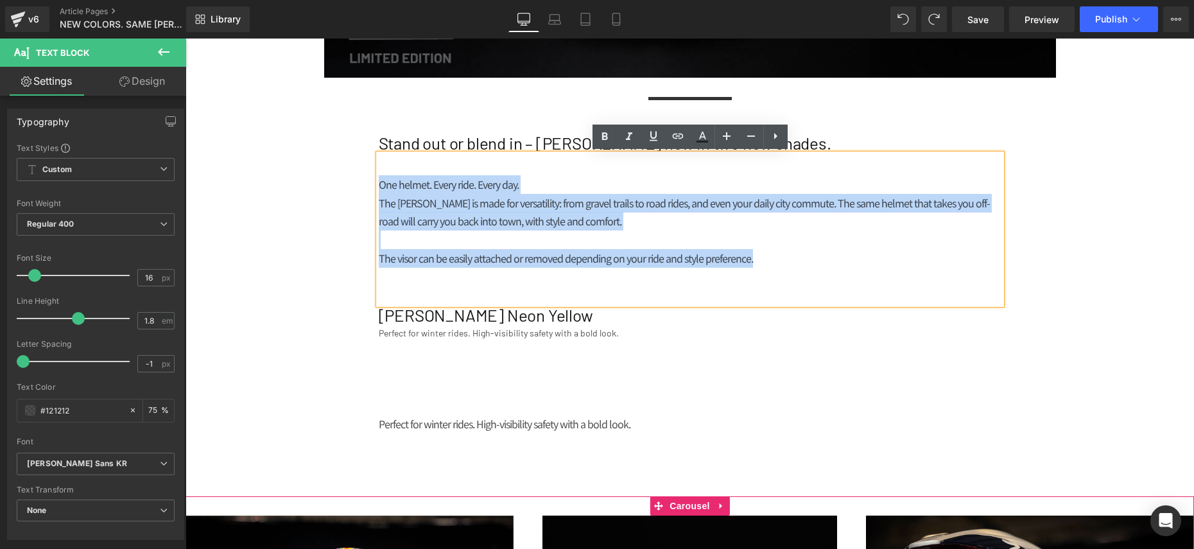
drag, startPoint x: 765, startPoint y: 261, endPoint x: 376, endPoint y: 229, distance: 390.4
click at [276, 180] on div "NEWS Heading MEDIA Heading NEW COLORS. SAME [PERSON_NAME]. Heading Row Image Se…" at bounding box center [690, 202] width 1009 height 1405
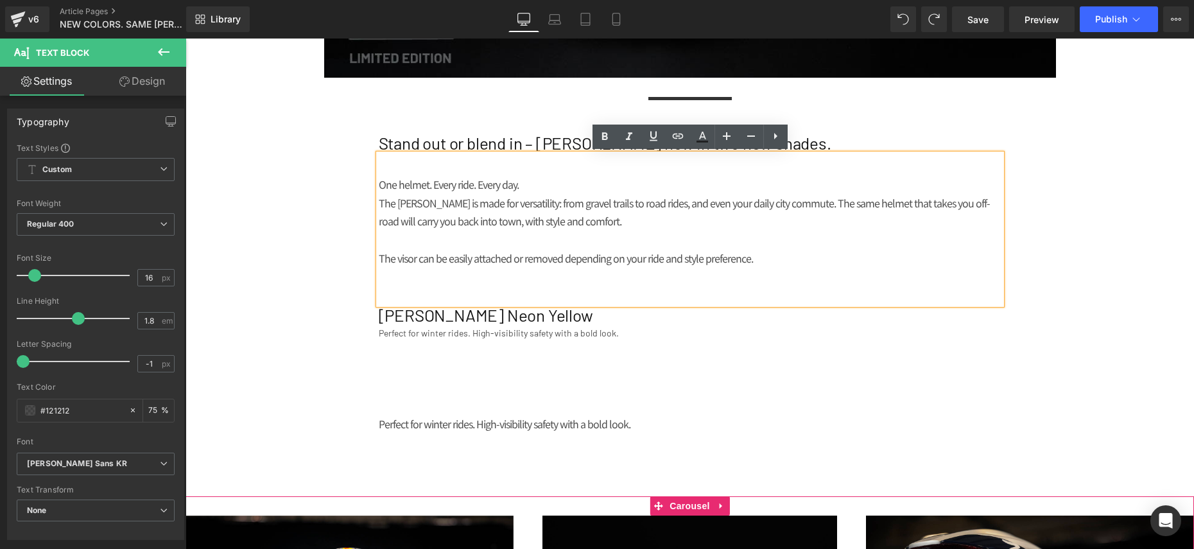
click at [385, 286] on p at bounding box center [690, 295] width 623 height 19
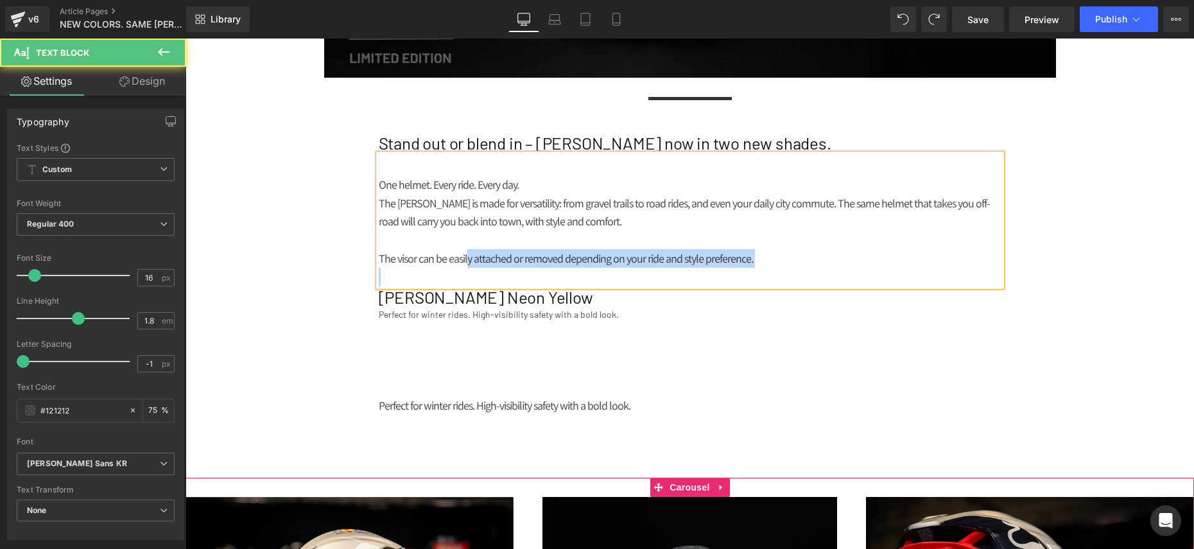
drag, startPoint x: 392, startPoint y: 270, endPoint x: 465, endPoint y: 258, distance: 74.2
click at [465, 258] on div "One helmet. Every ride. Every day. The [PERSON_NAME] is made for versatility: f…" at bounding box center [690, 220] width 623 height 132
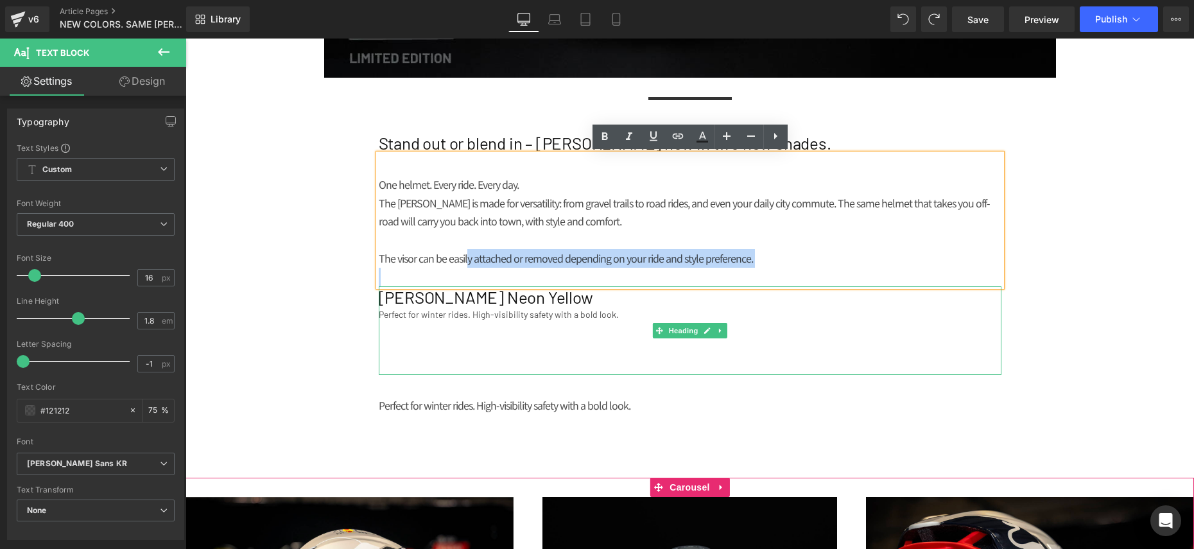
click at [466, 317] on div "Perfect for winter rides. High-visibility safety with a bold look." at bounding box center [690, 314] width 623 height 13
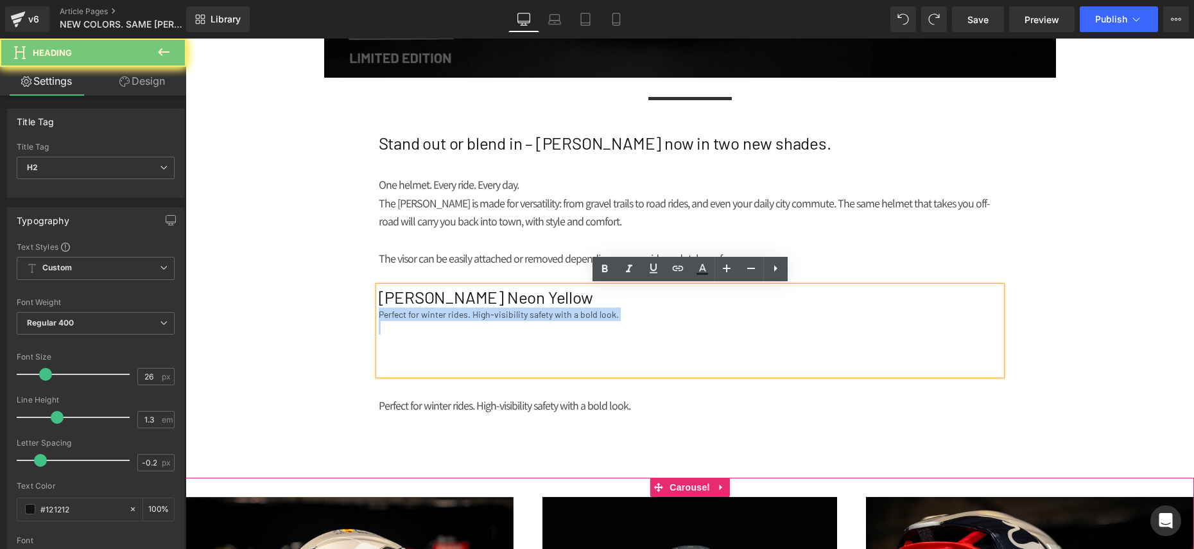
click at [466, 317] on div "Perfect for winter rides. High-visibility safety with a bold look." at bounding box center [690, 314] width 623 height 13
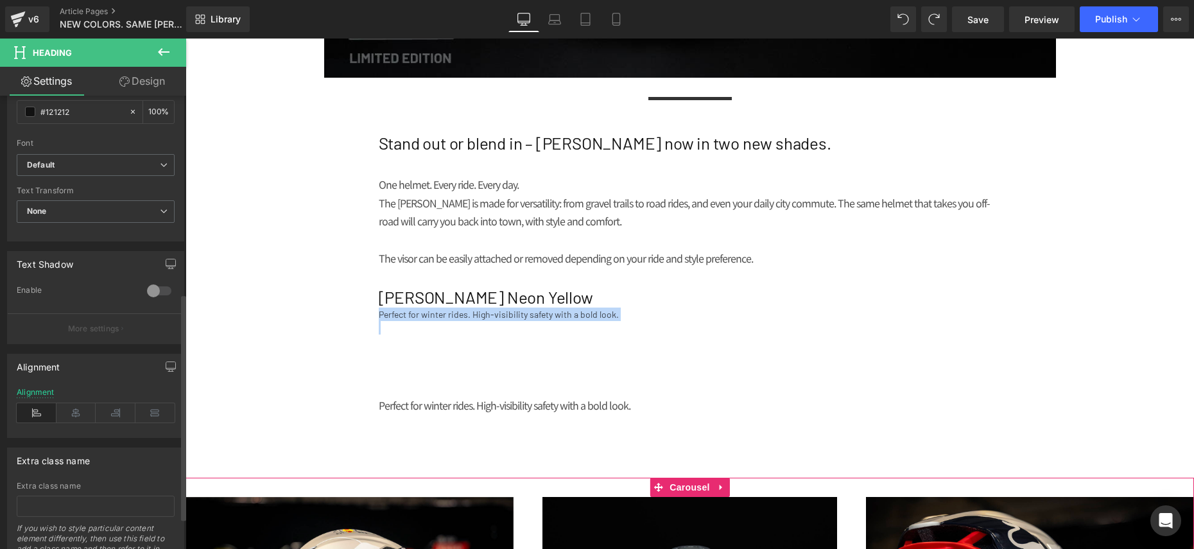
scroll to position [401, 0]
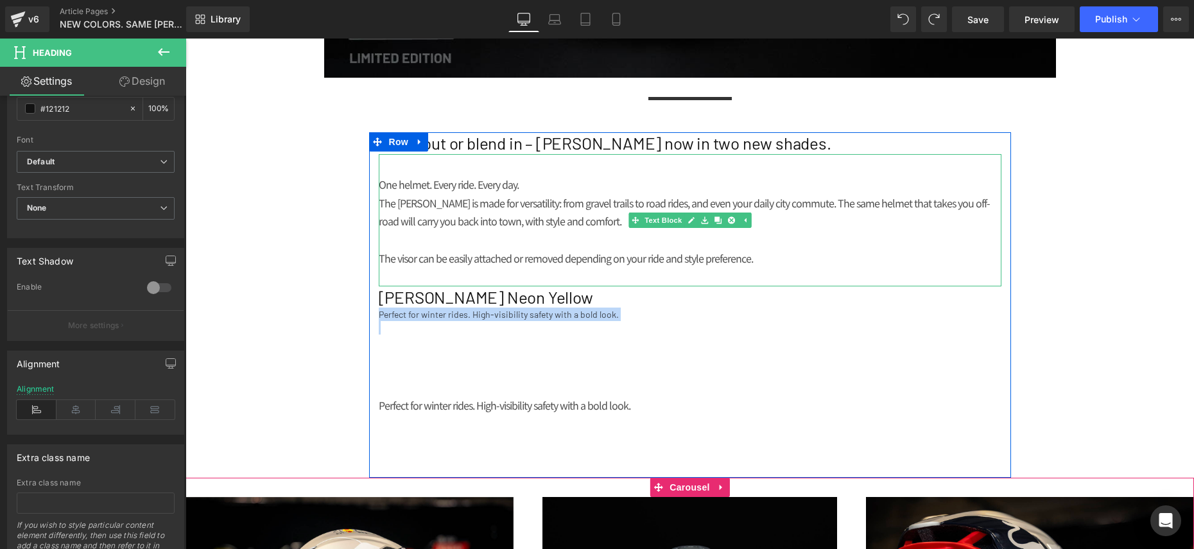
click at [468, 205] on p "The [PERSON_NAME] is made for versatility: from gravel trails to road rides, an…" at bounding box center [690, 212] width 623 height 37
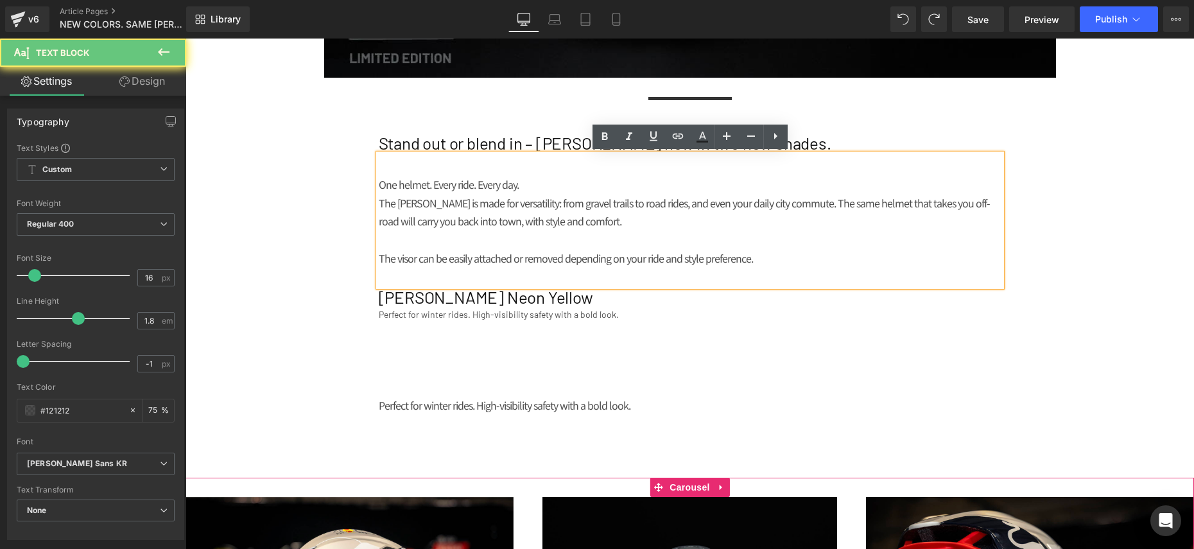
click at [468, 205] on p "The [PERSON_NAME] is made for versatility: from gravel trails to road rides, an…" at bounding box center [690, 212] width 623 height 37
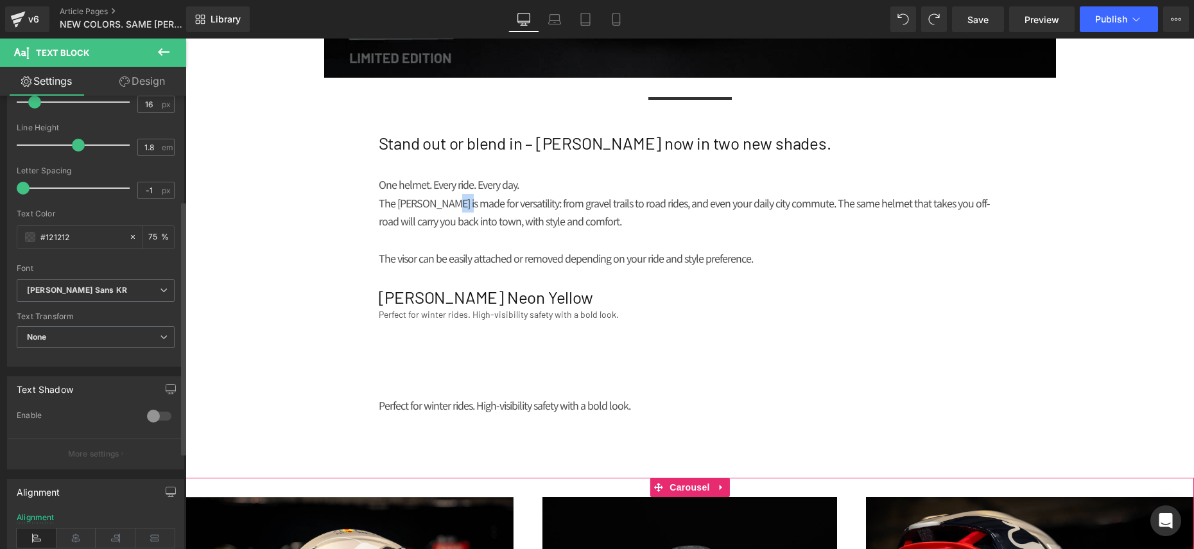
scroll to position [200, 0]
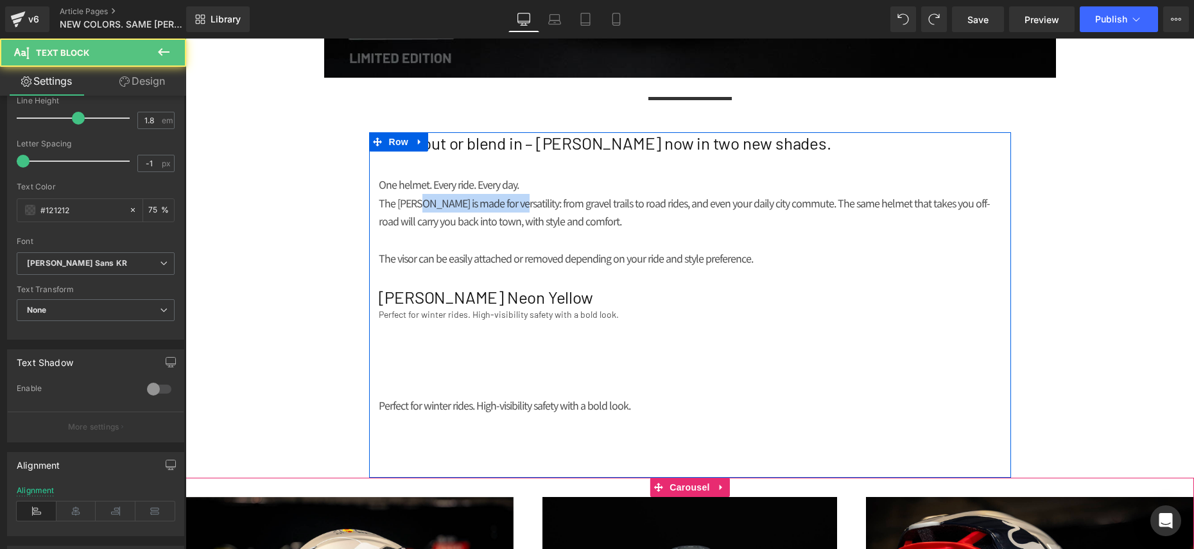
drag, startPoint x: 432, startPoint y: 202, endPoint x: 496, endPoint y: 214, distance: 64.7
click at [516, 210] on p "The [PERSON_NAME] is made for versatility: from gravel trails to road rides, an…" at bounding box center [690, 212] width 623 height 37
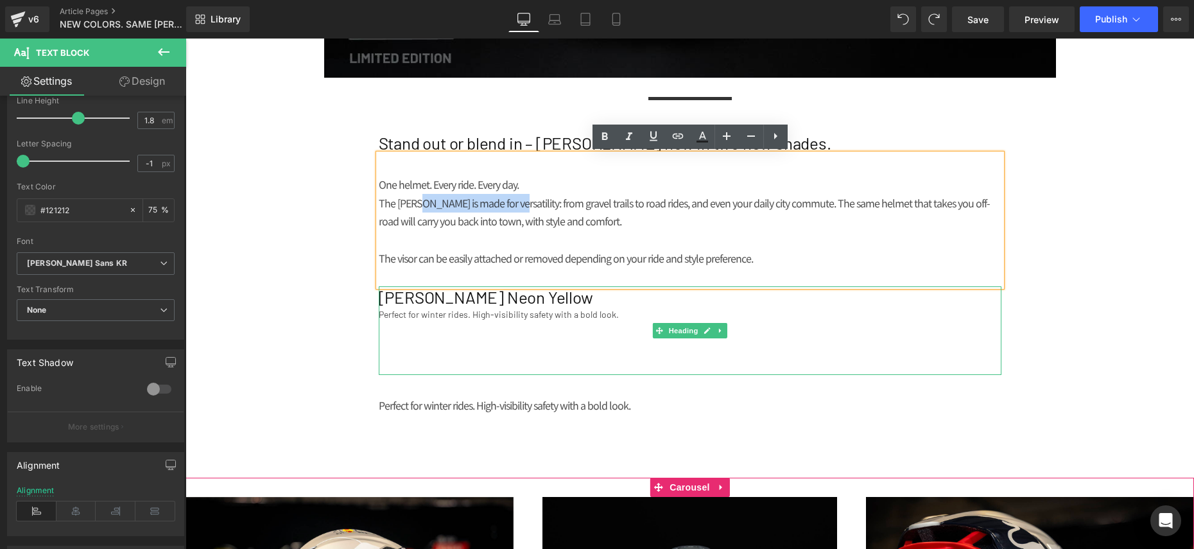
click at [394, 314] on div "Perfect for winter rides. High-visibility safety with a bold look." at bounding box center [690, 314] width 623 height 13
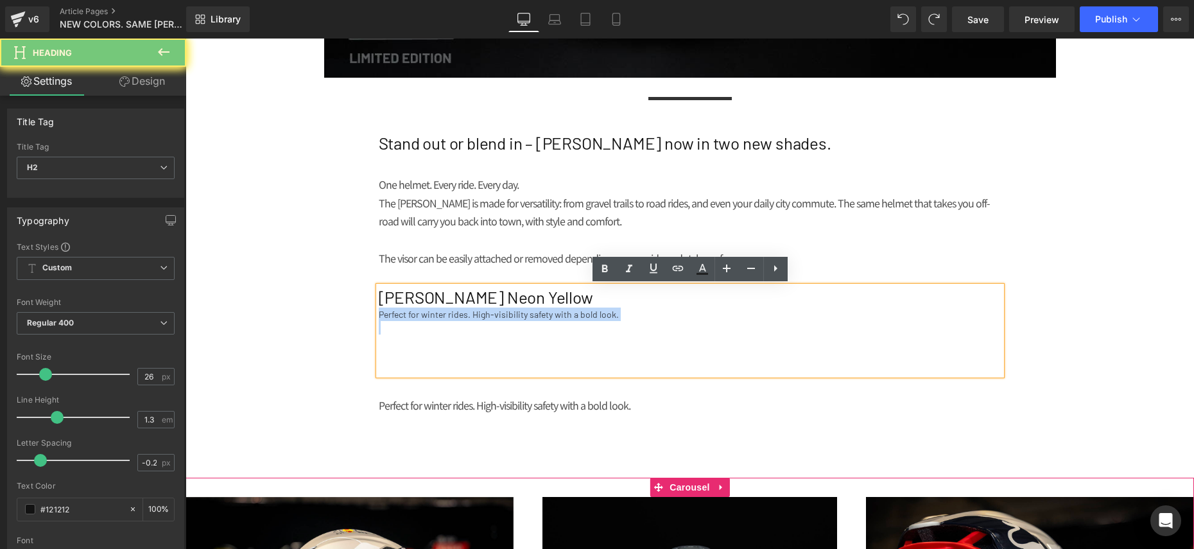
click at [394, 314] on div "Perfect for winter rides. High-visibility safety with a bold look." at bounding box center [690, 314] width 623 height 13
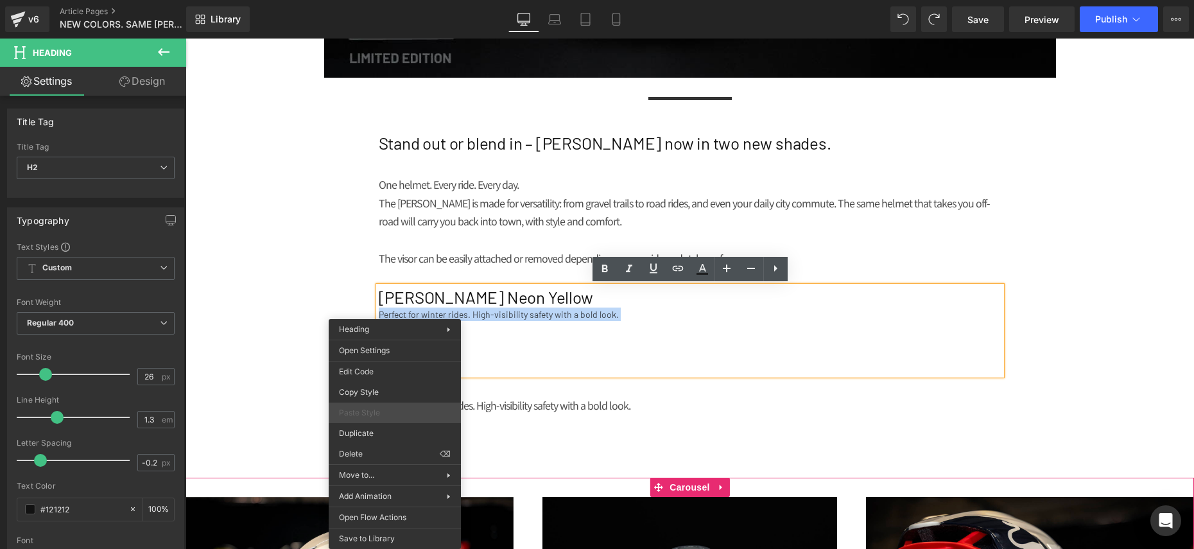
click at [379, 406] on div "Paste Style" at bounding box center [395, 413] width 132 height 21
click at [523, 308] on div "Perfect for winter rides. High-visibility safety with a bold look." at bounding box center [690, 314] width 623 height 13
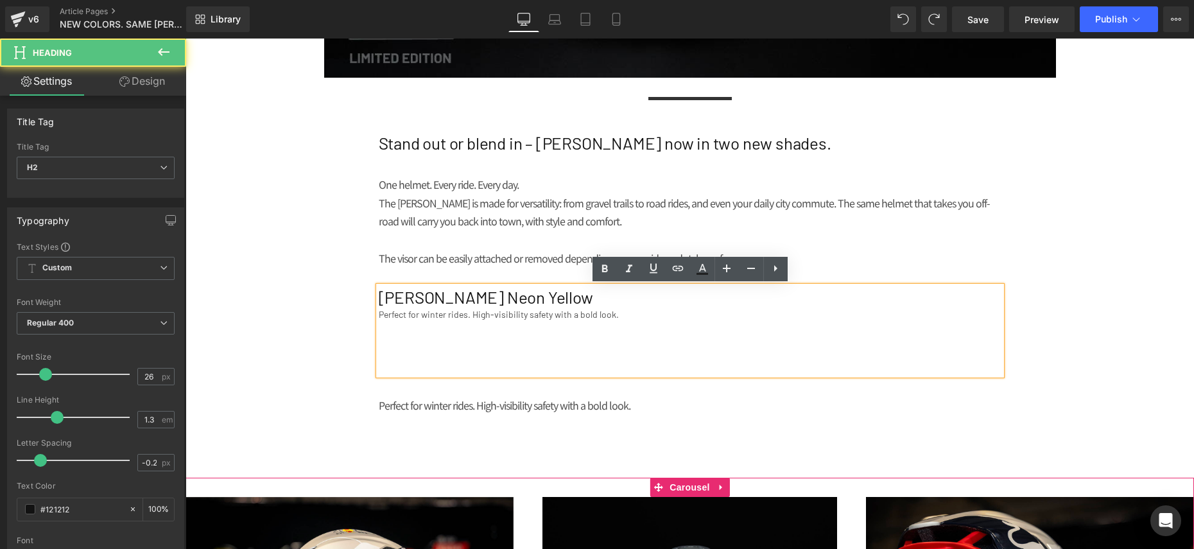
click at [534, 309] on div "Perfect for winter rides. High-visibility safety with a bold look." at bounding box center [690, 314] width 623 height 13
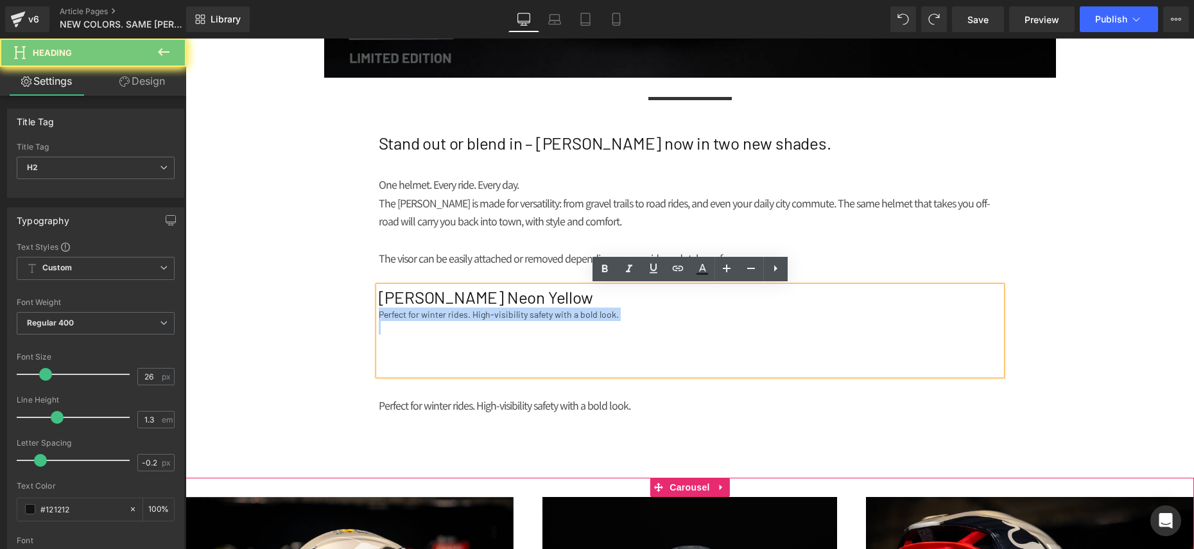
click at [534, 309] on div "Perfect for winter rides. High-visibility safety with a bold look." at bounding box center [690, 314] width 623 height 13
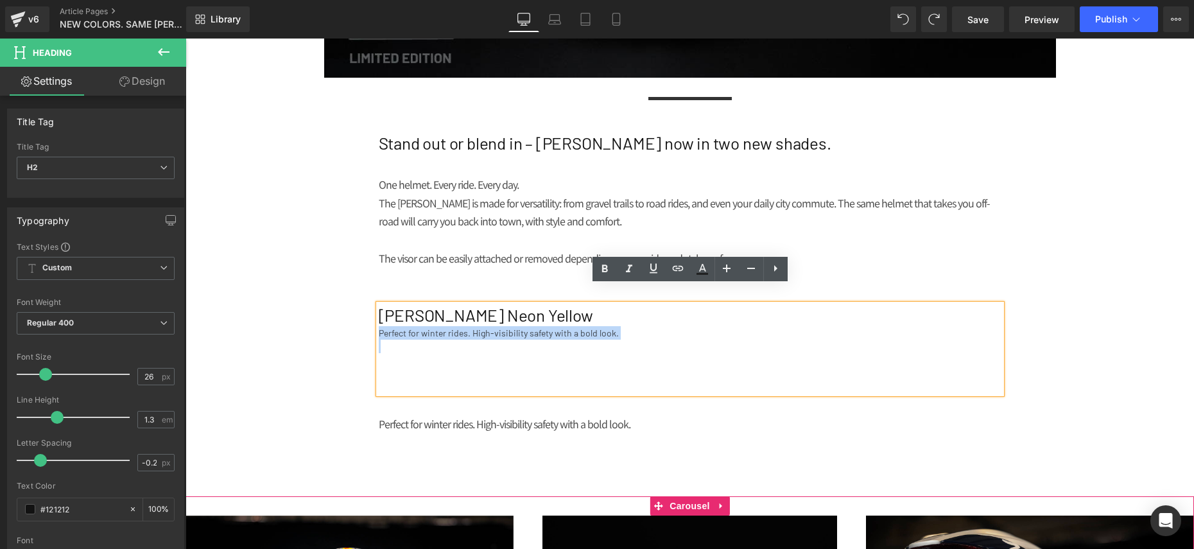
scroll to position [629, 0]
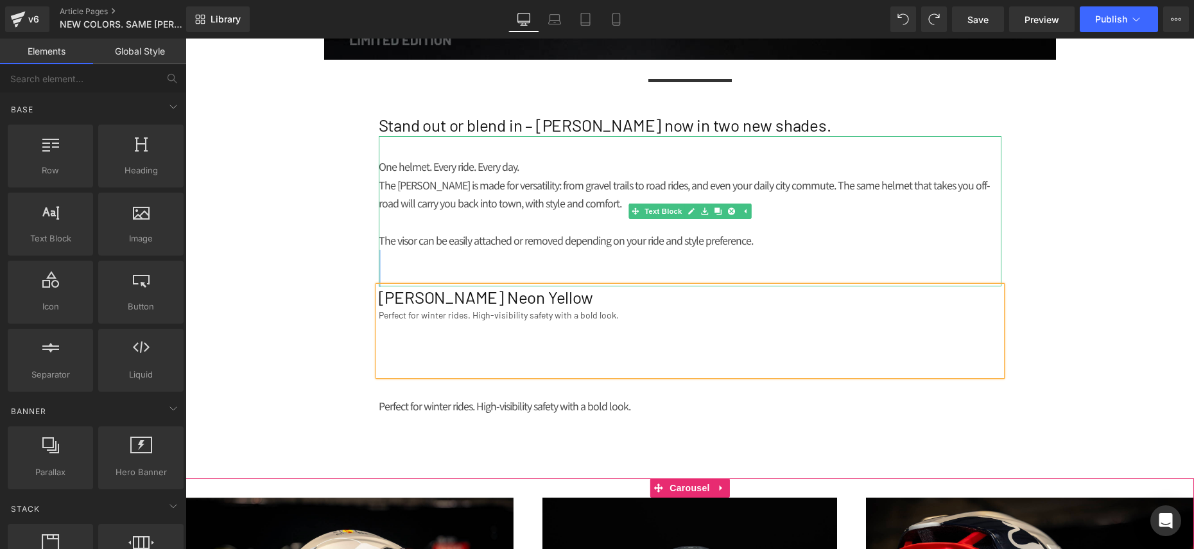
click at [473, 198] on p "The [PERSON_NAME] is made for versatility: from gravel trails to road rides, an…" at bounding box center [690, 194] width 623 height 37
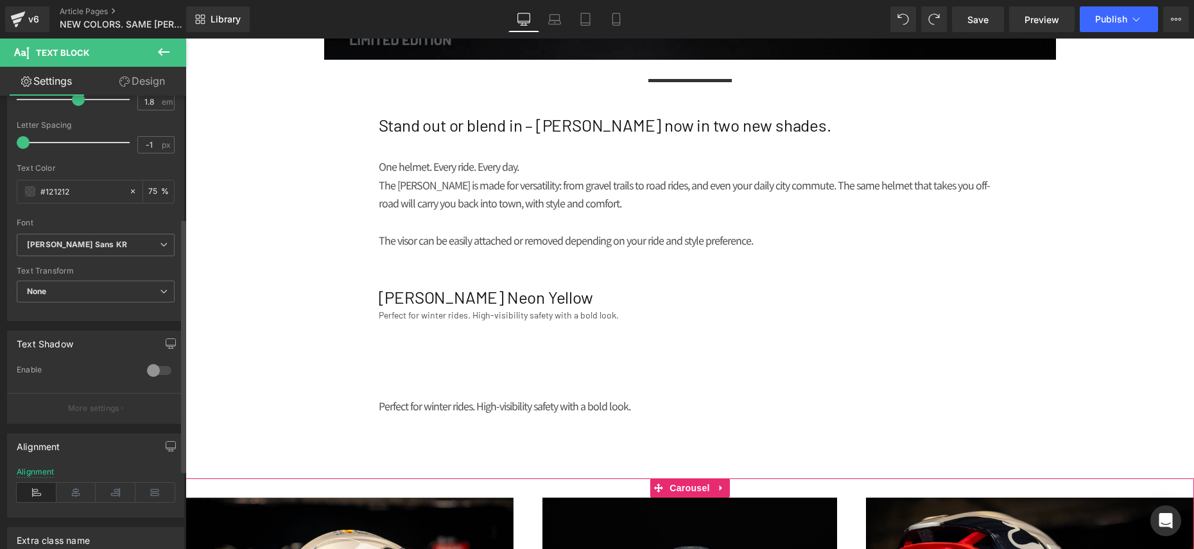
scroll to position [218, 0]
click at [107, 248] on b "[PERSON_NAME] Sans KR" at bounding box center [93, 245] width 133 height 11
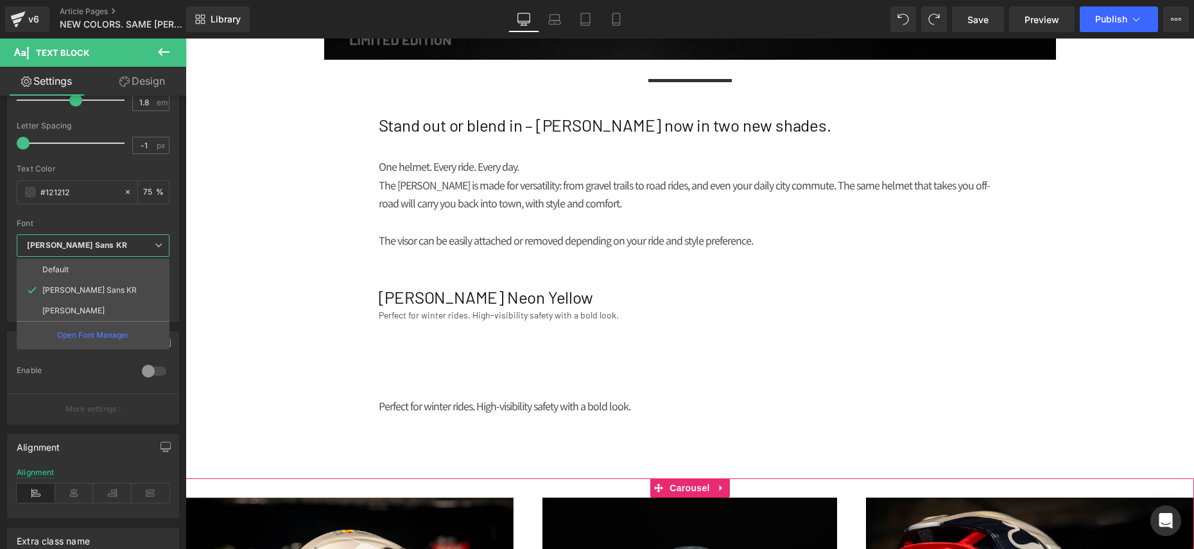
click at [482, 313] on body "Skip to content SHOP ONLINE @ [DOMAIN_NAME] BICYCLE HELMETS BICYCLE HELMETS N N…" at bounding box center [690, 279] width 1009 height 1740
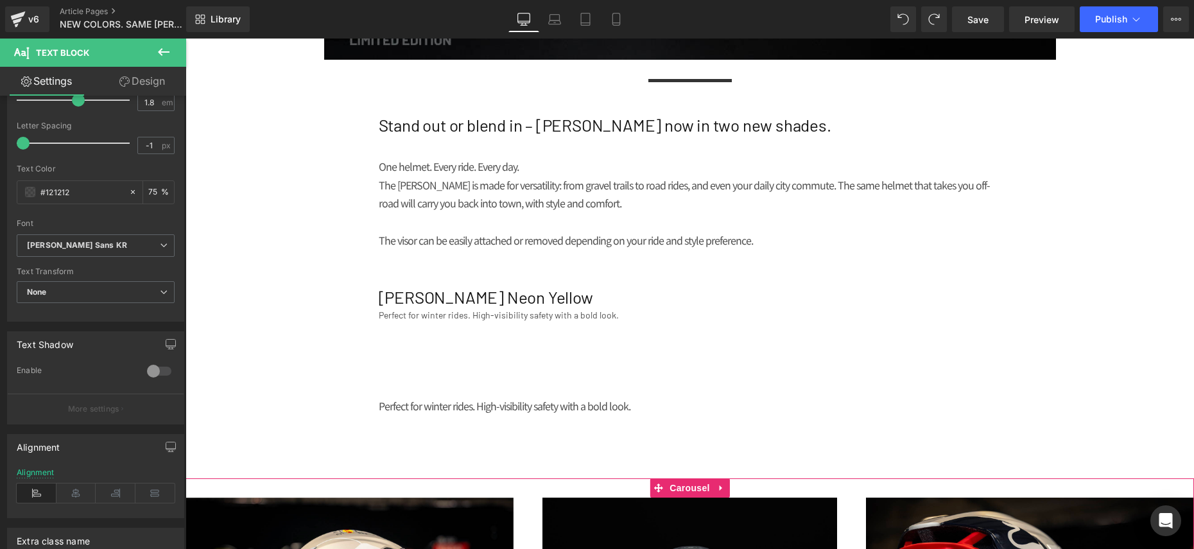
click at [482, 313] on div "Perfect for winter rides. High-visibility safety with a bold look." at bounding box center [690, 314] width 623 height 13
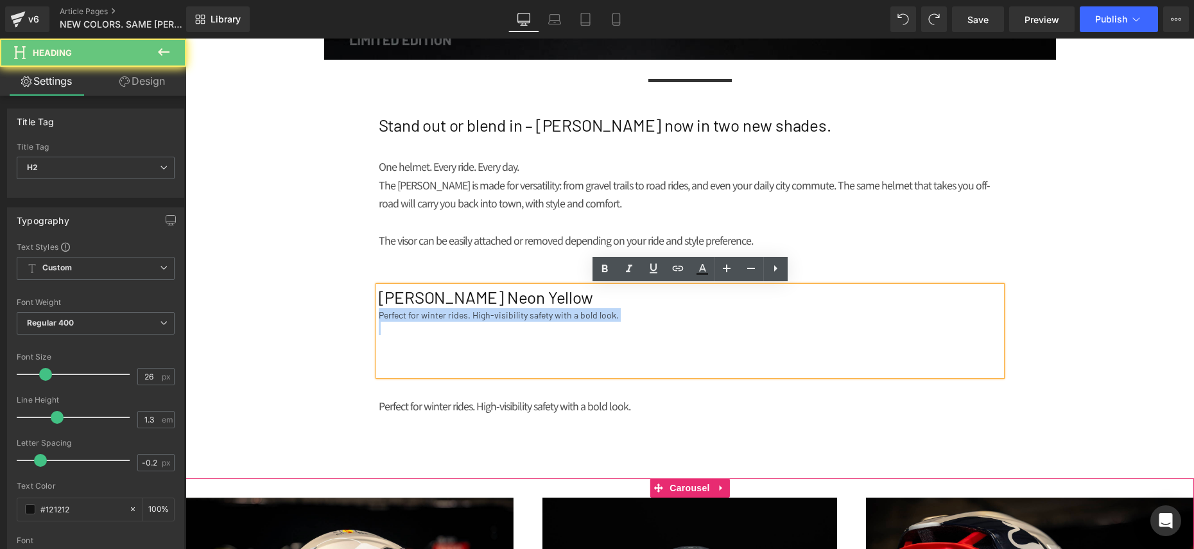
click at [482, 313] on div "Perfect for winter rides. High-visibility safety with a bold look." at bounding box center [690, 314] width 623 height 13
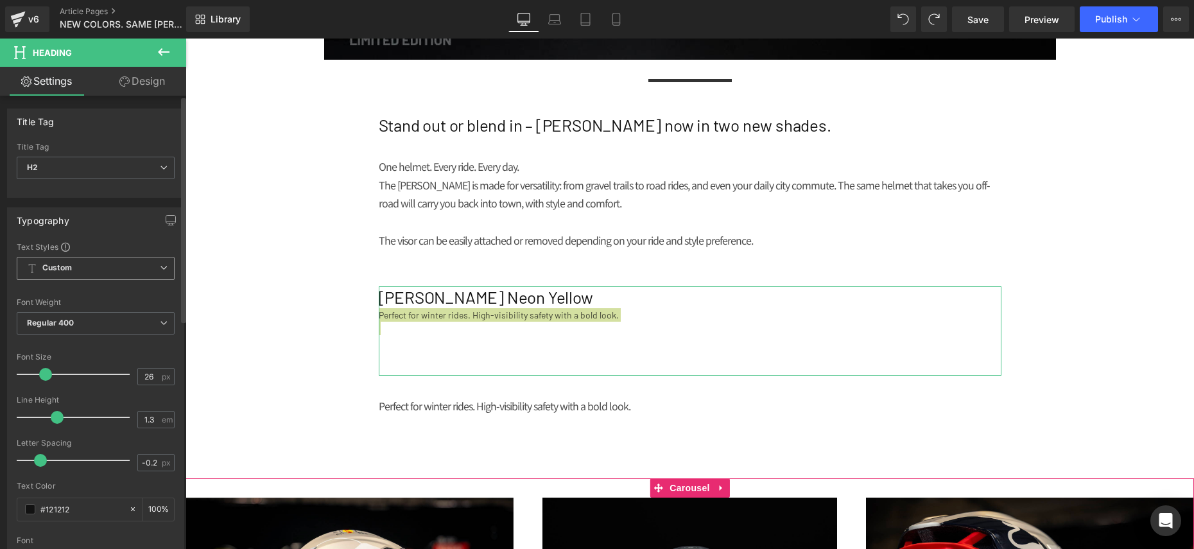
click at [78, 268] on span "Custom Setup Global Style" at bounding box center [96, 268] width 158 height 23
click at [78, 268] on span "Custom Setup Global Style" at bounding box center [93, 268] width 153 height 23
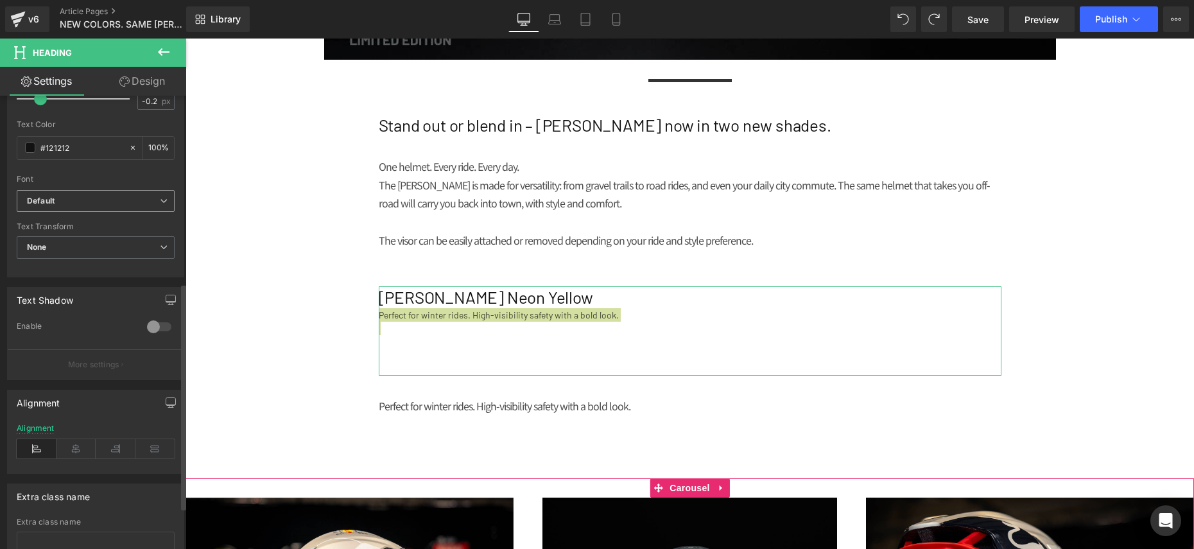
scroll to position [360, 0]
click at [69, 204] on b "Default" at bounding box center [93, 203] width 133 height 11
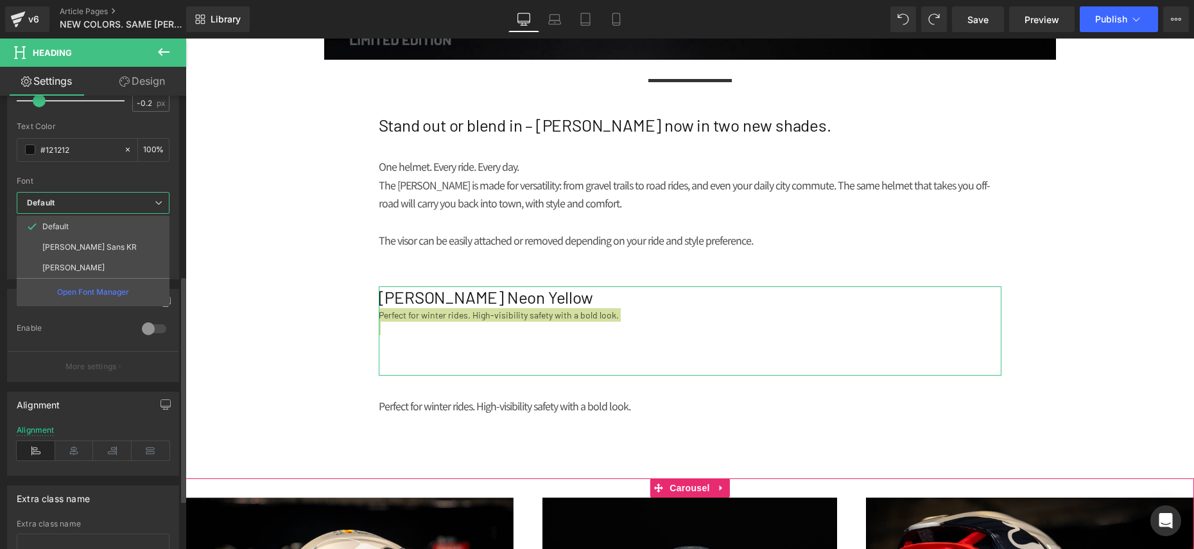
click at [69, 243] on p "[PERSON_NAME] Sans KR" at bounding box center [89, 247] width 94 height 9
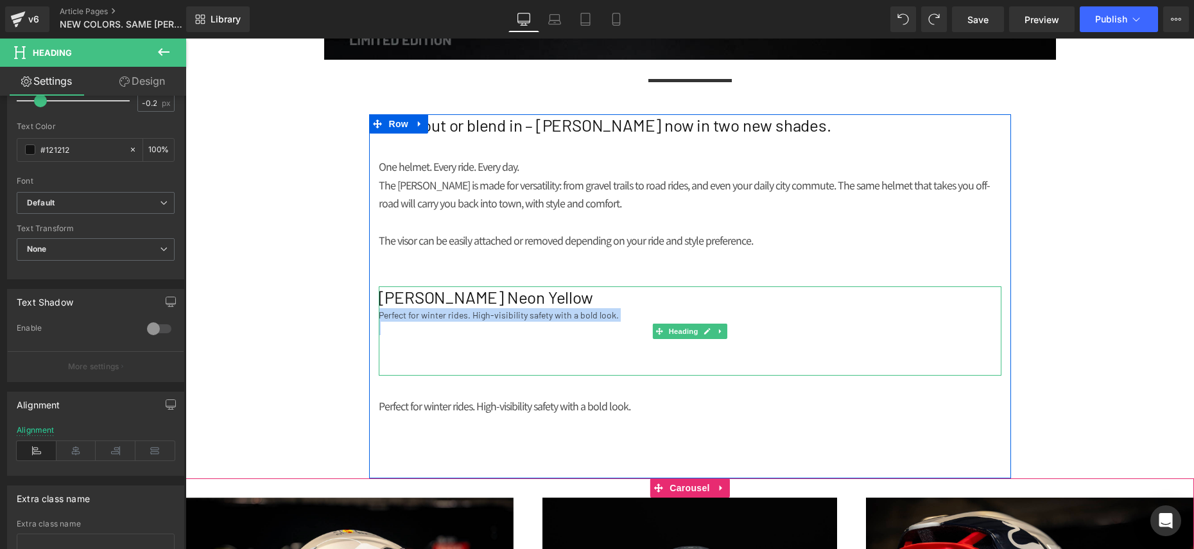
drag, startPoint x: 503, startPoint y: 325, endPoint x: 509, endPoint y: 324, distance: 6.7
click at [505, 325] on div at bounding box center [690, 328] width 623 height 13
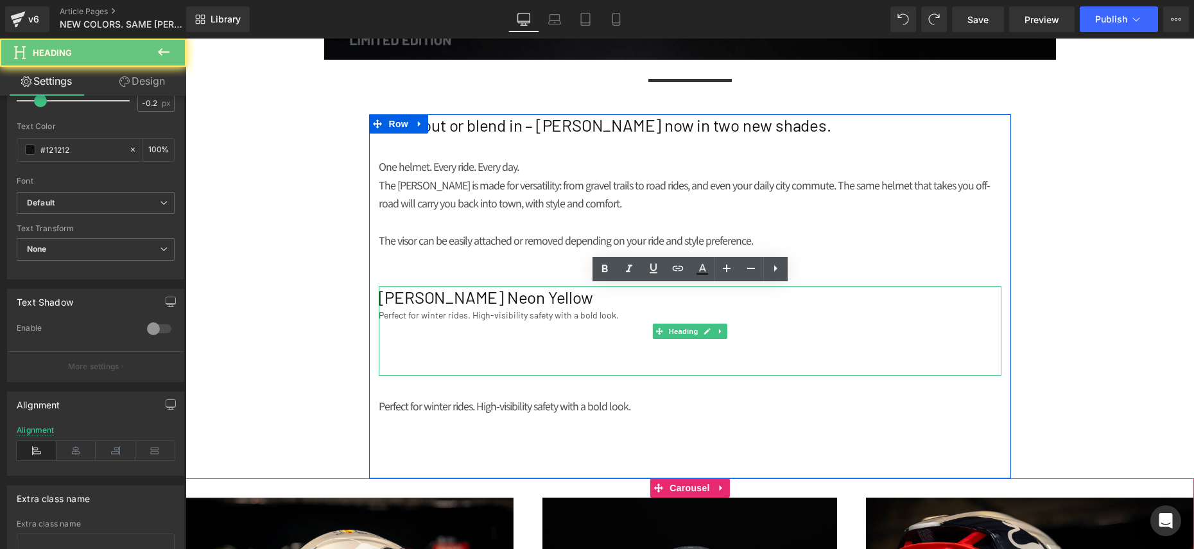
click at [509, 324] on div at bounding box center [690, 328] width 623 height 13
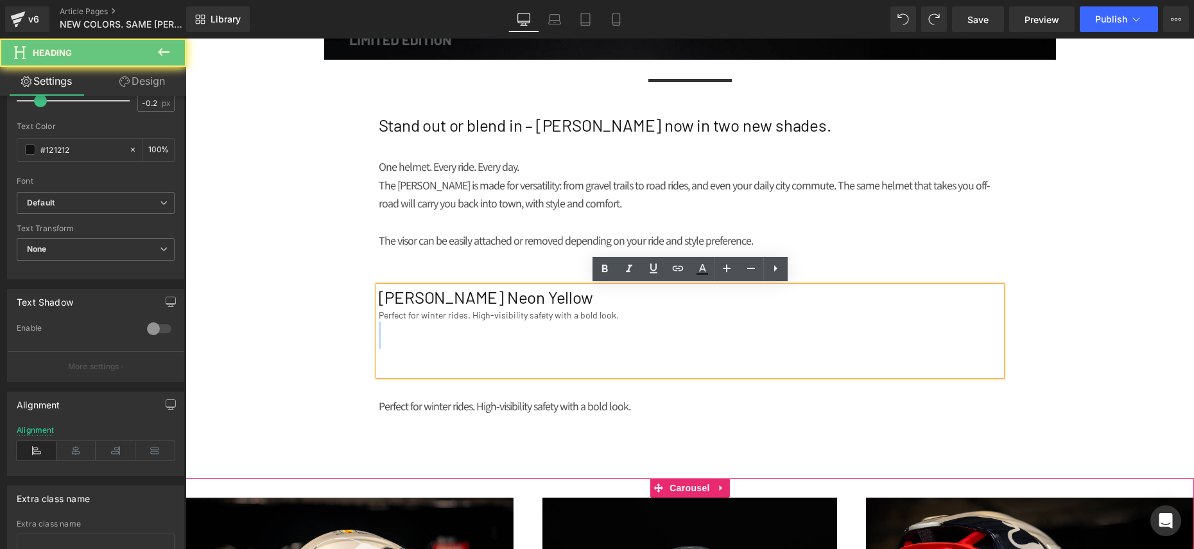
click at [509, 324] on div at bounding box center [690, 328] width 623 height 13
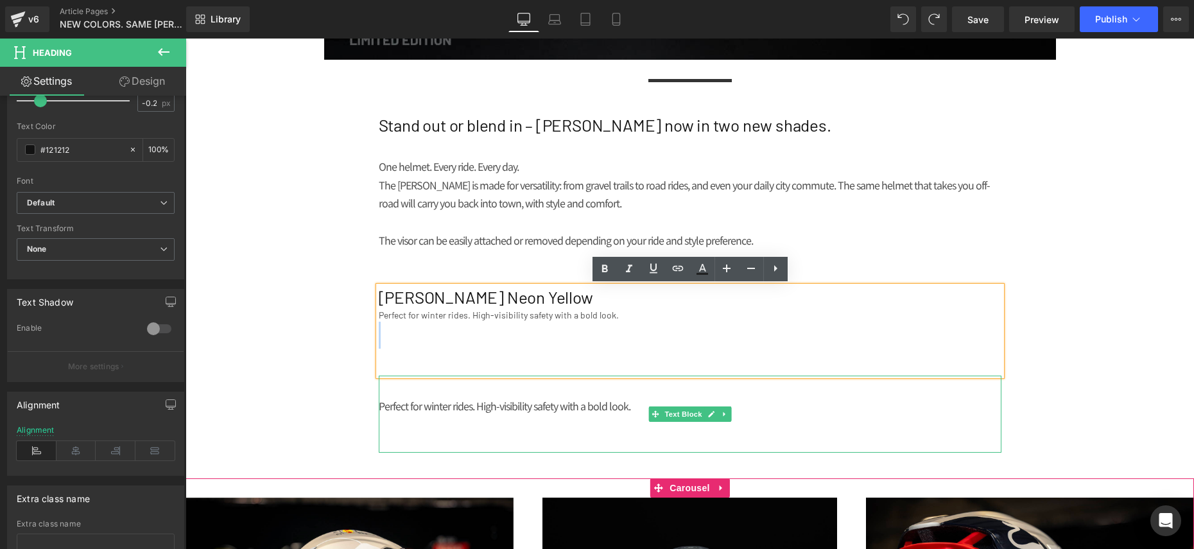
click at [463, 397] on p "Perfect for winter rides. High-visibility safety with a bold look." at bounding box center [690, 406] width 623 height 19
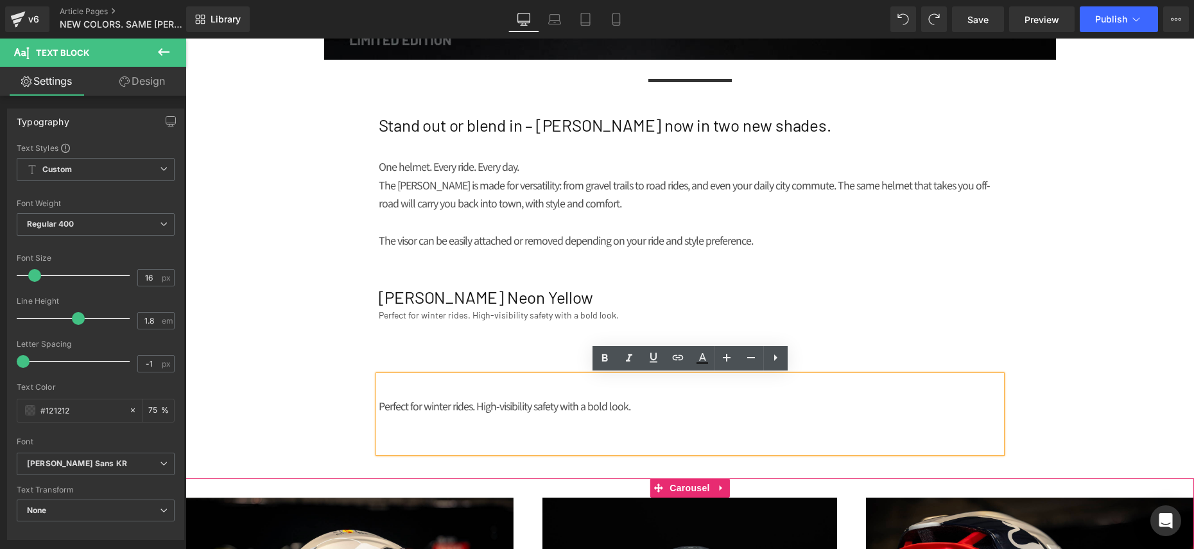
click at [288, 386] on div "NEWS Heading MEDIA Heading NEW COLORS. SAME [PERSON_NAME]. Heading Row Image Se…" at bounding box center [690, 184] width 1009 height 1405
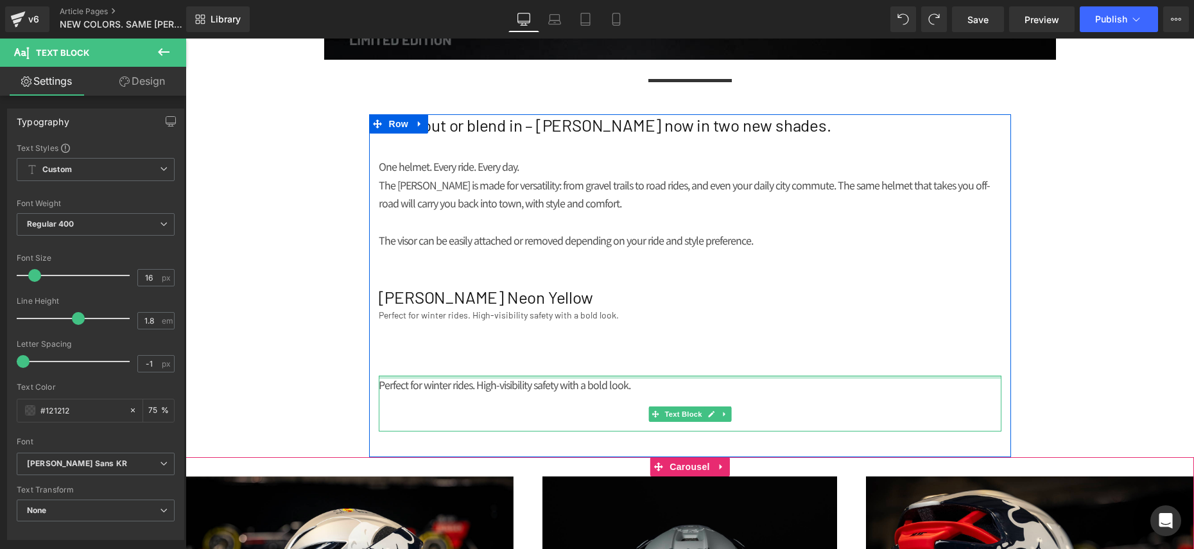
drag, startPoint x: 480, startPoint y: 377, endPoint x: 485, endPoint y: 349, distance: 28.8
click at [485, 349] on div "Stand out or blend in – [PERSON_NAME] now in two new shades. Heading One helmet…" at bounding box center [690, 272] width 642 height 317
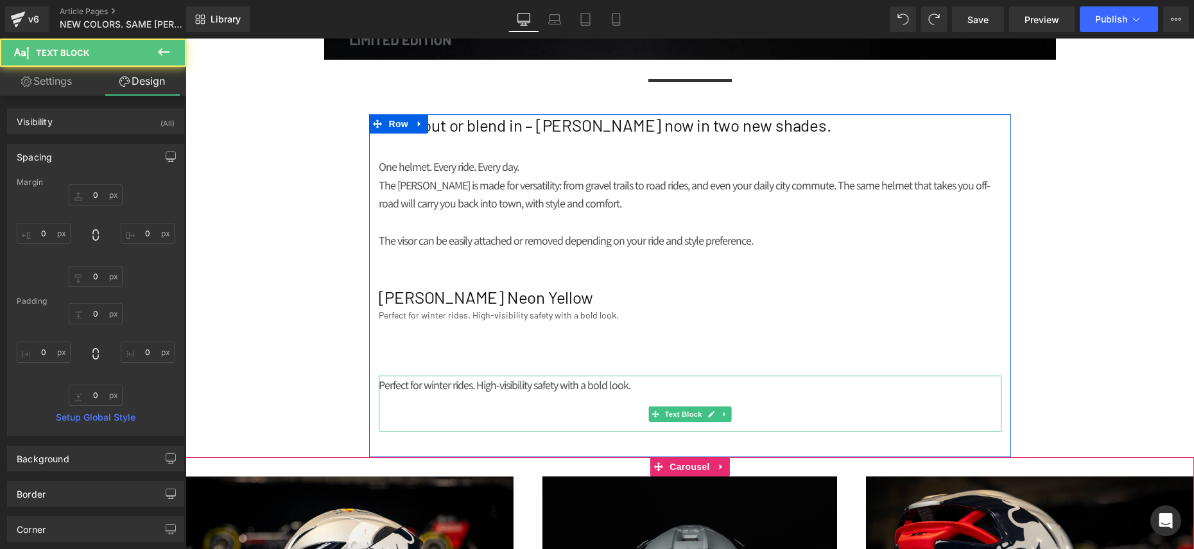
click at [453, 321] on div "Perfect for winter rides. High-visibility safety with a bold look." at bounding box center [690, 314] width 623 height 13
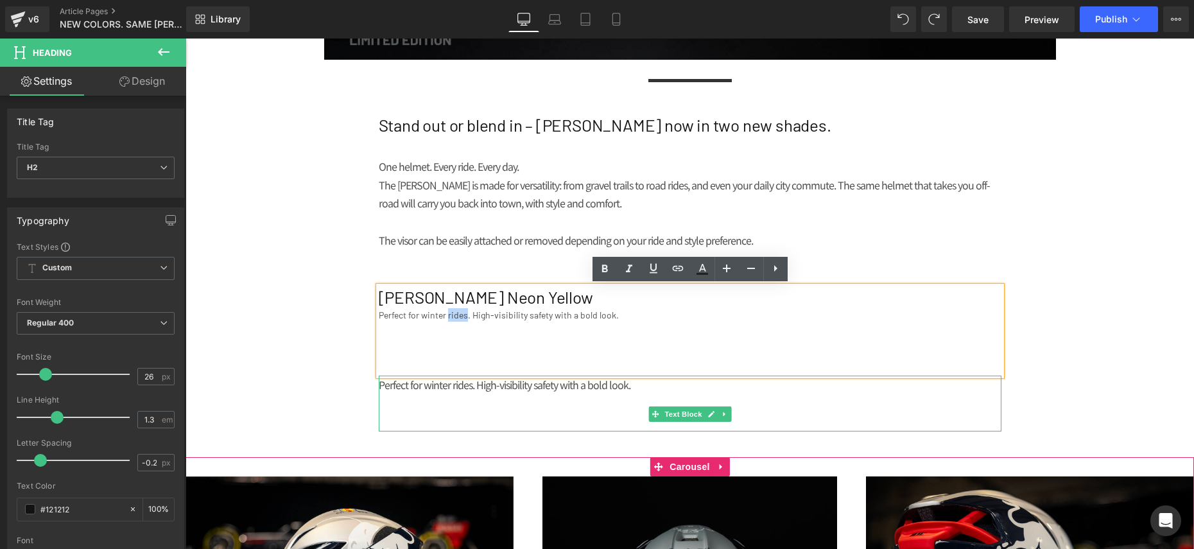
click at [453, 321] on div "Perfect for winter rides. High-visibility safety with a bold look." at bounding box center [690, 314] width 623 height 13
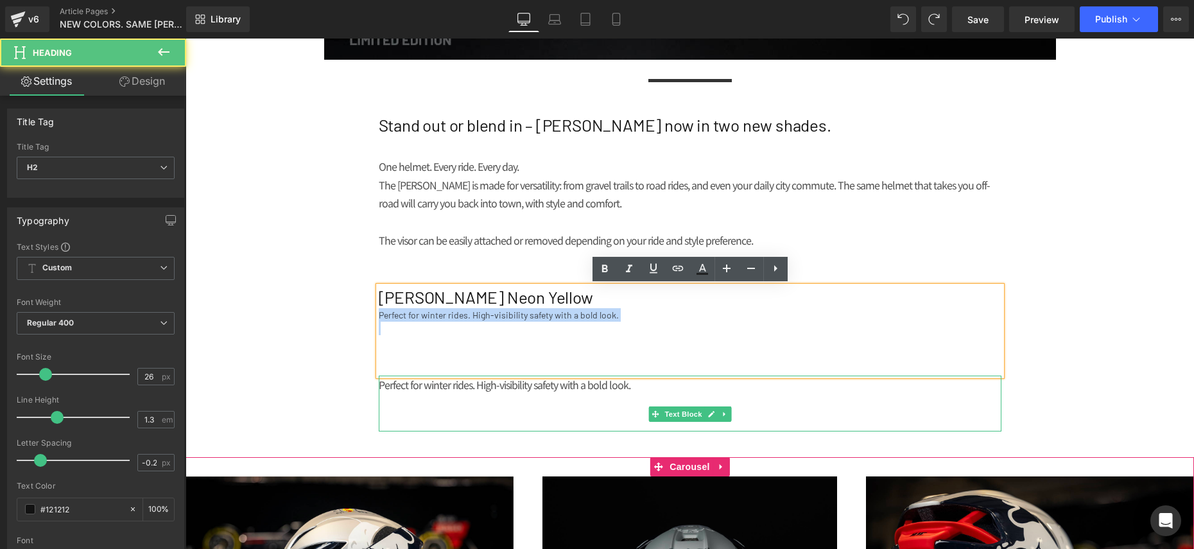
click at [453, 321] on div "Perfect for winter rides. High-visibility safety with a bold look." at bounding box center [690, 314] width 623 height 13
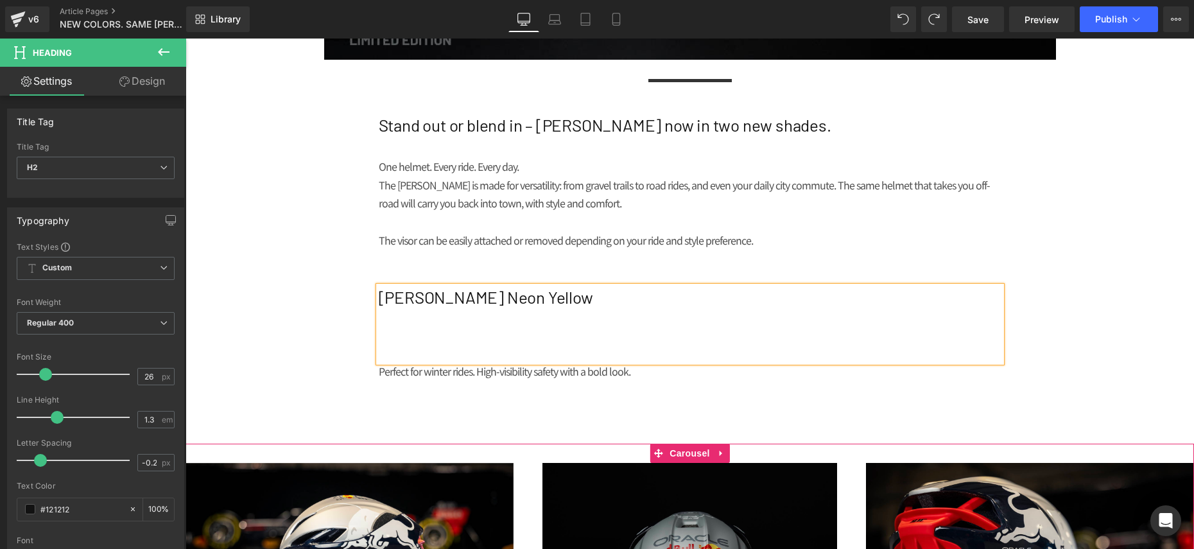
click at [435, 343] on div at bounding box center [690, 341] width 623 height 13
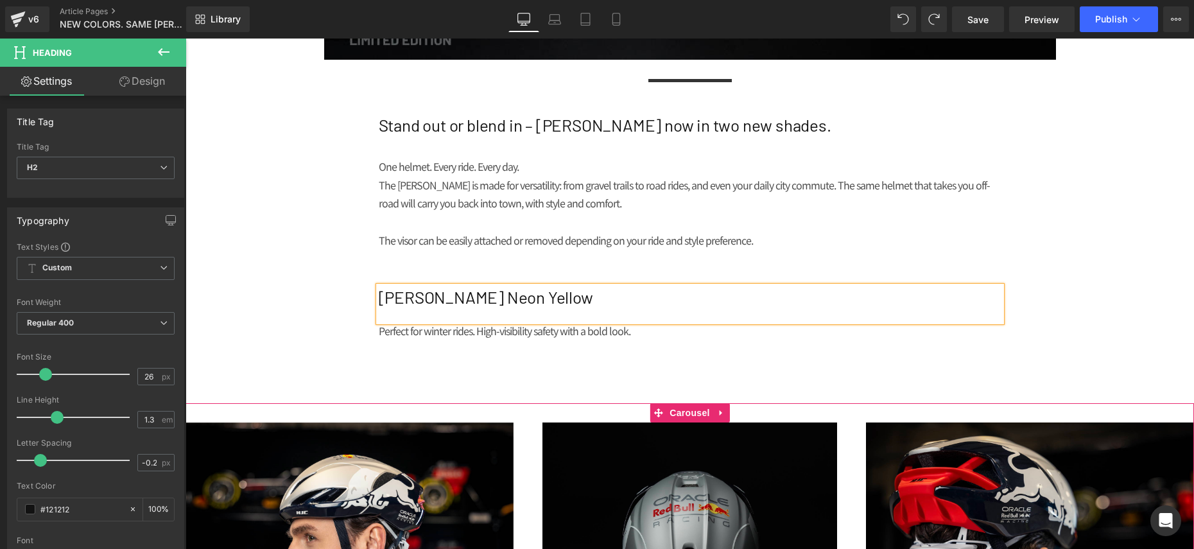
click at [401, 316] on div at bounding box center [690, 314] width 623 height 13
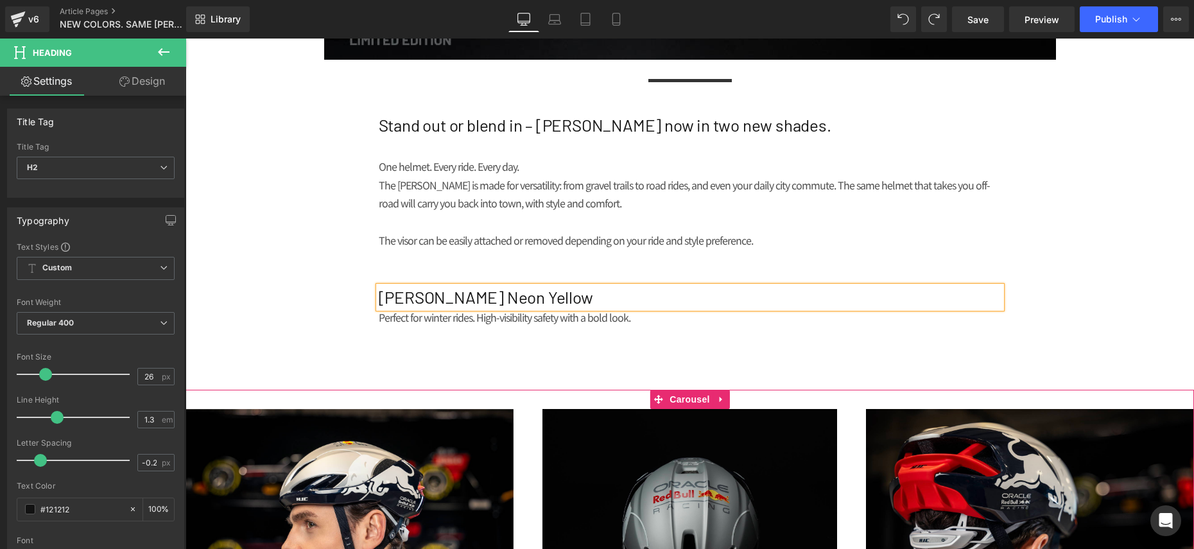
click at [305, 361] on div "NEWS Heading MEDIA Heading NEW COLORS. SAME [PERSON_NAME]. Heading Row Image Se…" at bounding box center [690, 140] width 1009 height 1316
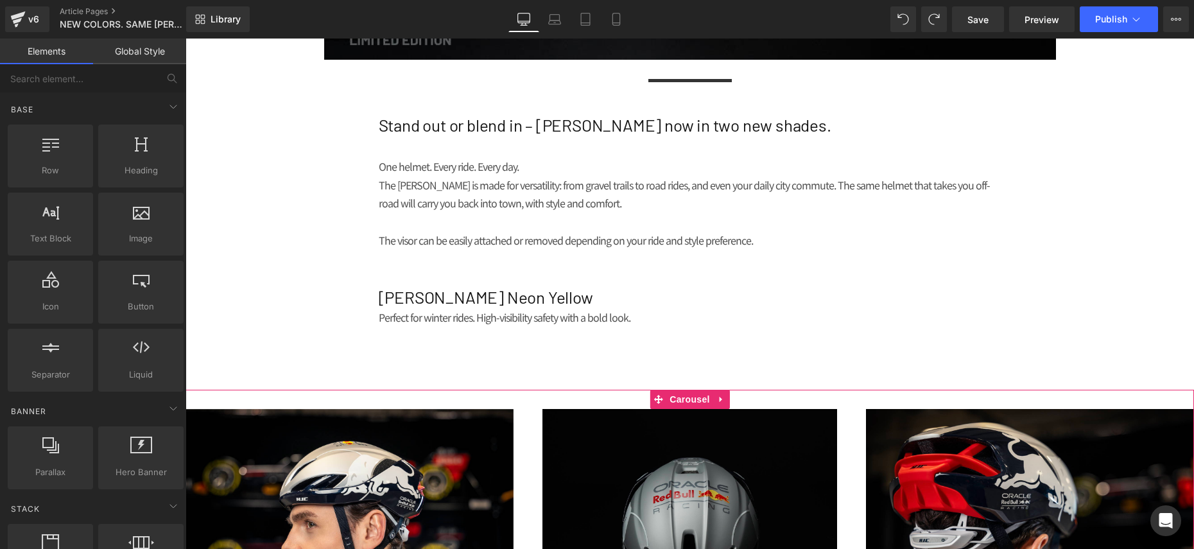
click at [315, 351] on div "NEWS Heading MEDIA Heading NEW COLORS. SAME [PERSON_NAME]. Heading Row Image Se…" at bounding box center [690, 140] width 1009 height 1316
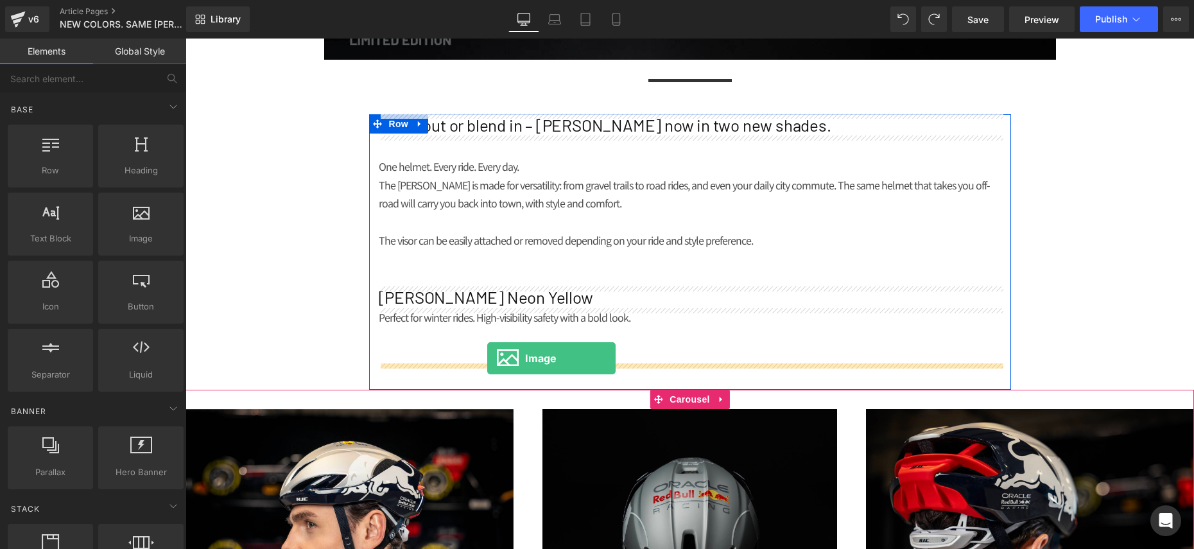
drag, startPoint x: 339, startPoint y: 266, endPoint x: 467, endPoint y: 356, distance: 156.4
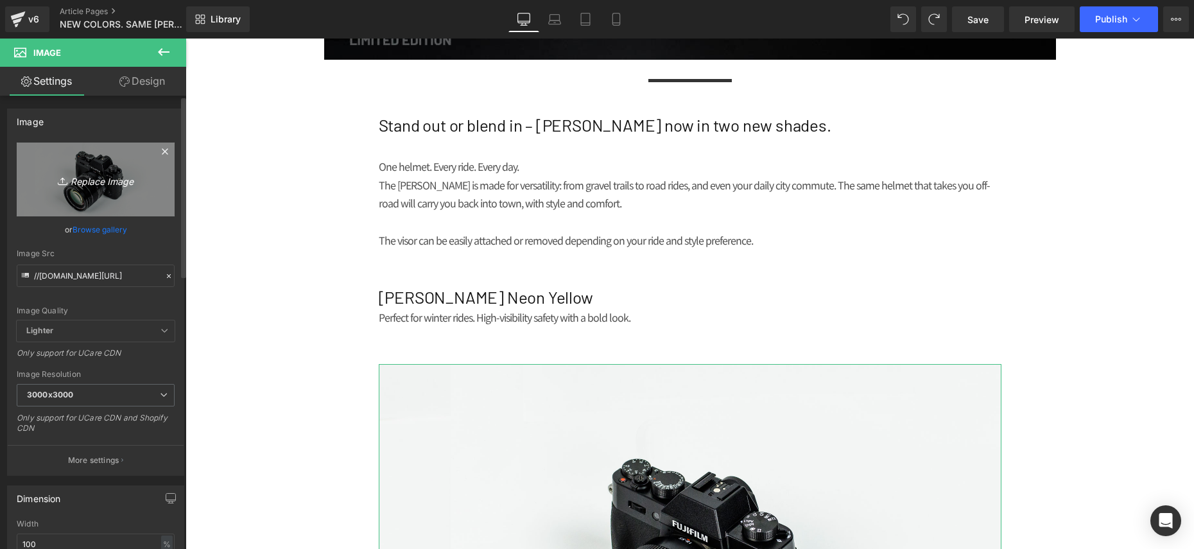
click at [46, 191] on link "Replace Image" at bounding box center [96, 180] width 158 height 74
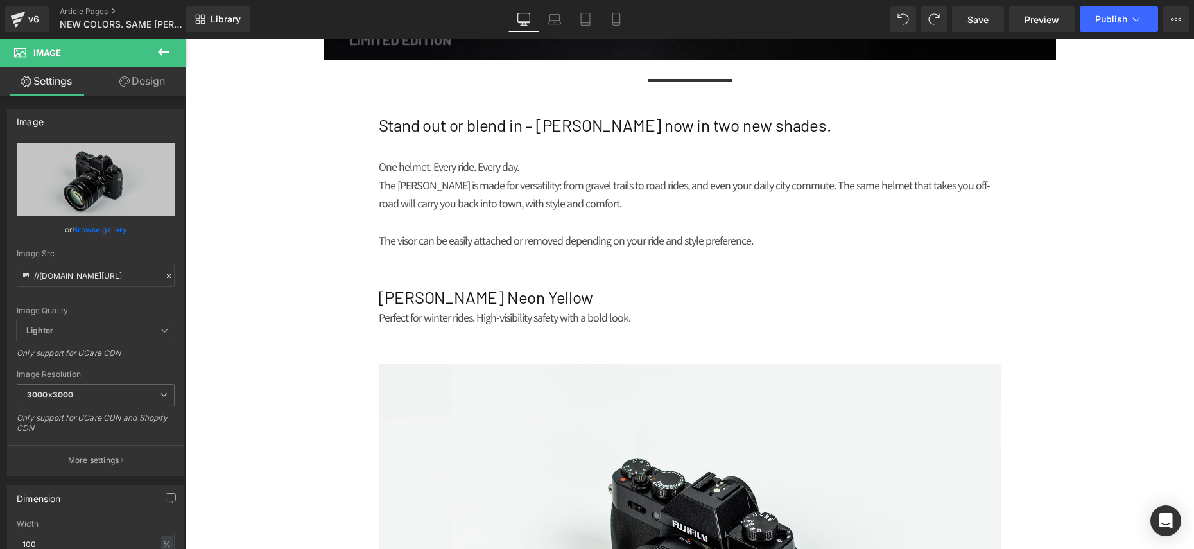
type input "C:\fakepath\crosserneon.png"
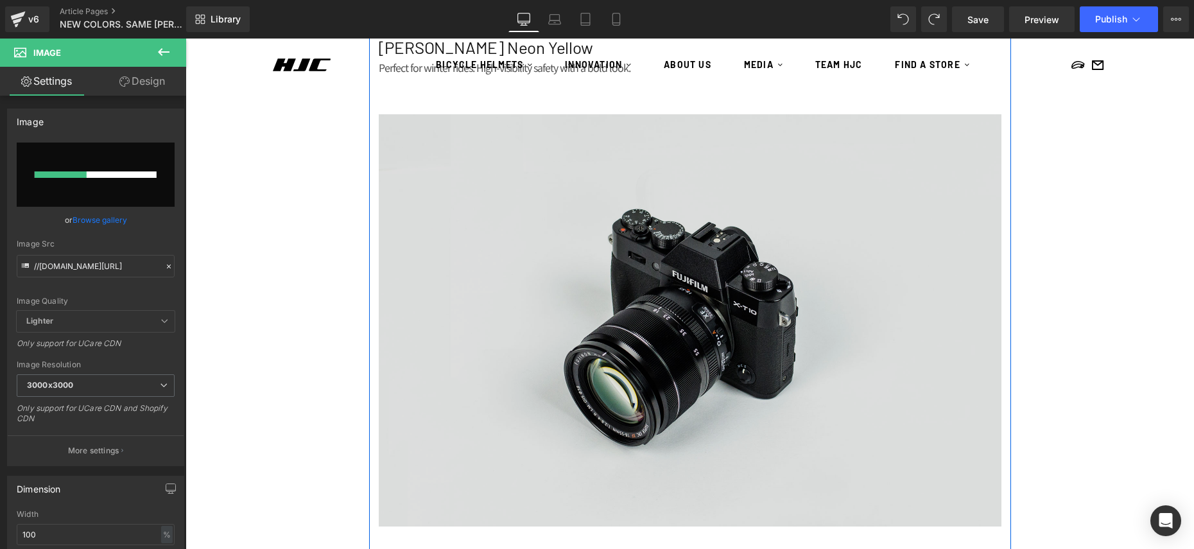
scroll to position [878, 0]
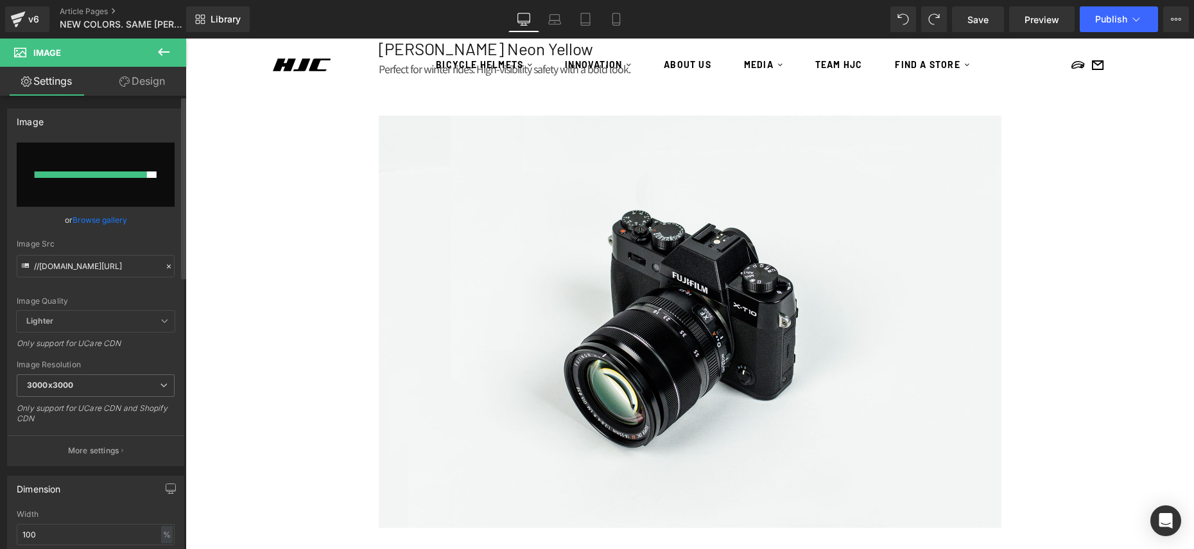
type input "[URL][DOMAIN_NAME]"
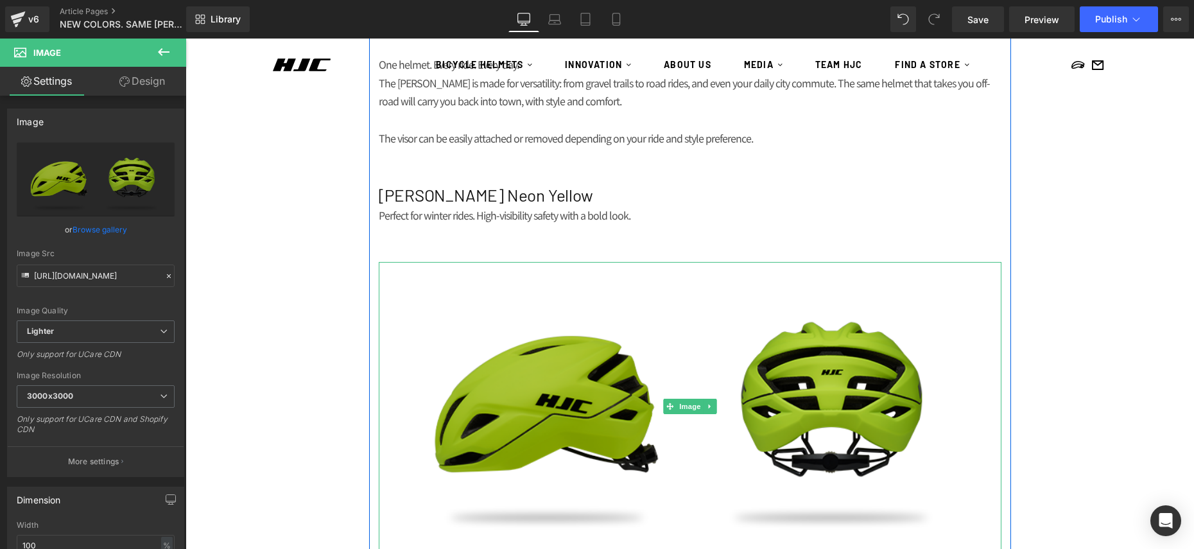
scroll to position [721, 0]
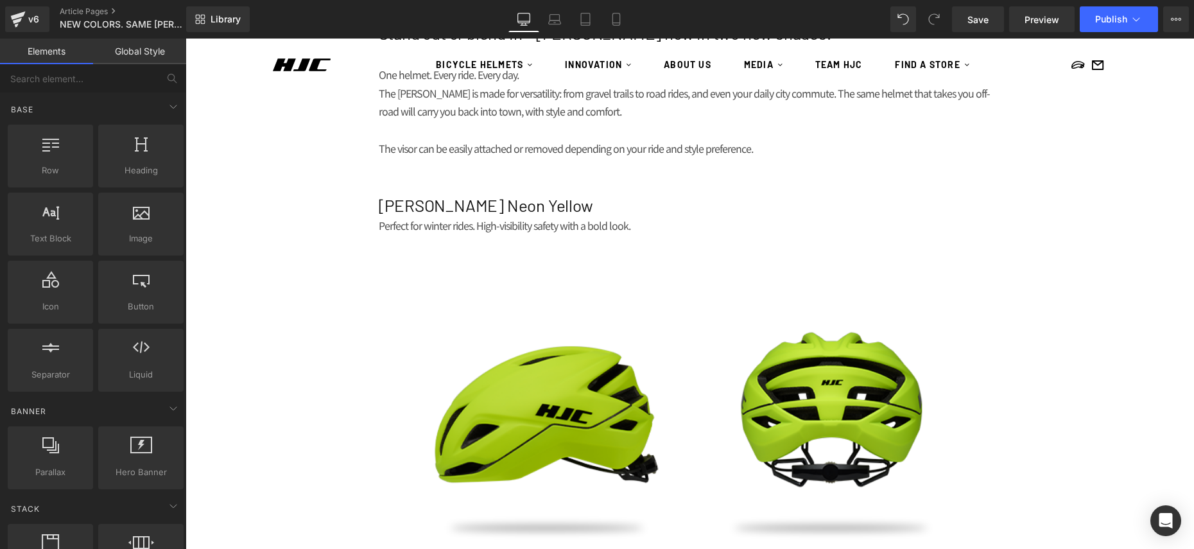
click at [286, 345] on div "NEWS Heading MEDIA Heading NEW COLORS. SAME [PERSON_NAME]. Heading Row Image Se…" at bounding box center [690, 193] width 1009 height 1606
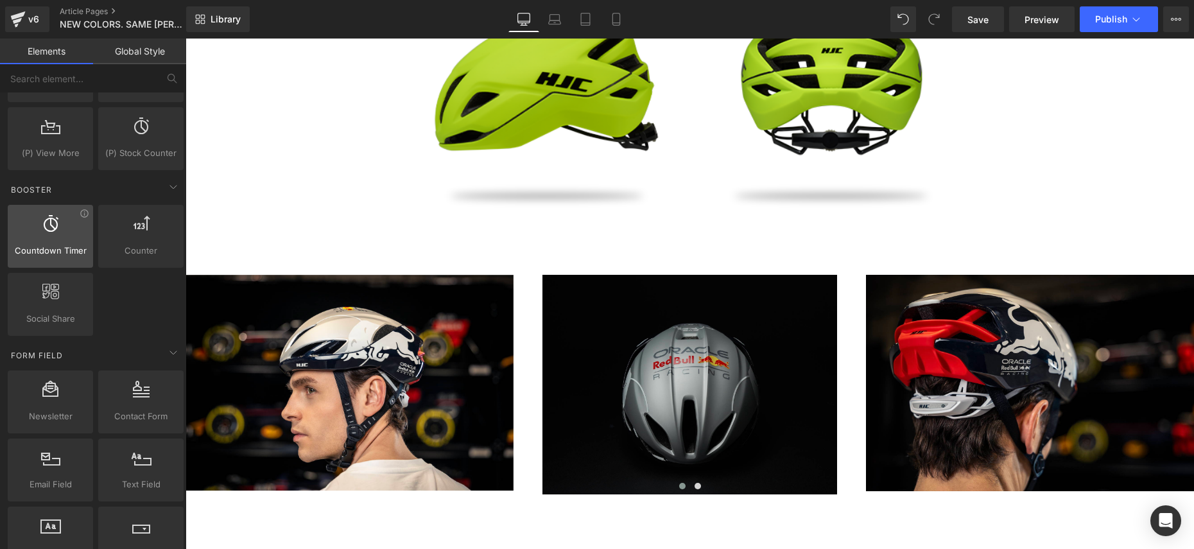
scroll to position [1053, 0]
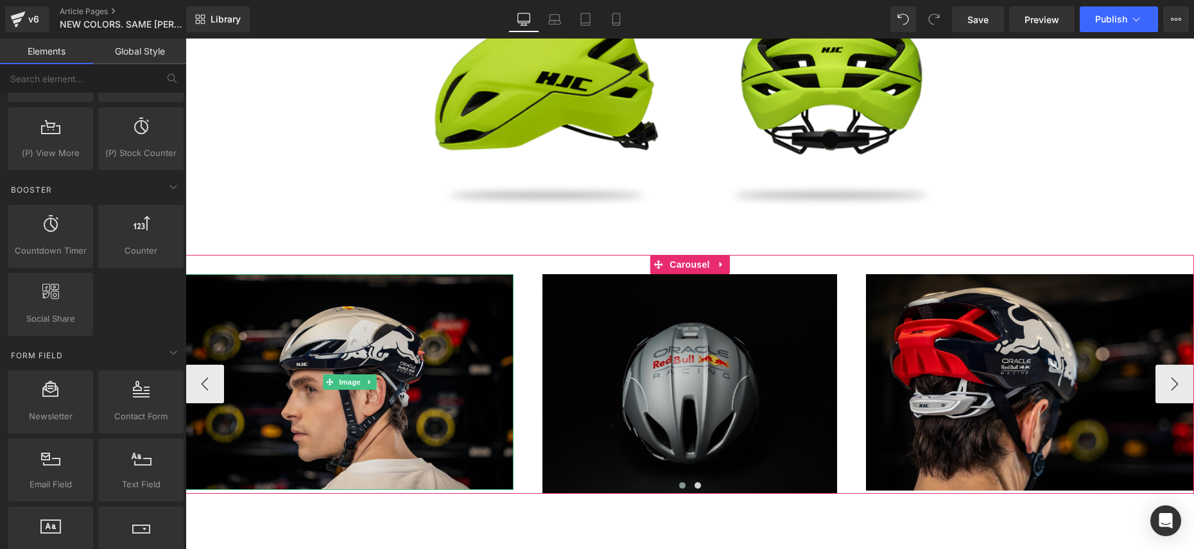
click at [311, 389] on img at bounding box center [350, 382] width 328 height 216
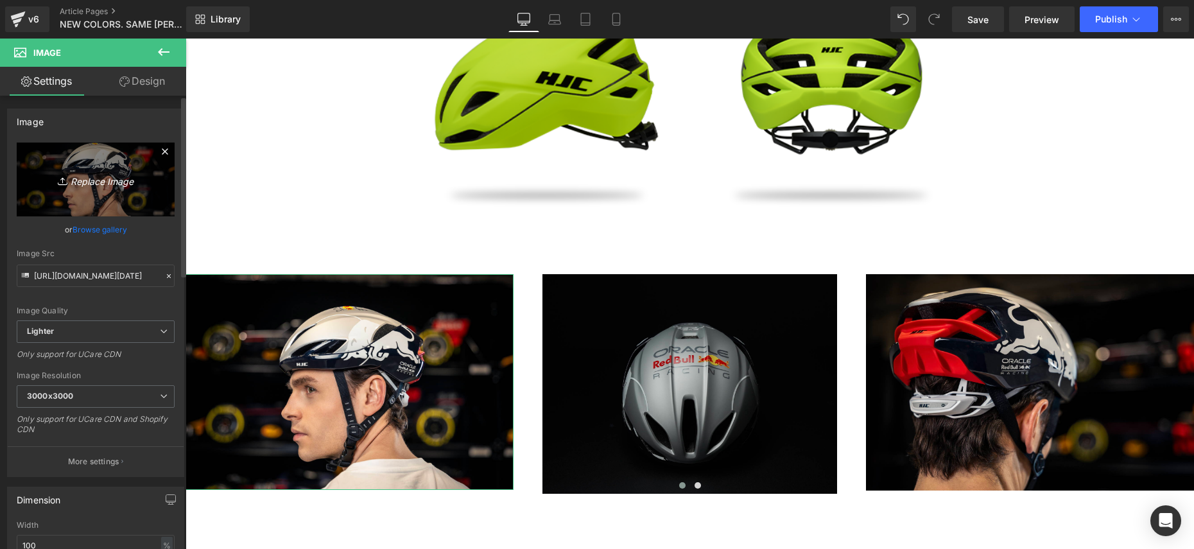
click at [83, 171] on icon "Replace Image" at bounding box center [95, 179] width 103 height 16
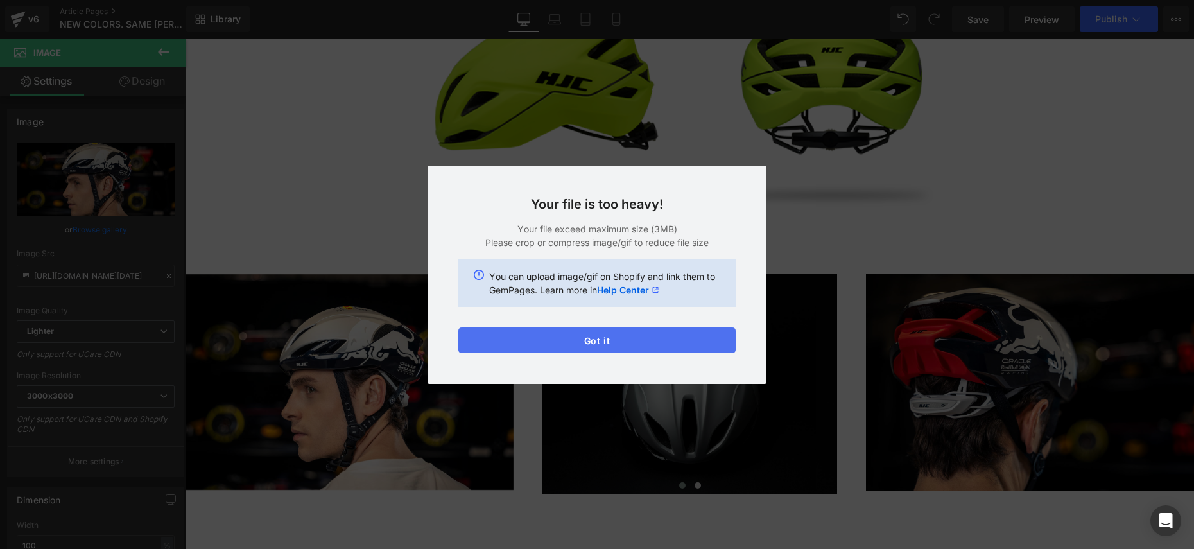
click at [623, 344] on button "Got it" at bounding box center [596, 340] width 277 height 26
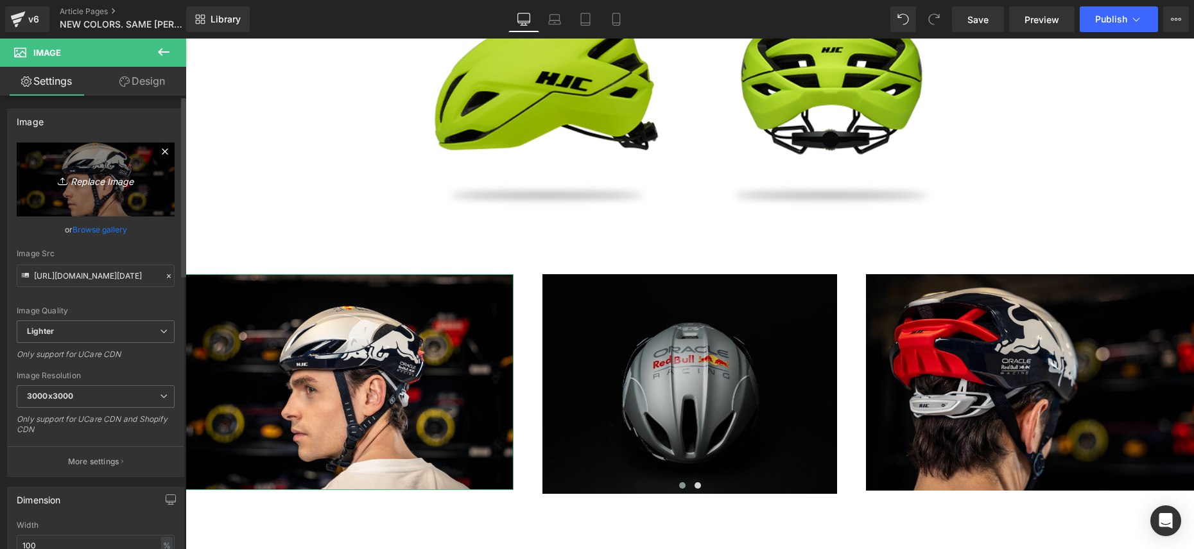
click at [75, 149] on link "Replace Image" at bounding box center [96, 180] width 158 height 74
type input "C:\fakepath\EC9A5572-3.jpg"
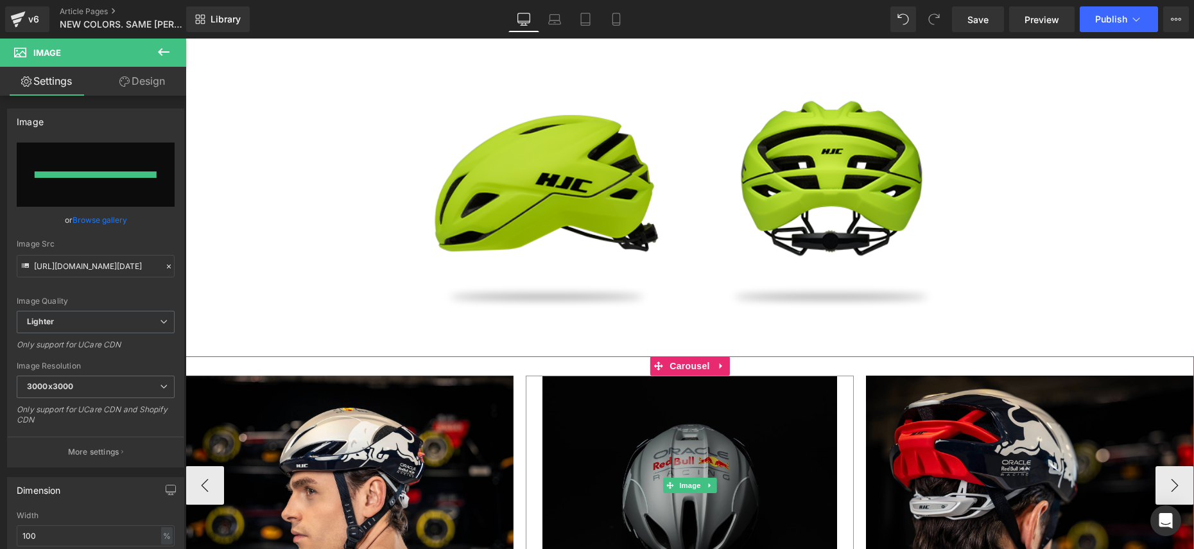
type input "[URL][DOMAIN_NAME]"
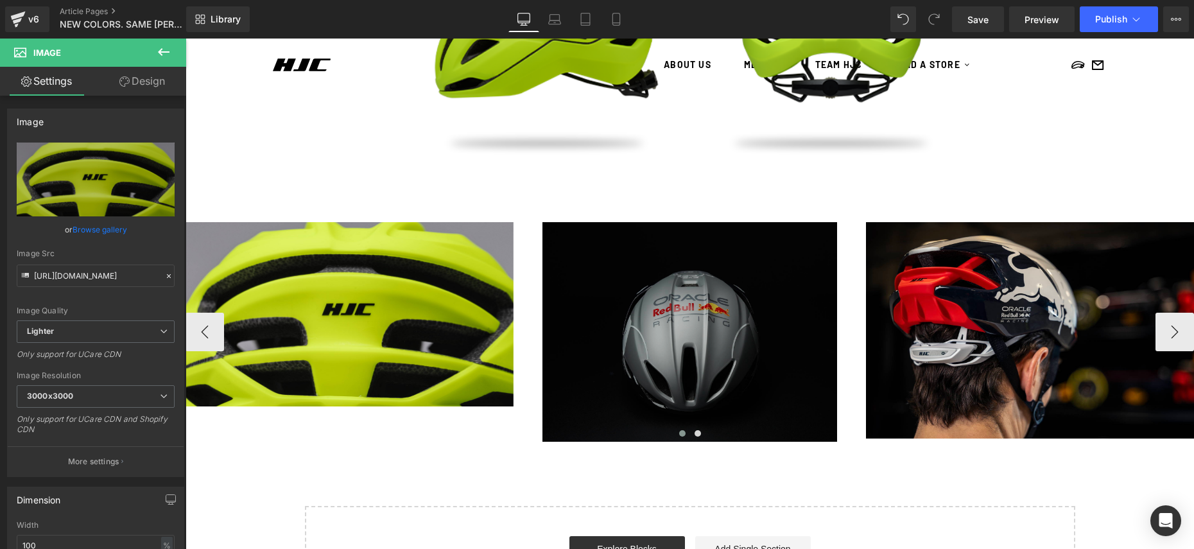
scroll to position [1096, 0]
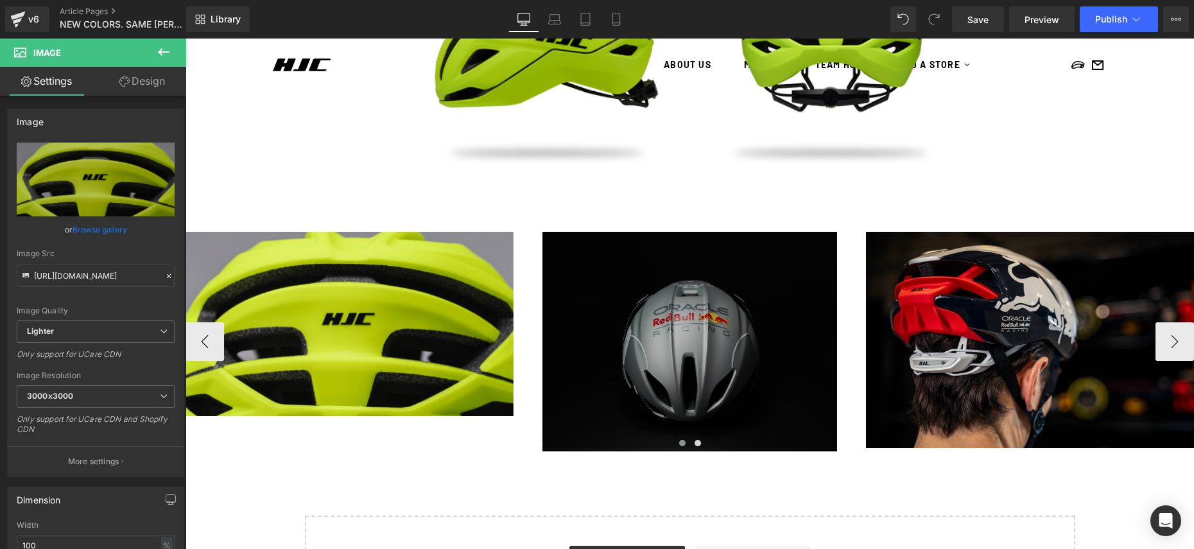
click at [747, 380] on img at bounding box center [689, 342] width 295 height 220
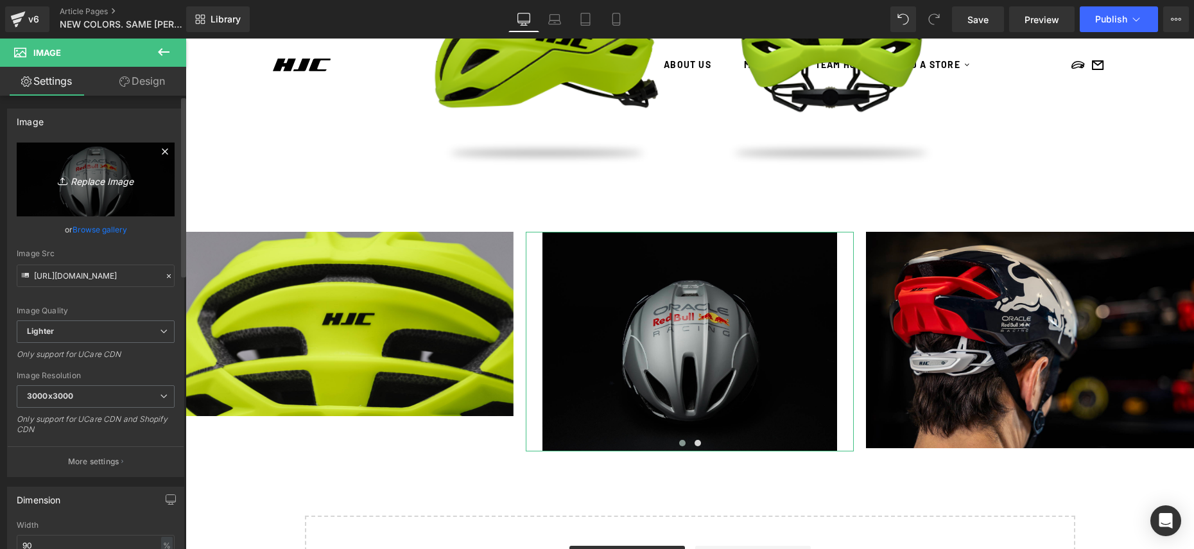
click at [151, 184] on link "Replace Image" at bounding box center [96, 180] width 158 height 74
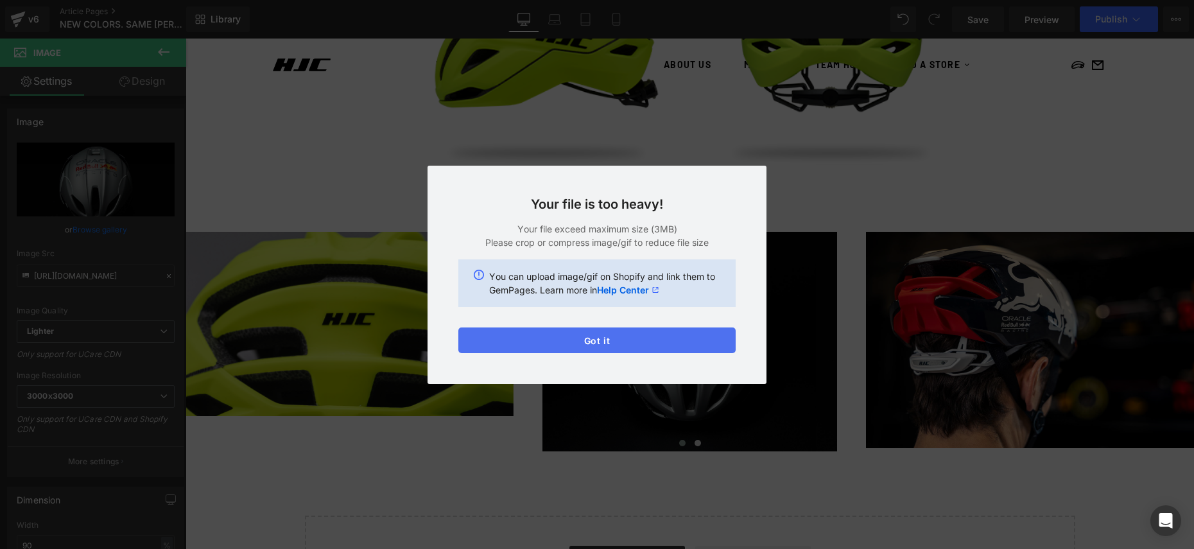
click at [594, 342] on button "Got it" at bounding box center [596, 340] width 277 height 26
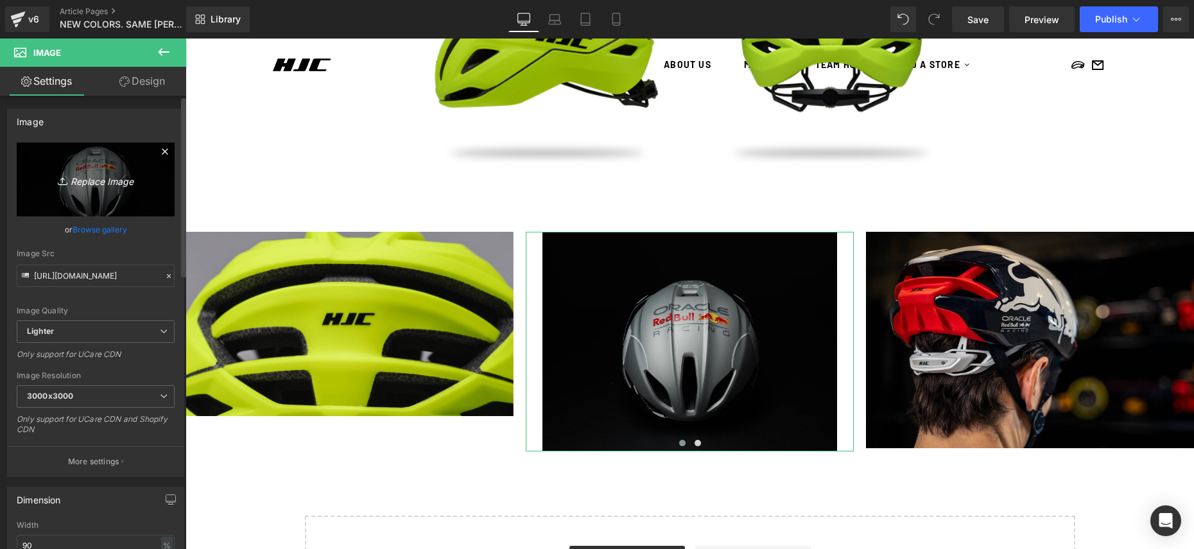
click at [45, 188] on link "Replace Image" at bounding box center [96, 180] width 158 height 74
type input "C:\fakepath\EC9A5574-2.jpg"
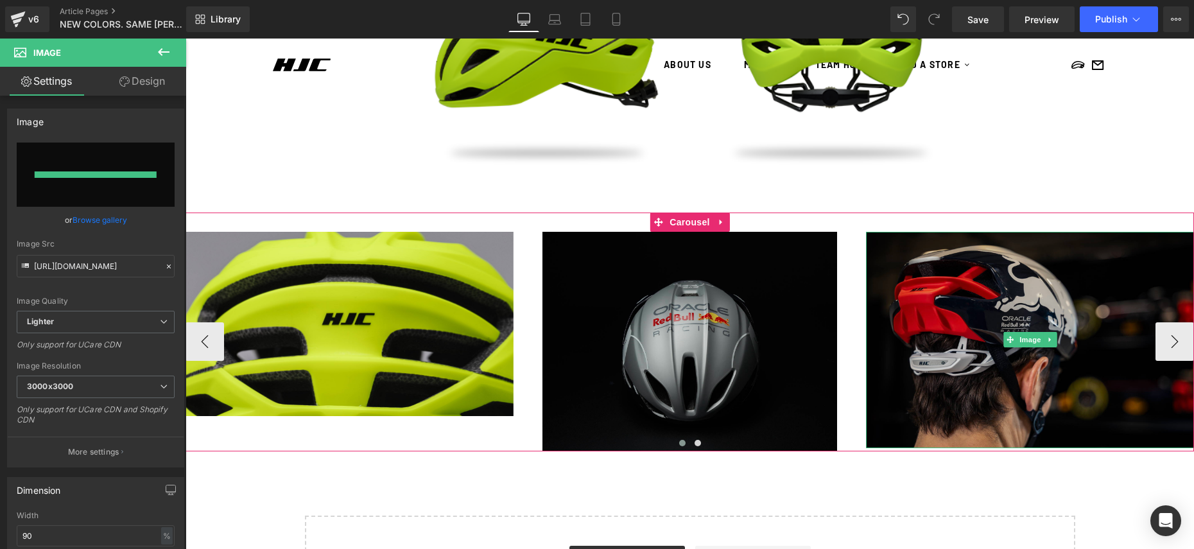
type input "[URL][DOMAIN_NAME]"
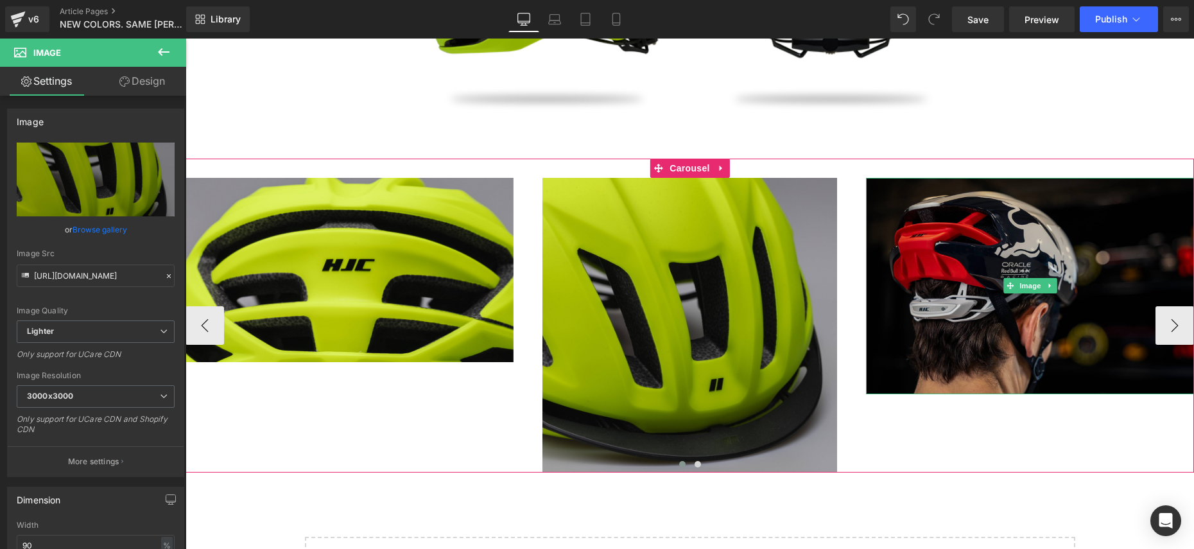
scroll to position [1155, 0]
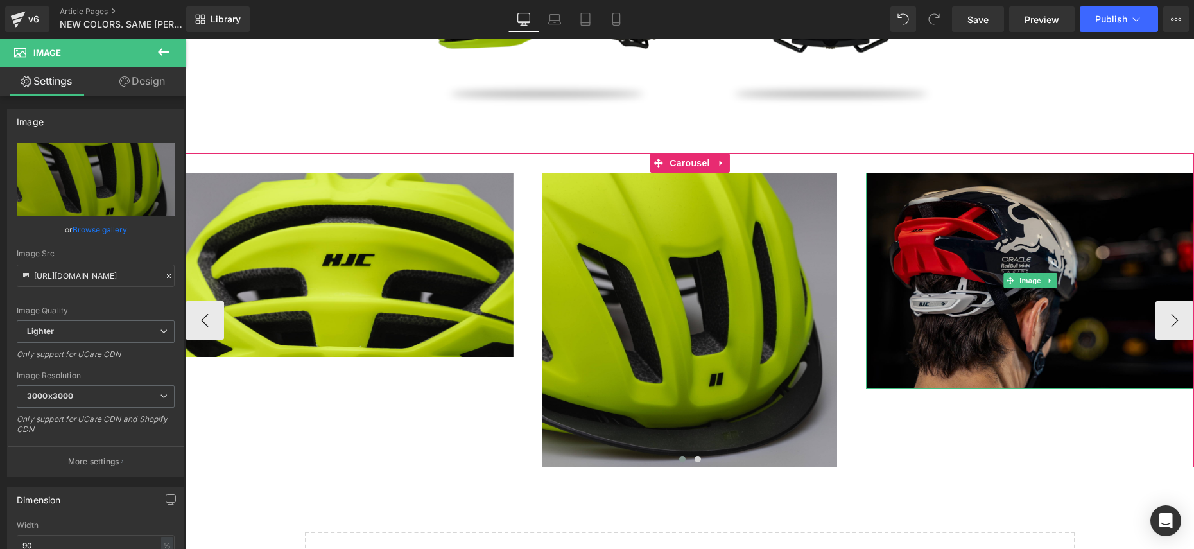
click at [965, 256] on img at bounding box center [1030, 281] width 328 height 216
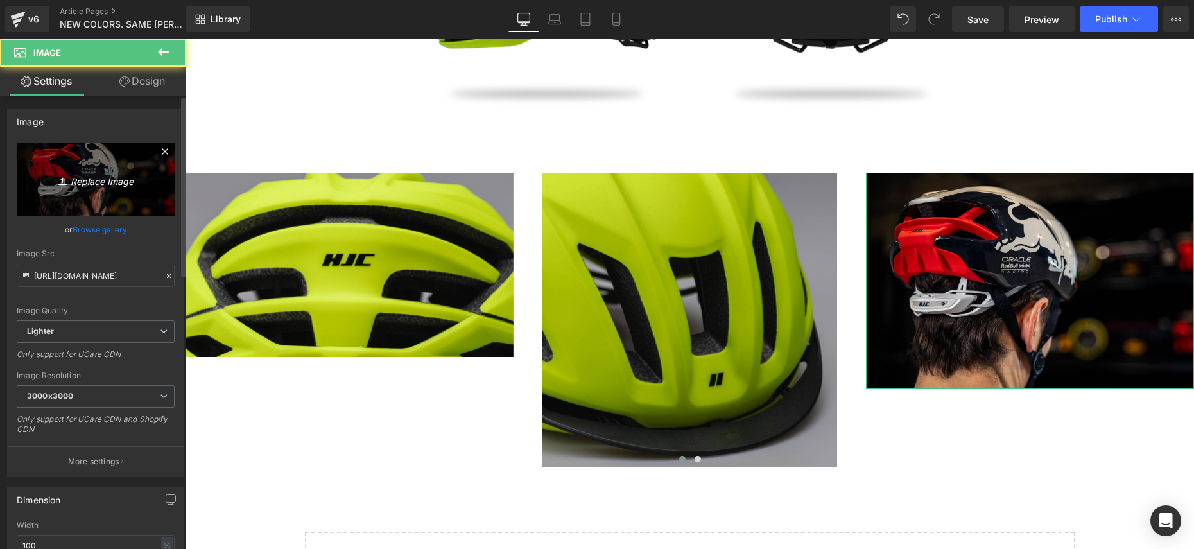
click at [107, 173] on icon "Replace Image" at bounding box center [95, 179] width 103 height 16
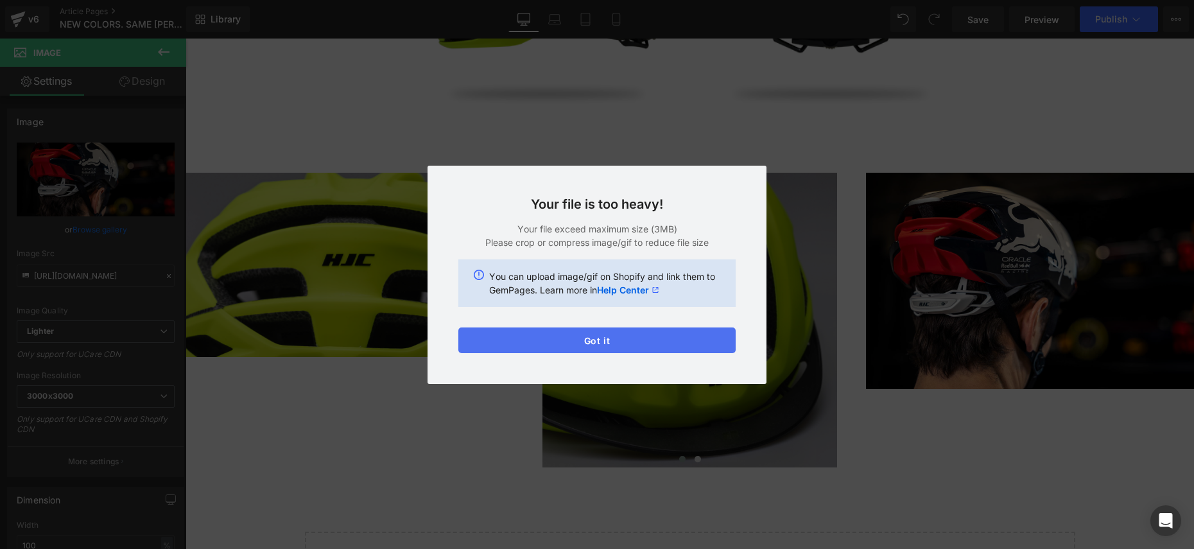
click at [526, 336] on button "Got it" at bounding box center [596, 340] width 277 height 26
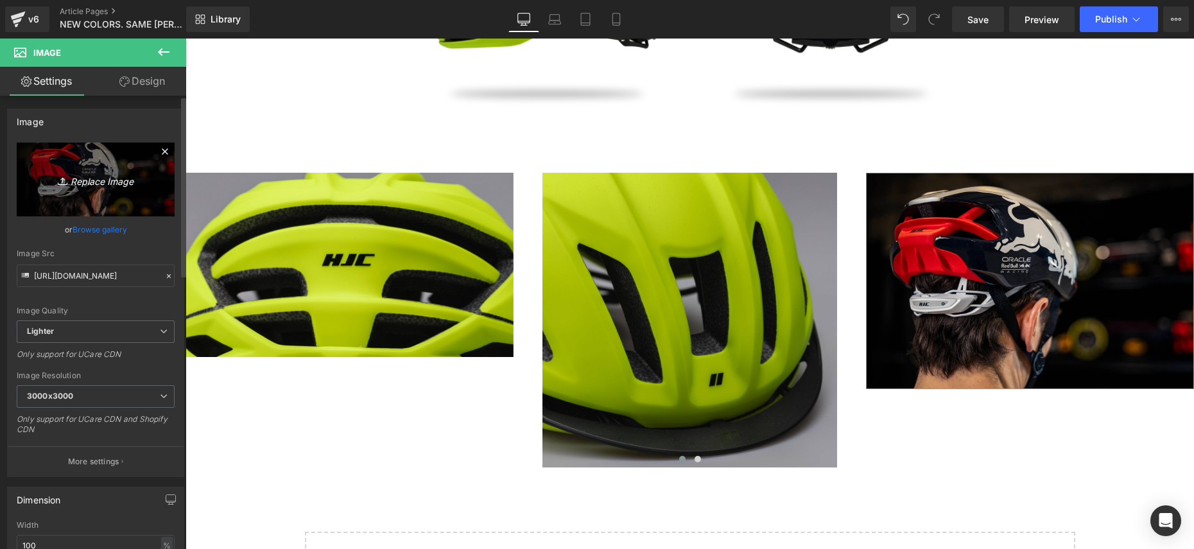
click at [77, 178] on icon "Replace Image" at bounding box center [95, 179] width 103 height 16
type input "C:\fakepath\Capture d’écran [DATE] à 09.00.18.png"
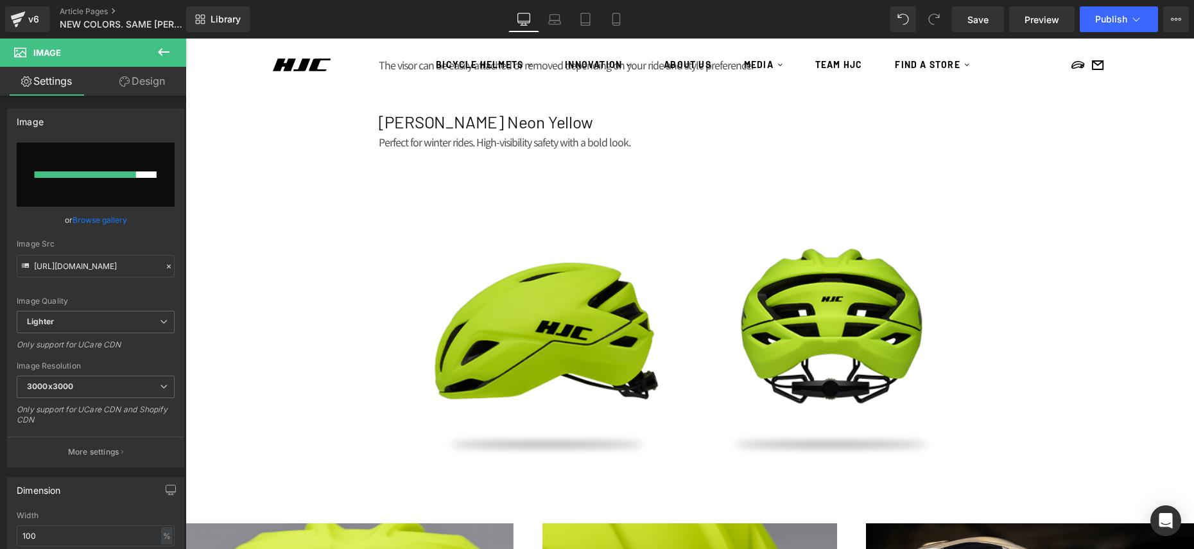
scroll to position [39, 0]
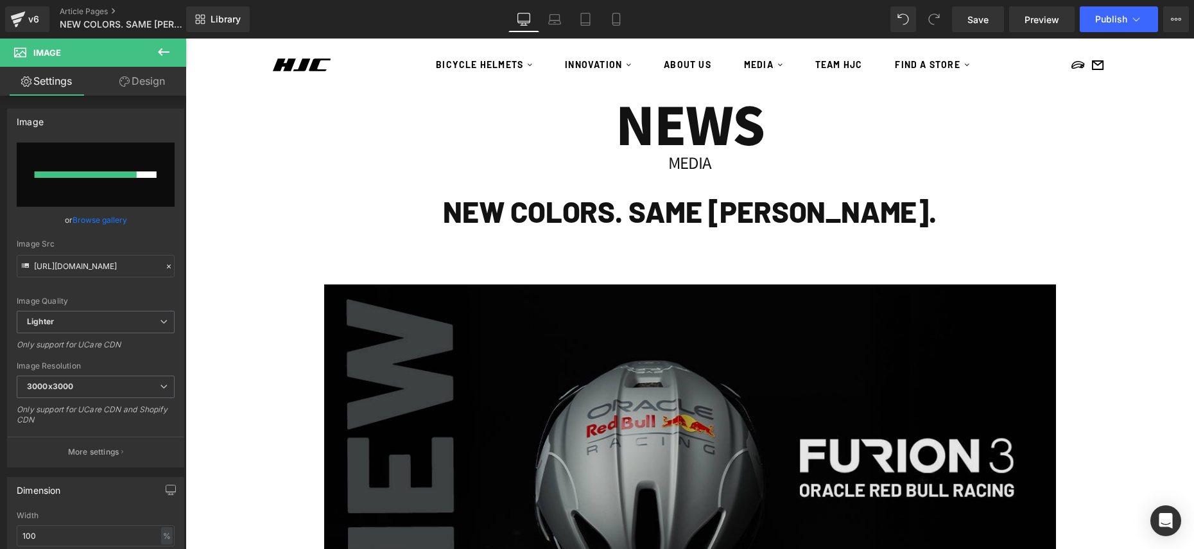
click at [589, 349] on img at bounding box center [690, 467] width 732 height 366
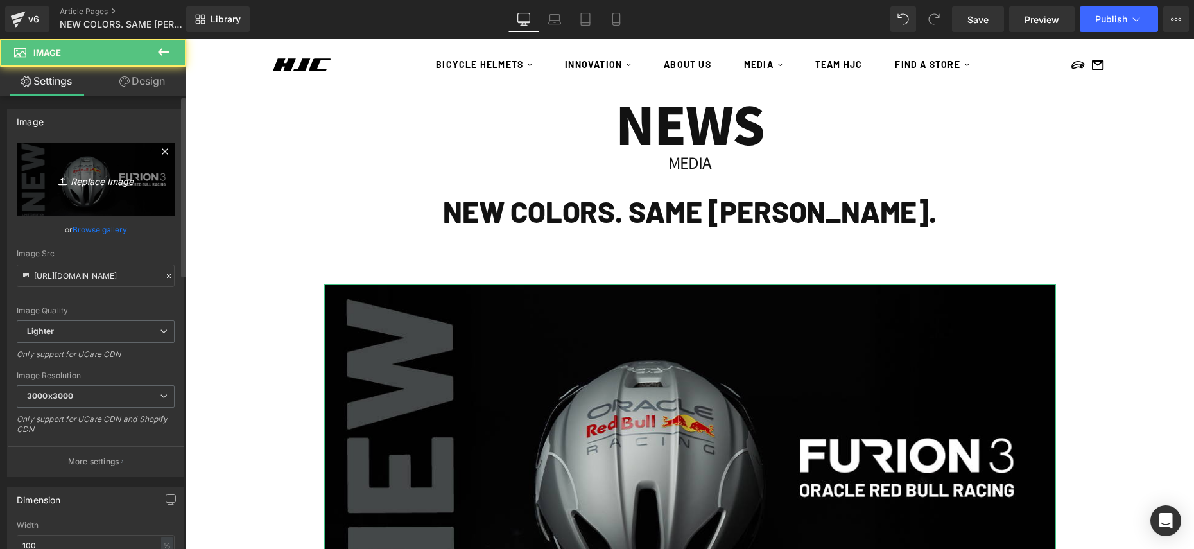
click at [78, 171] on icon "Replace Image" at bounding box center [95, 179] width 103 height 16
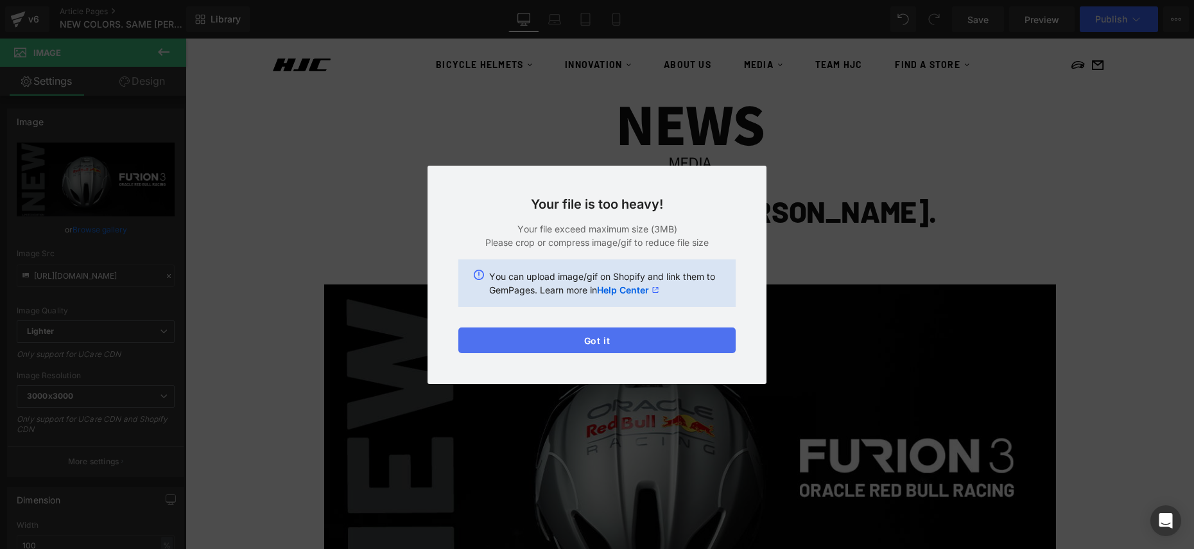
click at [593, 347] on button "Got it" at bounding box center [596, 340] width 277 height 26
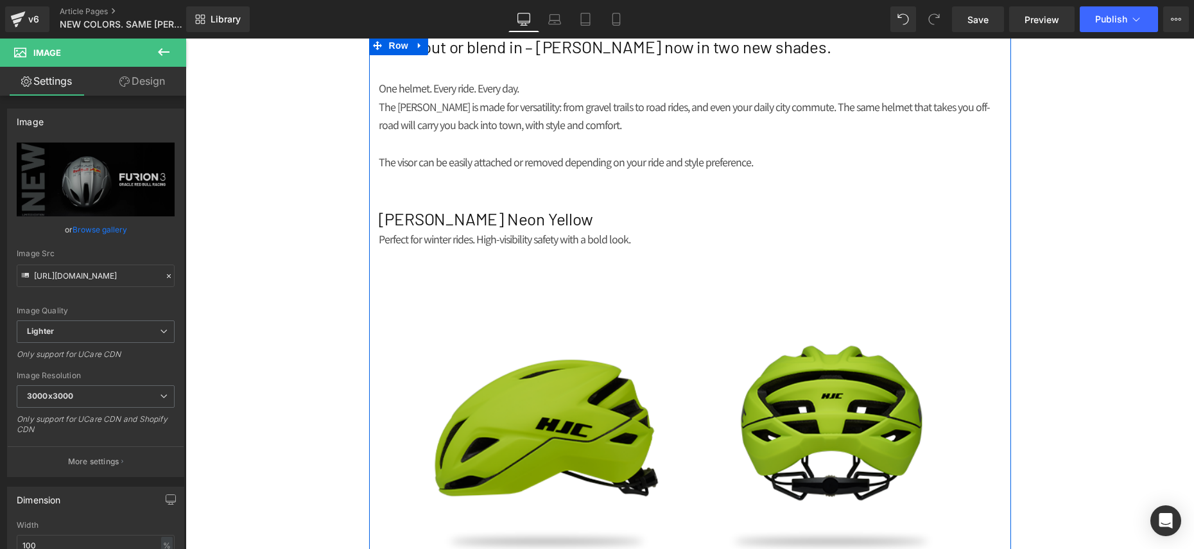
scroll to position [709, 0]
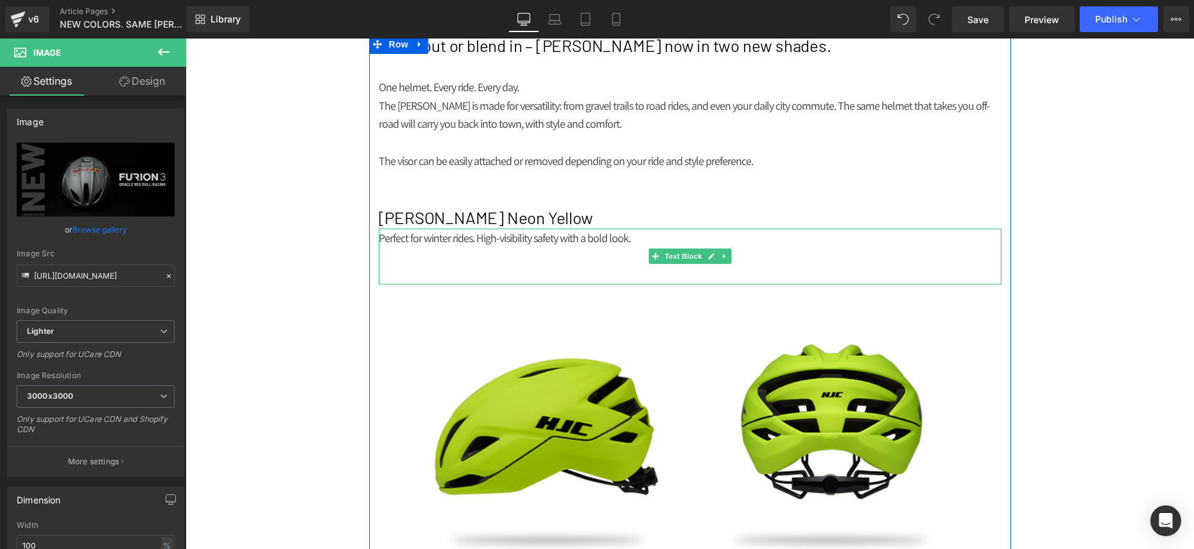
click at [431, 272] on p at bounding box center [690, 275] width 623 height 19
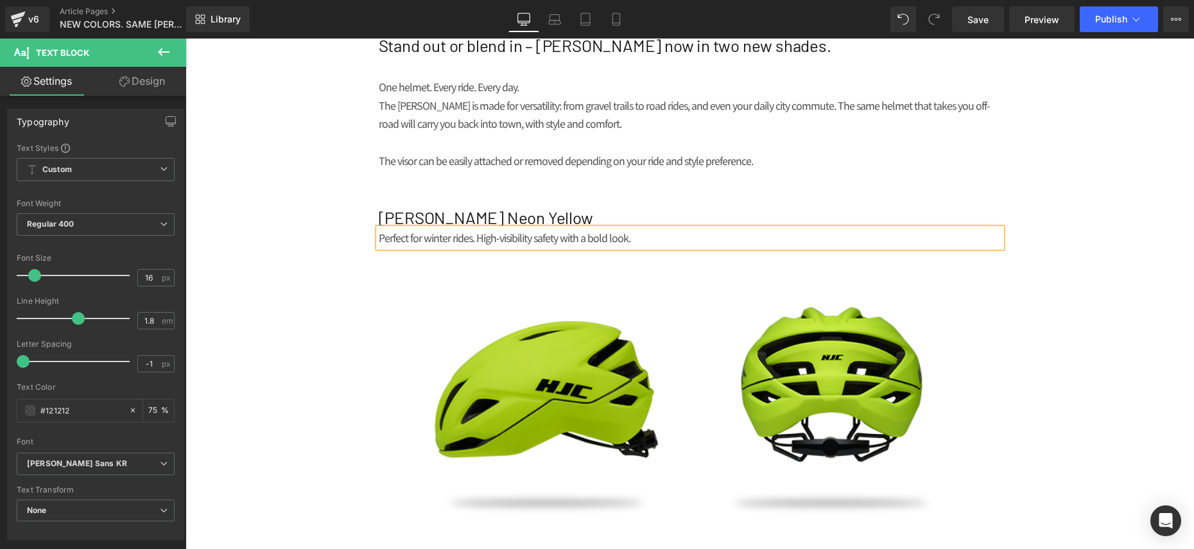
click at [262, 271] on div "NEWS Heading MEDIA Heading NEW COLORS. SAME [PERSON_NAME]. Heading Row Image Se…" at bounding box center [690, 224] width 1009 height 1644
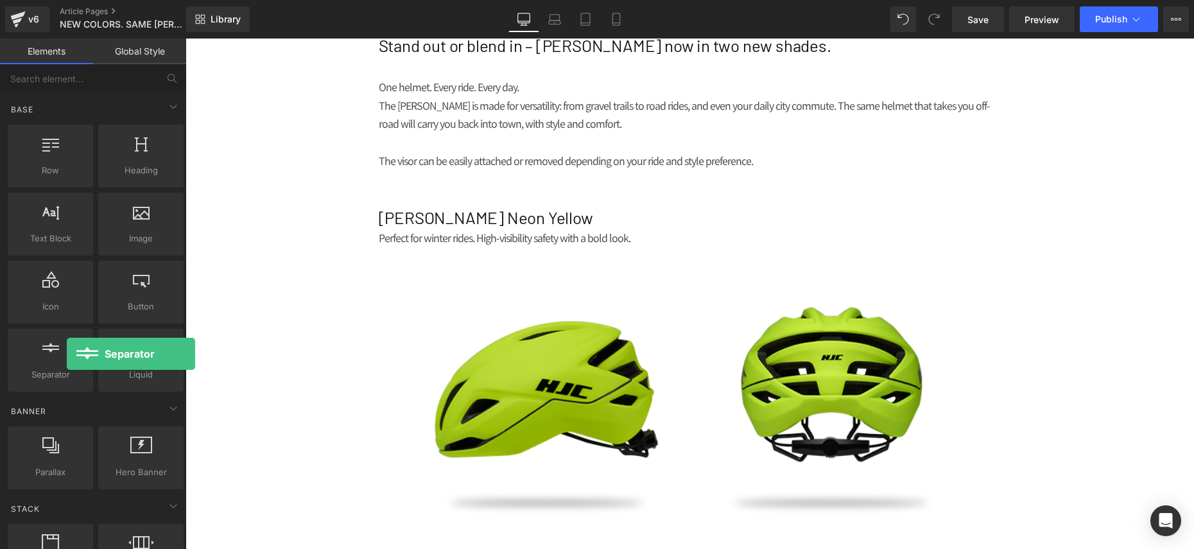
scroll to position [1, 0]
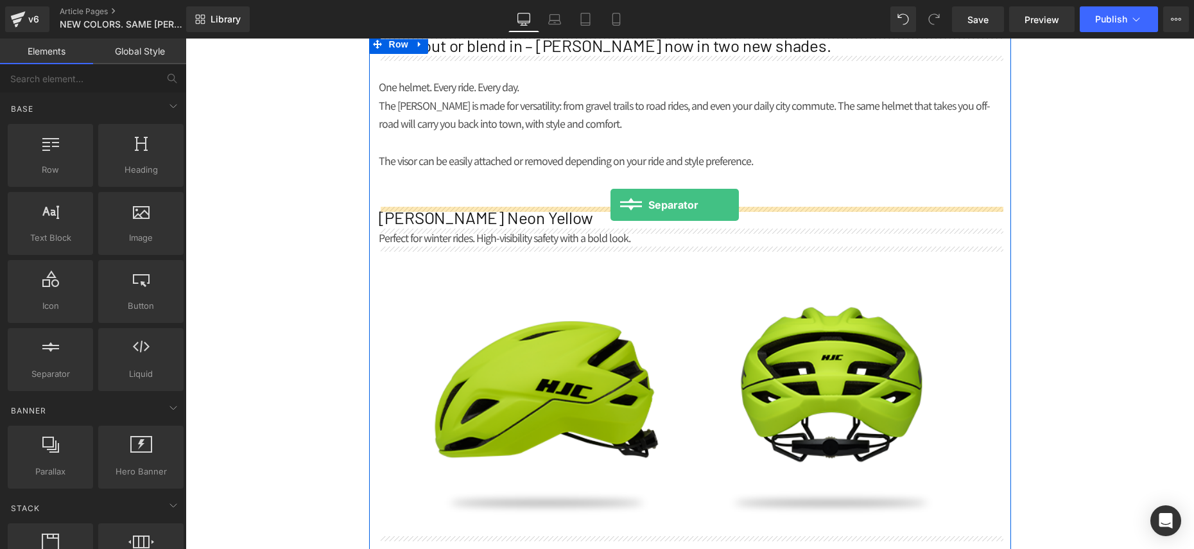
drag, startPoint x: 252, startPoint y: 392, endPoint x: 611, endPoint y: 205, distance: 404.0
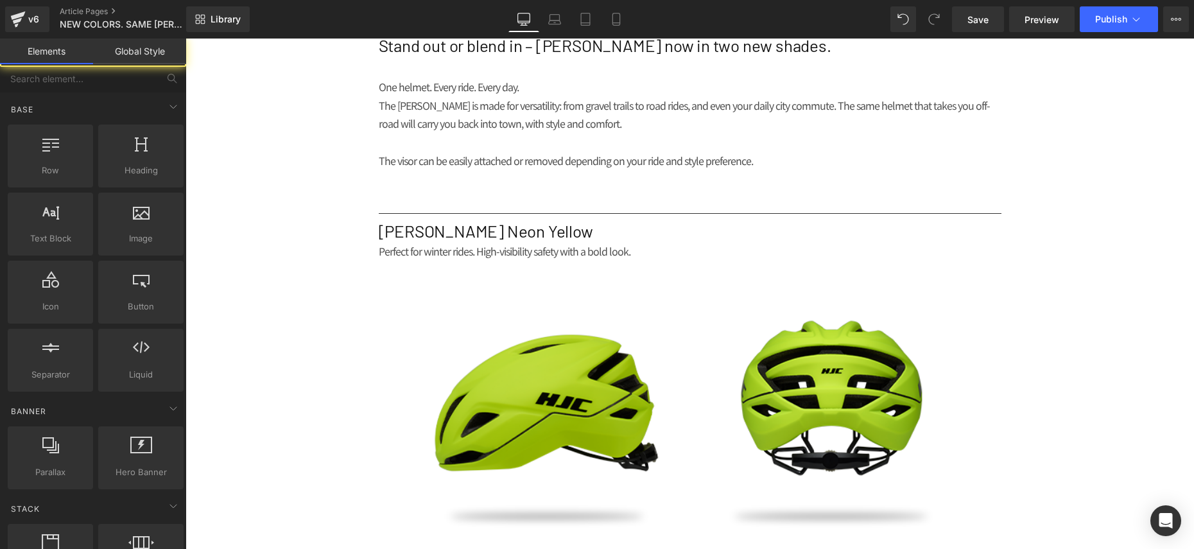
click at [279, 227] on div "NEWS Heading MEDIA Heading NEW COLORS. SAME [PERSON_NAME]. Heading Row Image Se…" at bounding box center [690, 231] width 1009 height 1658
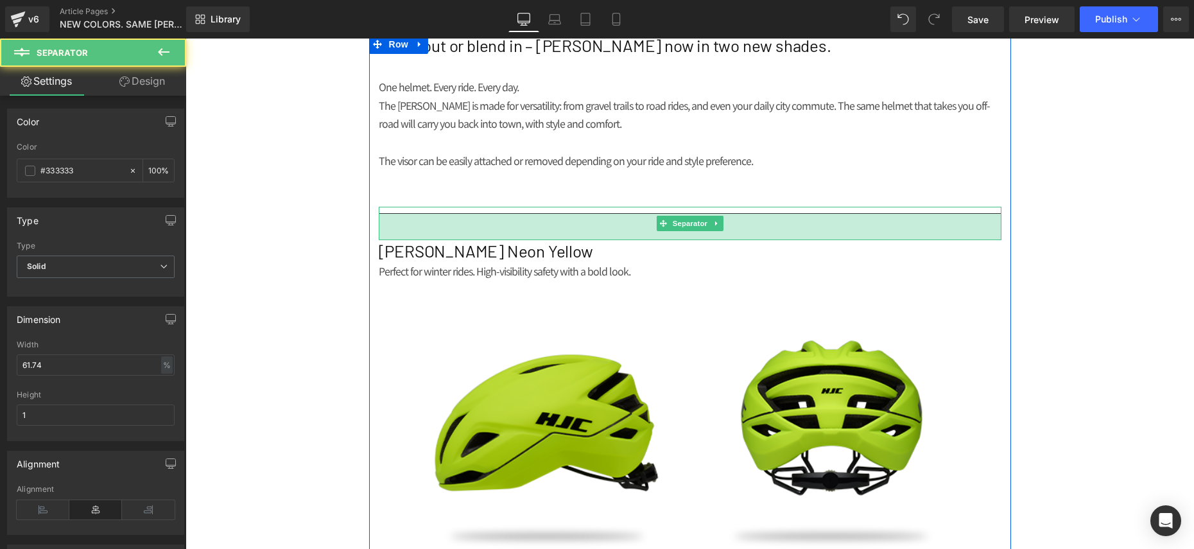
drag, startPoint x: 621, startPoint y: 225, endPoint x: 620, endPoint y: 244, distance: 18.7
click at [620, 240] on div "41px" at bounding box center [690, 227] width 623 height 26
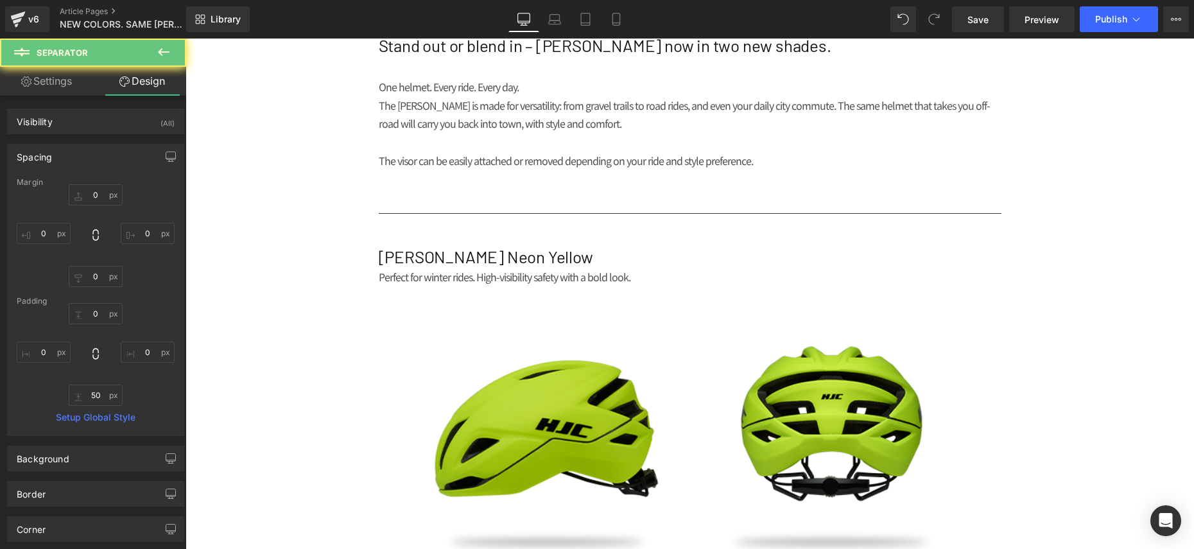
click at [304, 294] on div "NEWS Heading MEDIA Heading NEW COLORS. SAME [PERSON_NAME]. Heading Row Image Se…" at bounding box center [690, 243] width 1009 height 1683
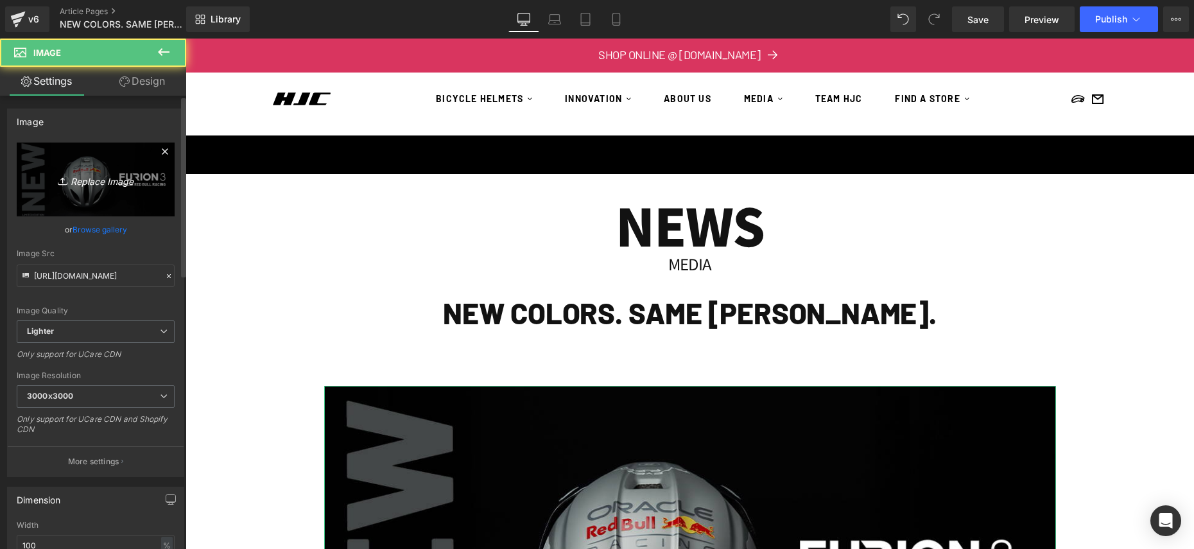
click at [107, 177] on icon "Replace Image" at bounding box center [95, 179] width 103 height 16
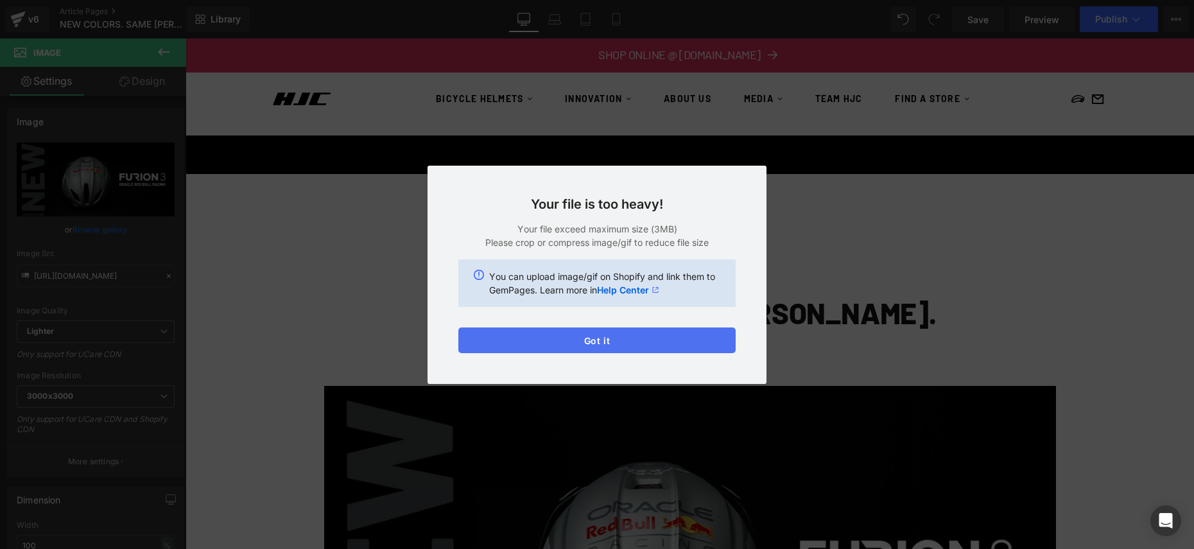
click at [673, 334] on button "Got it" at bounding box center [596, 340] width 277 height 26
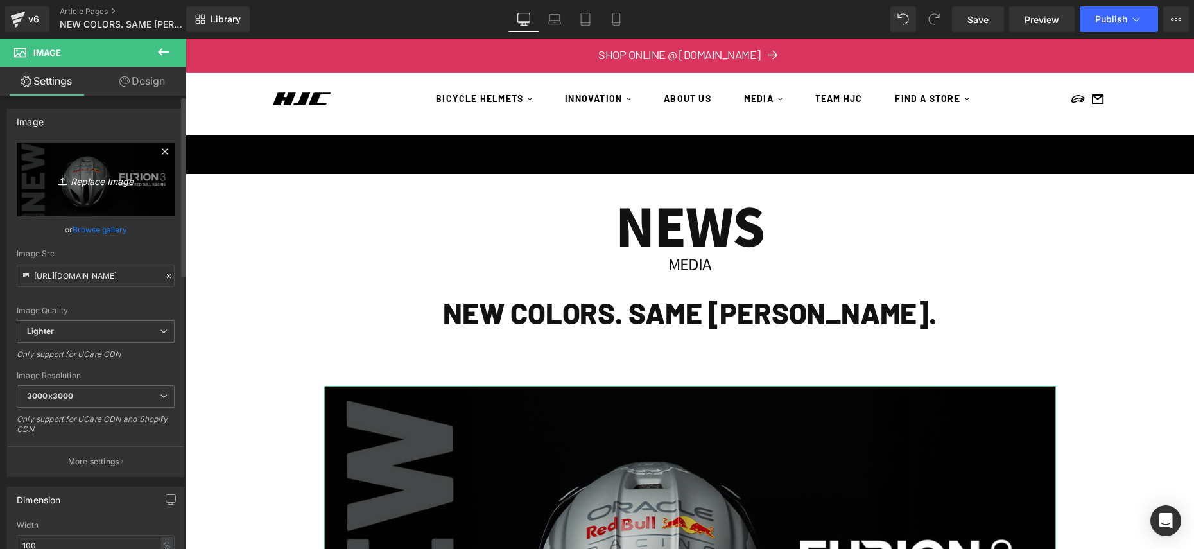
click at [68, 185] on icon "Replace Image" at bounding box center [95, 179] width 103 height 16
type input "C:\fakepath\[PERSON_NAME]-BANNER-32.gif"
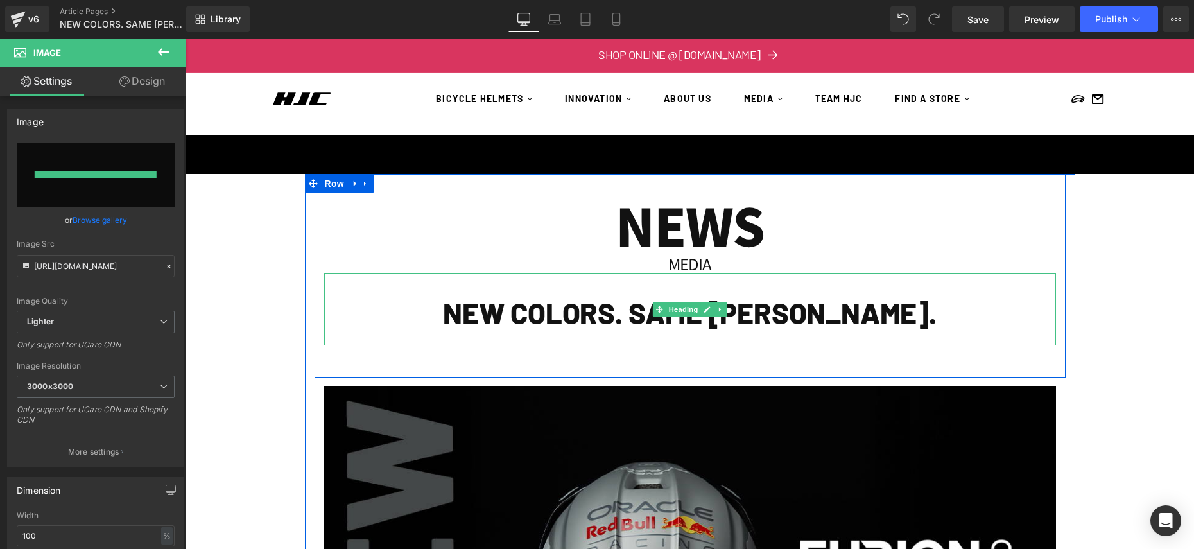
type input "[URL][DOMAIN_NAME][PERSON_NAME]"
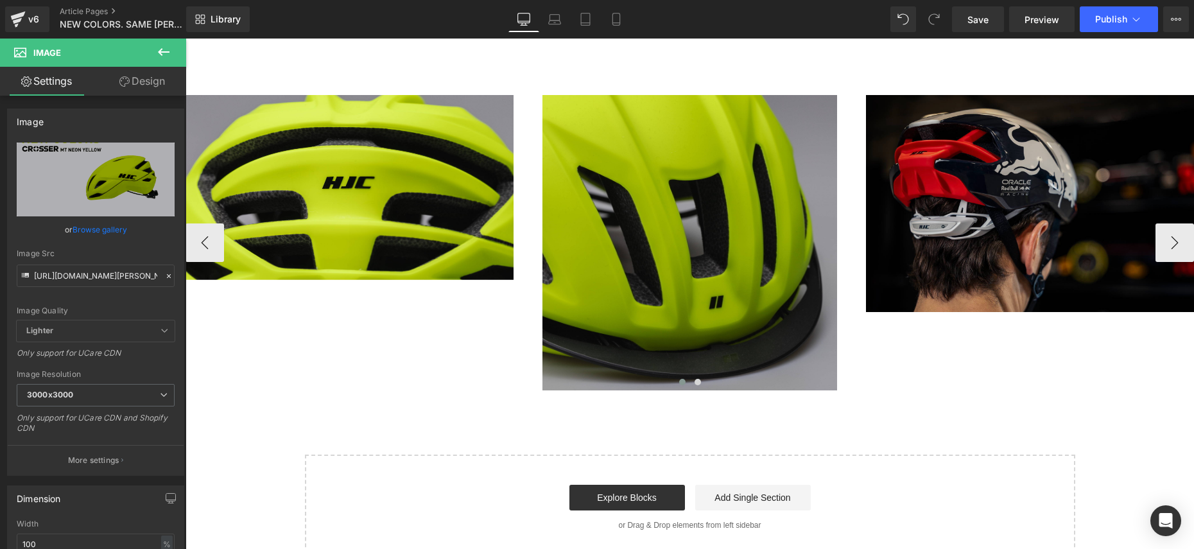
scroll to position [1357, 0]
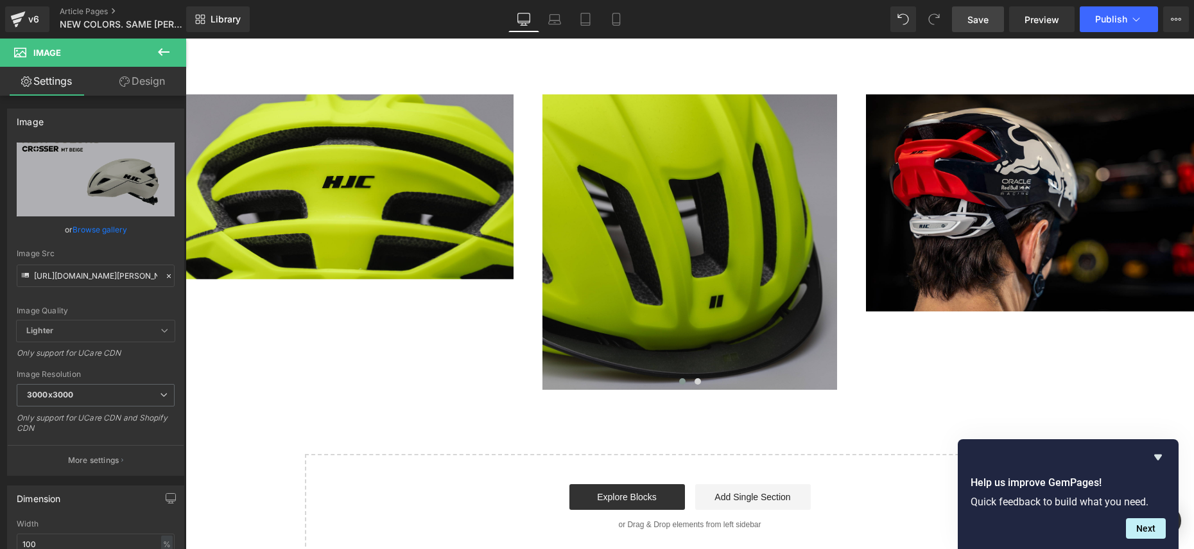
click at [953, 17] on link "Save" at bounding box center [978, 19] width 52 height 26
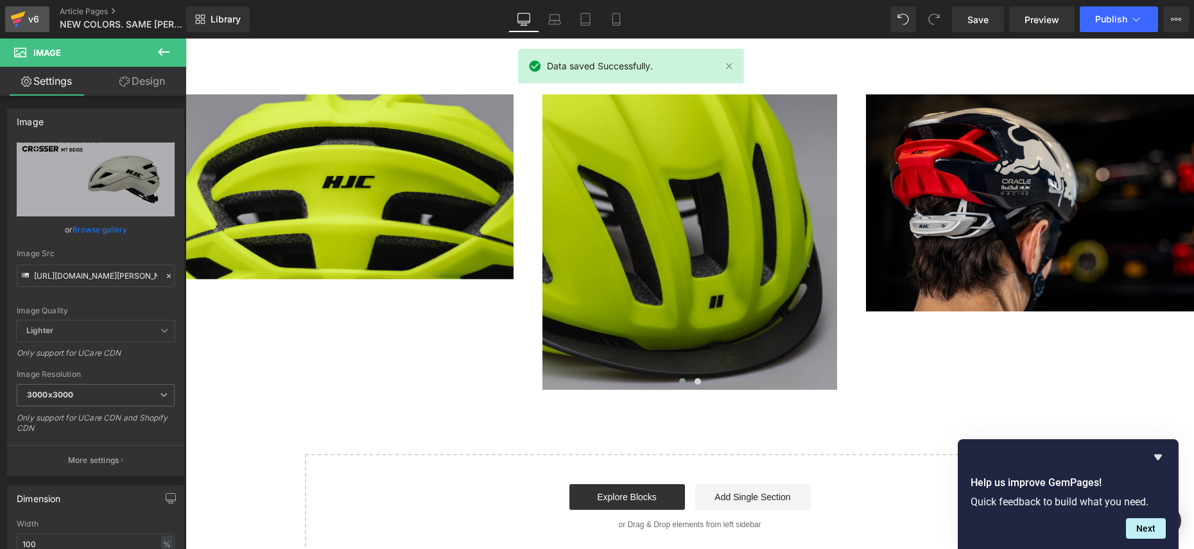
click at [45, 19] on link "v6" at bounding box center [27, 19] width 44 height 26
